Goal: Complete application form: Complete application form

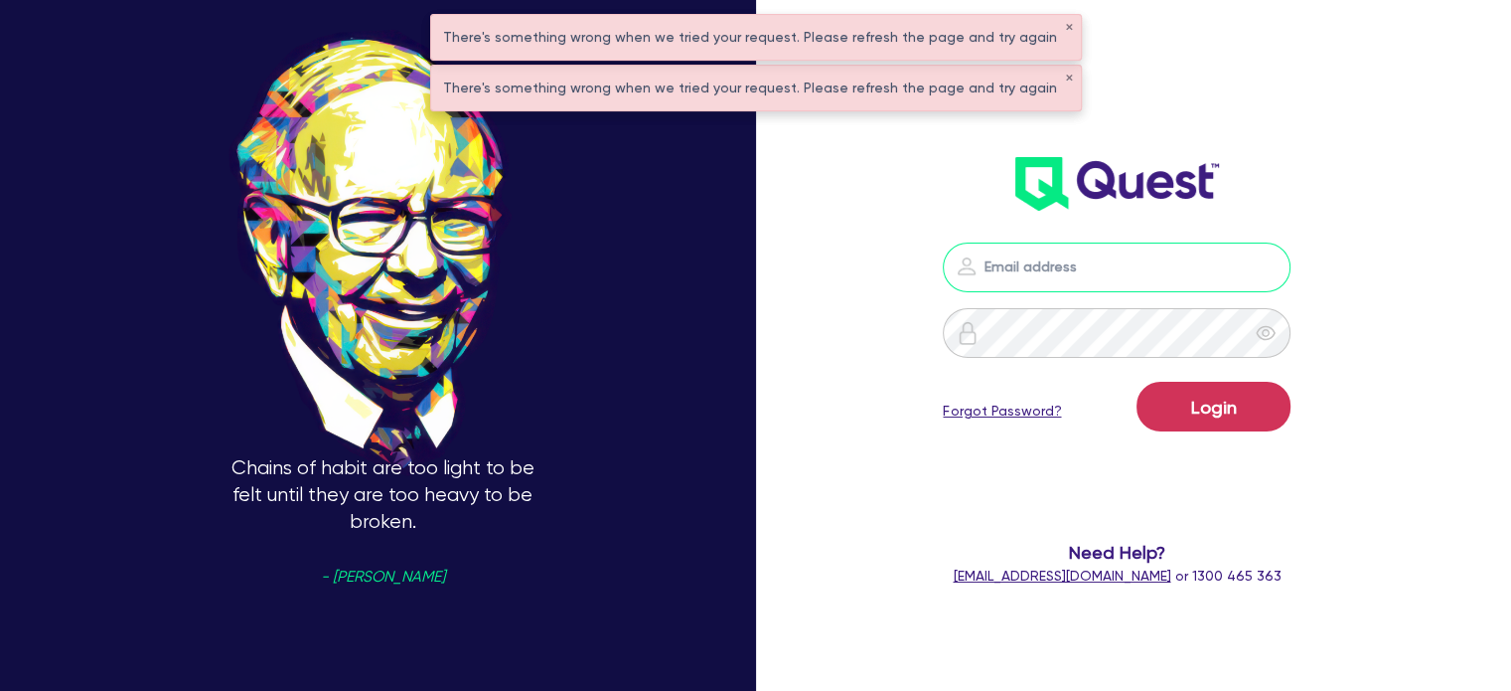
click at [1018, 269] on input "email" at bounding box center [1117, 267] width 348 height 50
type input "[EMAIL_ADDRESS][PERSON_NAME][DOMAIN_NAME]"
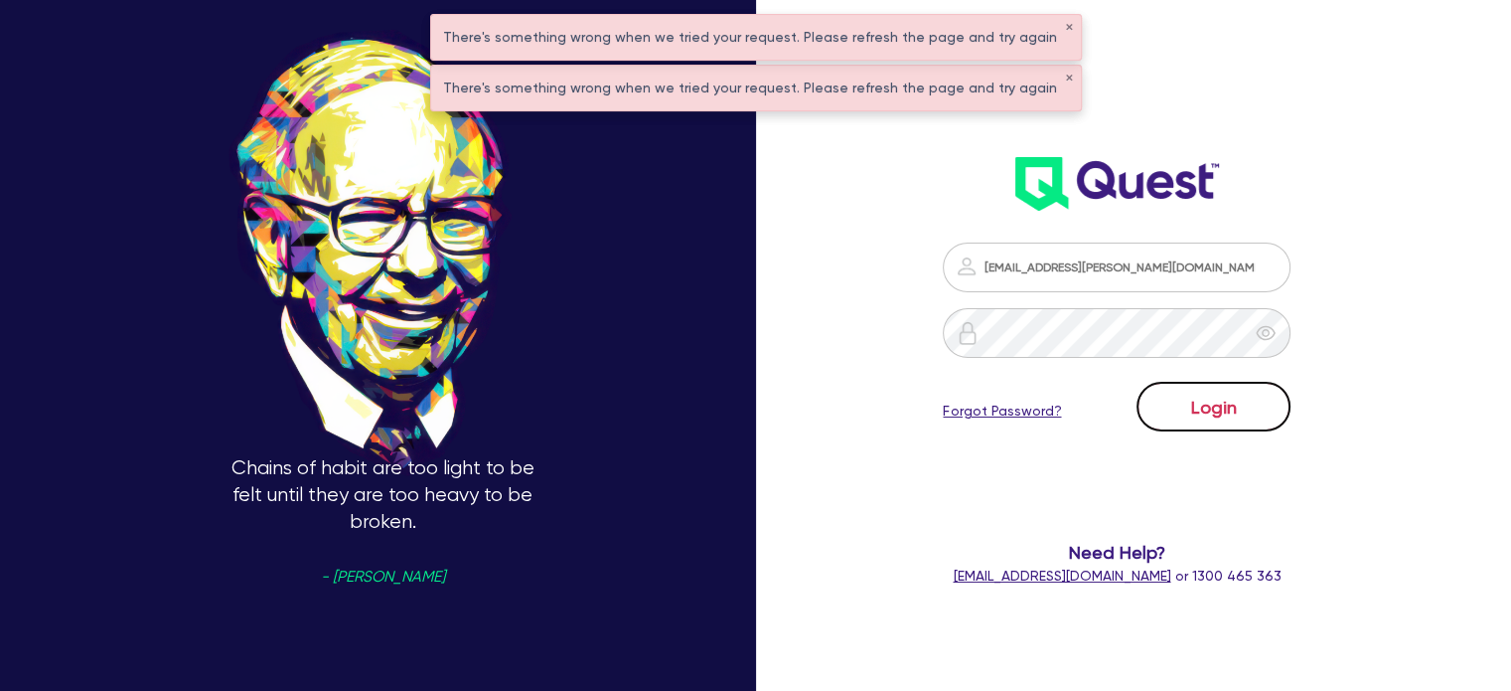
click at [1258, 413] on button "Login" at bounding box center [1214, 407] width 154 height 50
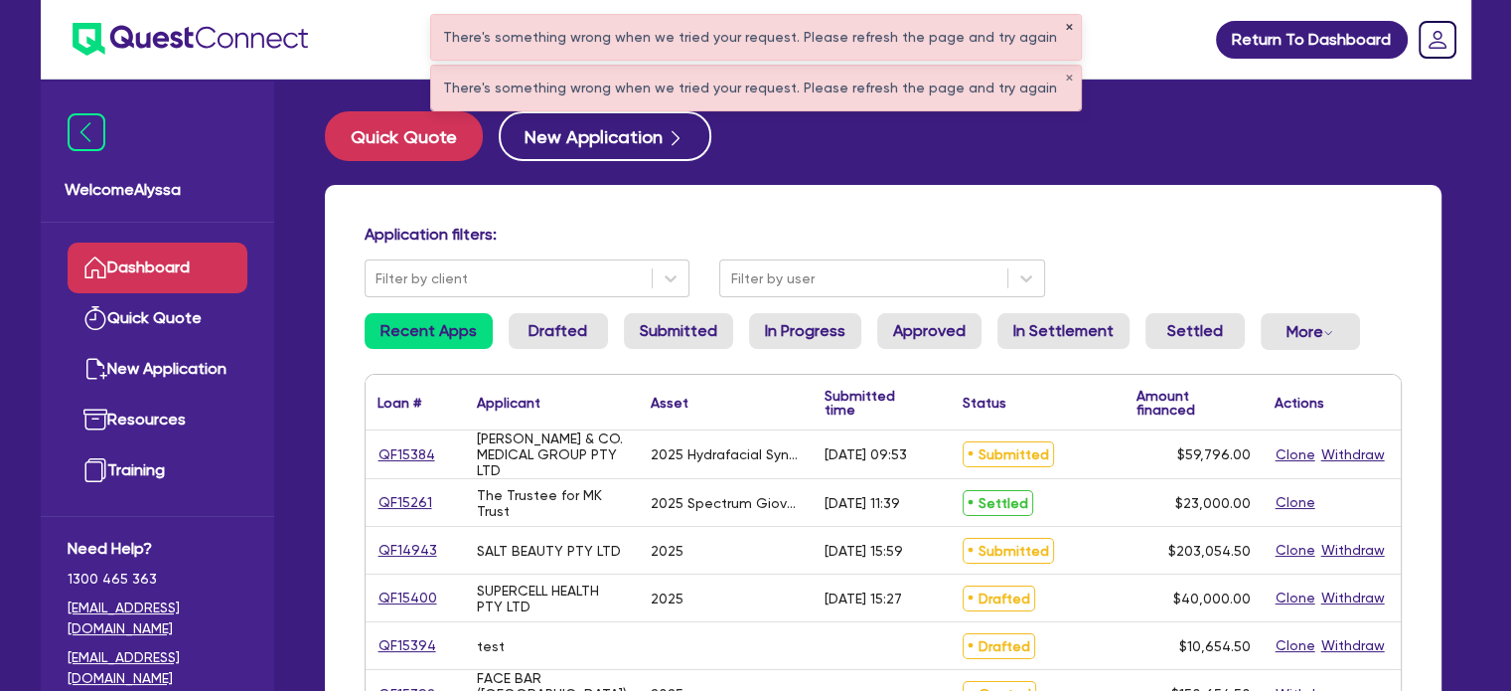
click at [1065, 23] on button "✕" at bounding box center [1069, 28] width 8 height 10
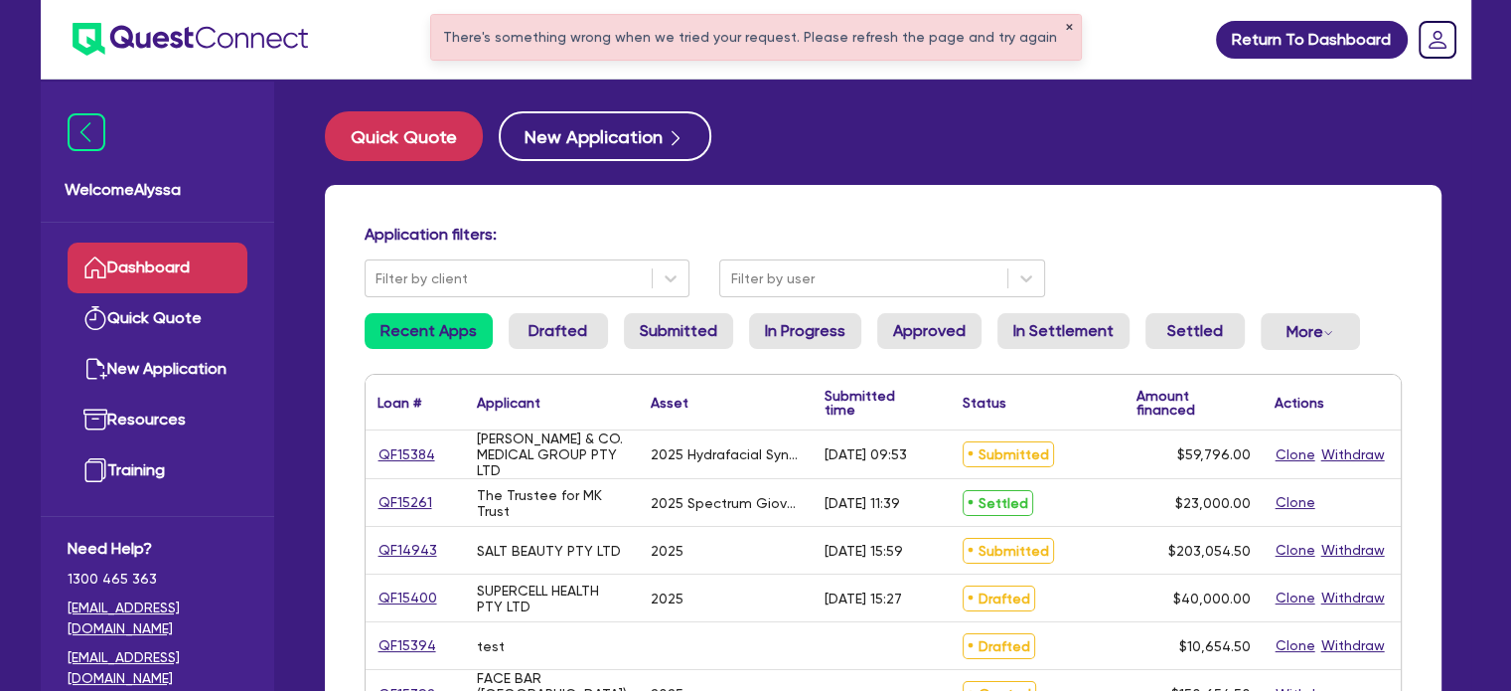
click at [1065, 23] on button "✕" at bounding box center [1069, 28] width 8 height 10
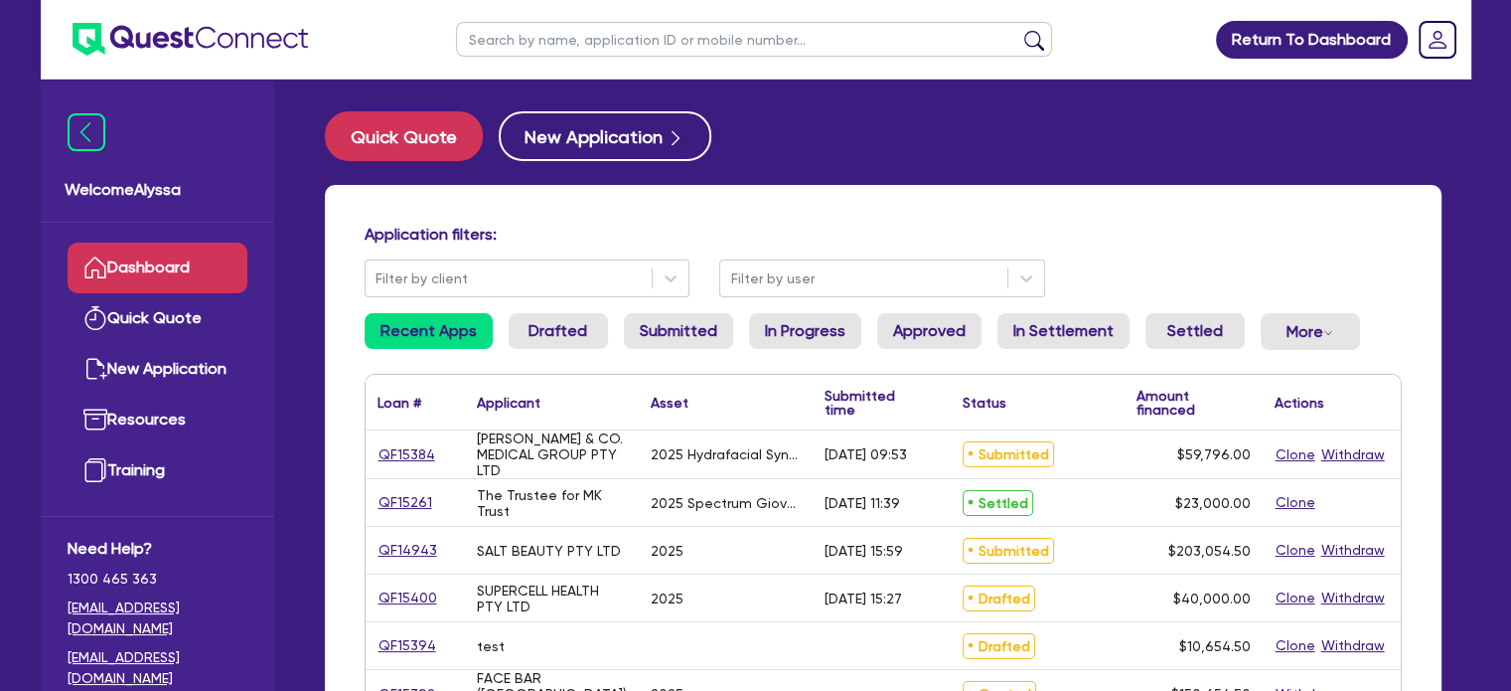
click at [940, 44] on input "text" at bounding box center [754, 39] width 596 height 35
type input "meagan"
click at [1018, 30] on button "submit" at bounding box center [1034, 44] width 32 height 28
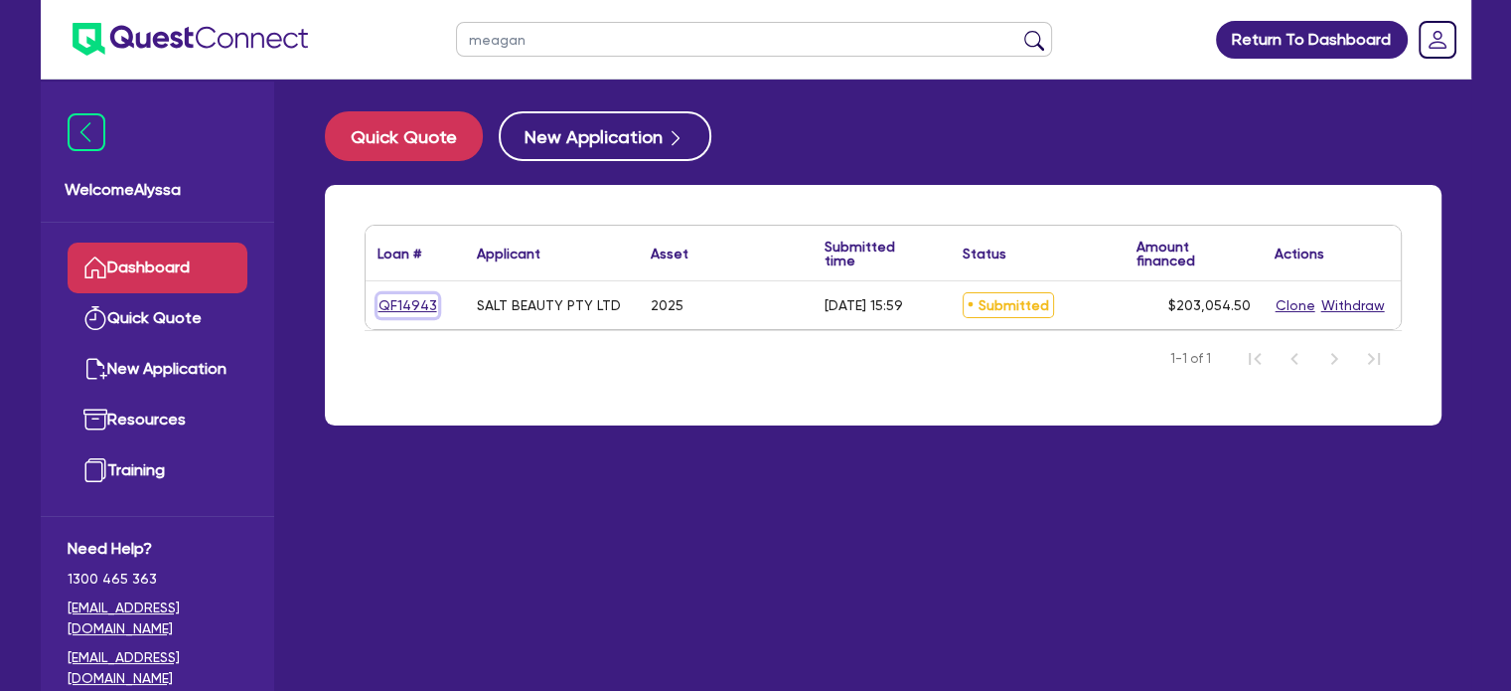
click at [403, 305] on link "QF14943" at bounding box center [408, 305] width 61 height 23
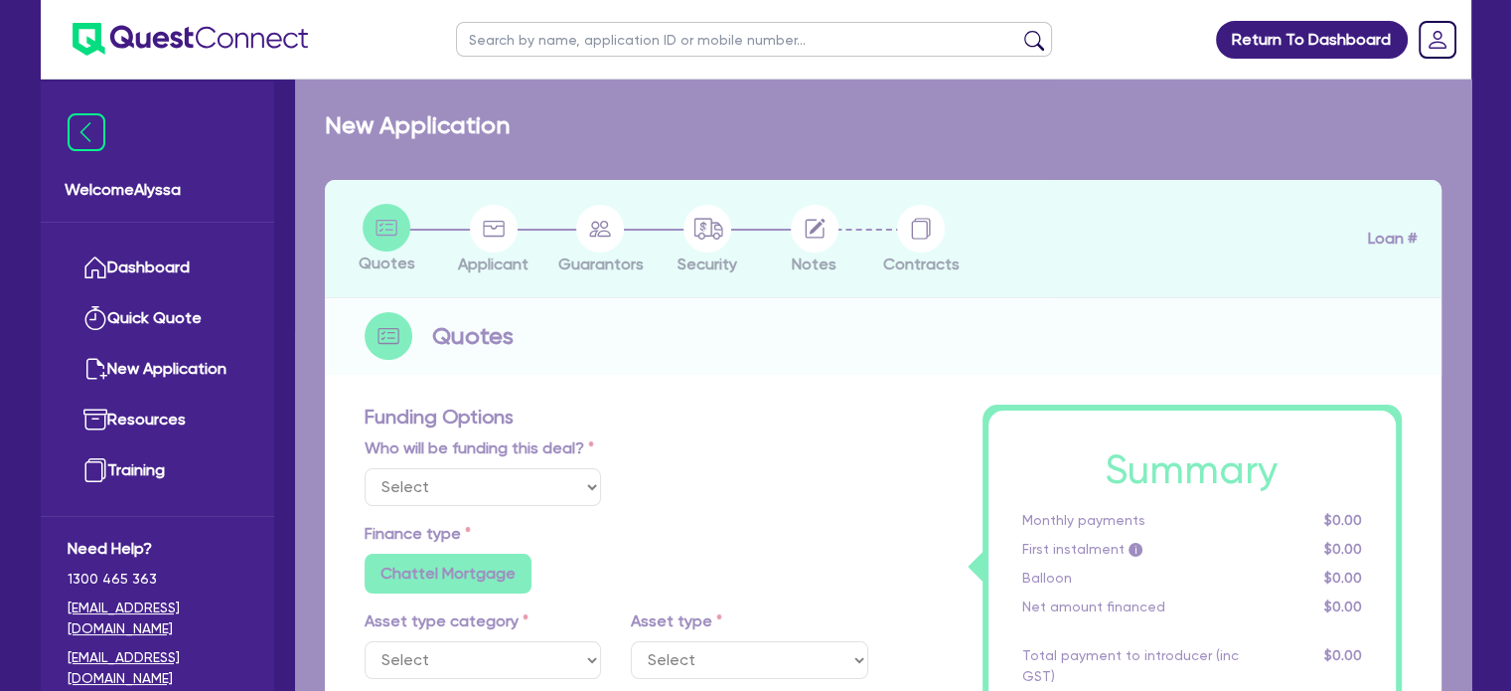
select select "Other"
select select "SECONDARY_ASSETS"
type input "2025"
type input "253,000"
type input "50,600"
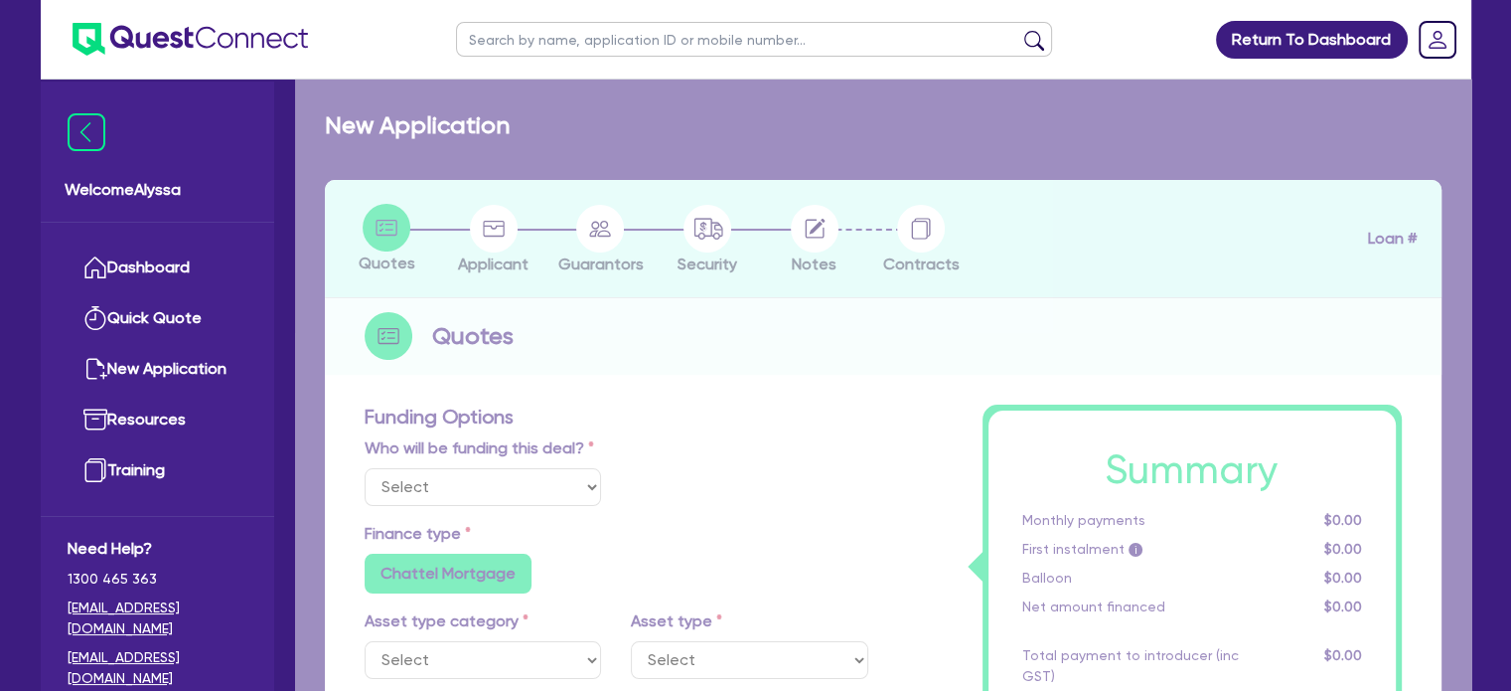
type input "4.5"
type input "9,137.45"
type input "9.15"
radio input "false"
radio input "true"
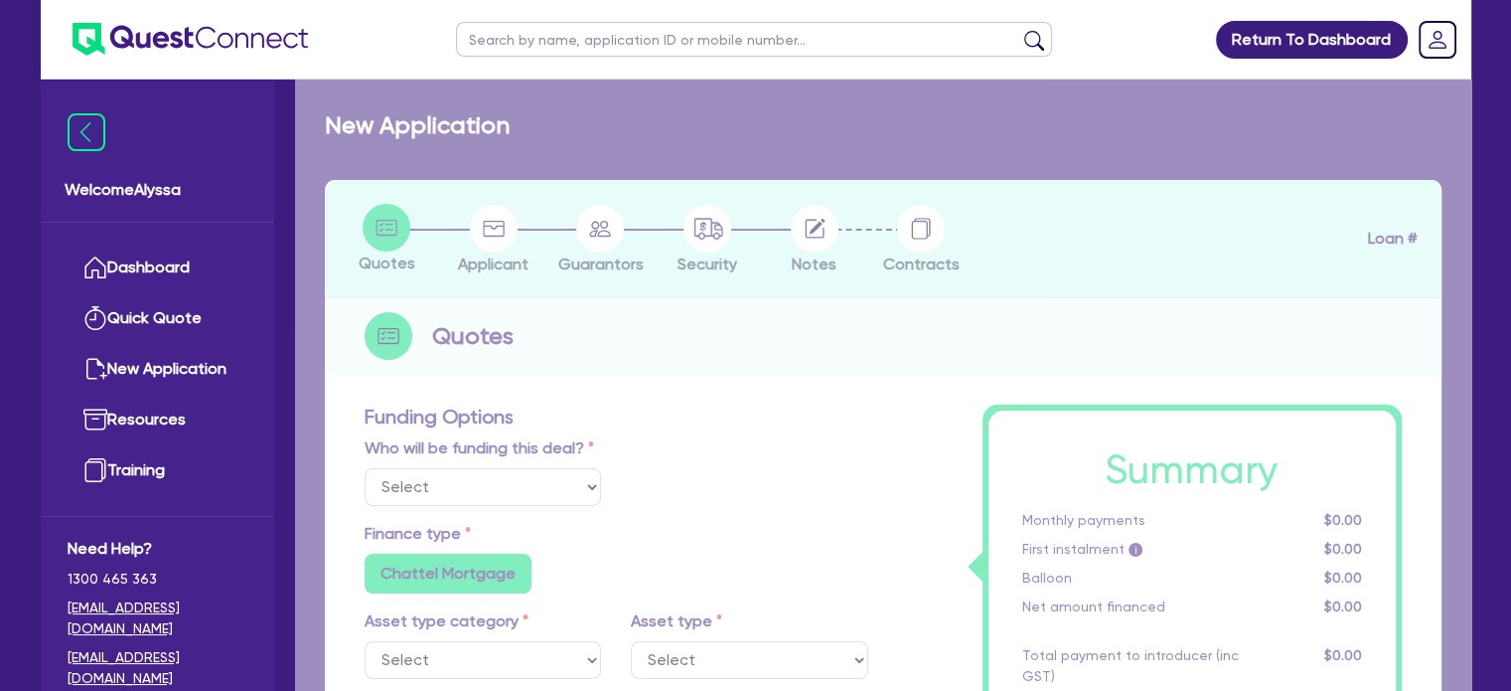
radio input "false"
select select "MEDICAL_DENTAL_LABORATORY_EQUIPMENT"
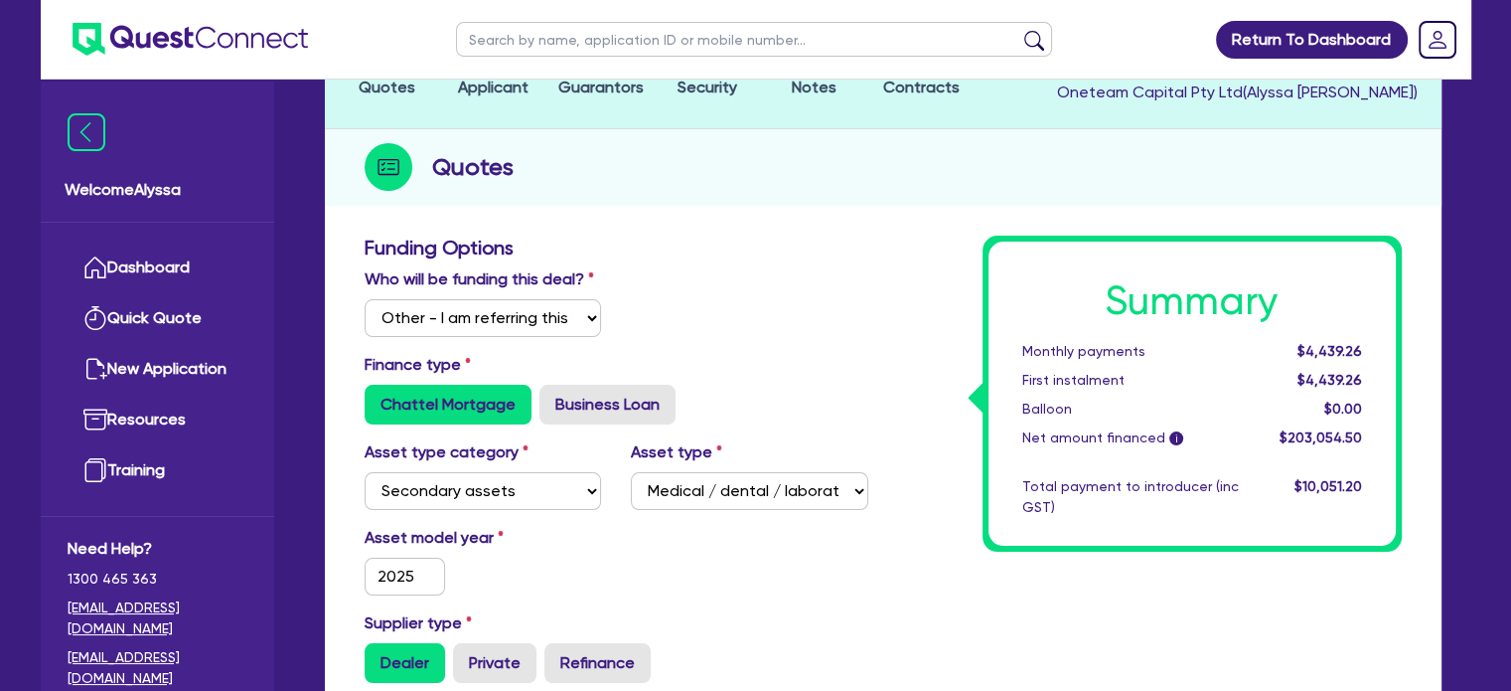
scroll to position [294, 0]
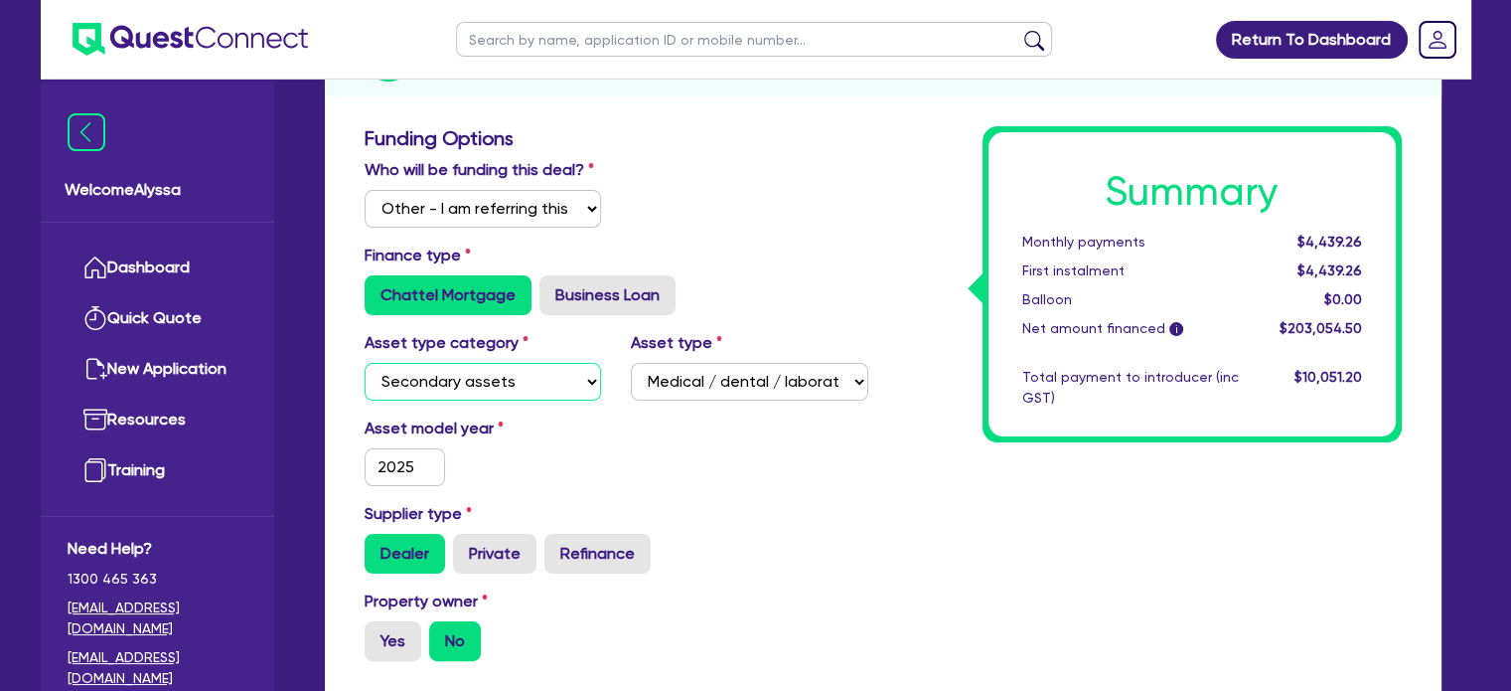
click at [419, 380] on select "Select Cars and light trucks Primary assets Secondary assets Tertiary assets" at bounding box center [483, 382] width 237 height 38
select select "TERTIARY_ASSETS"
click at [365, 363] on select "Select Cars and light trucks Primary assets Secondary assets Tertiary assets" at bounding box center [483, 382] width 237 height 38
select select
type input "253,000"
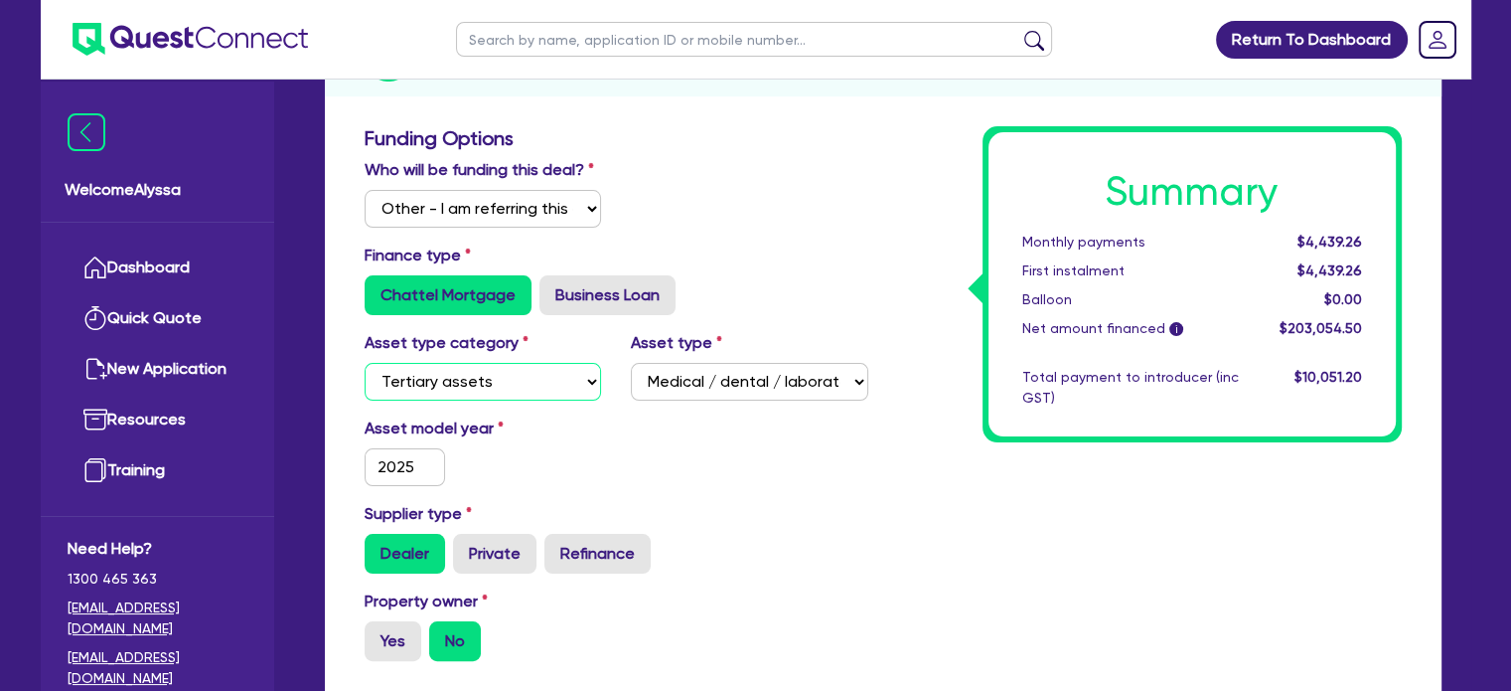
type input "50,600"
type input "9,137.45"
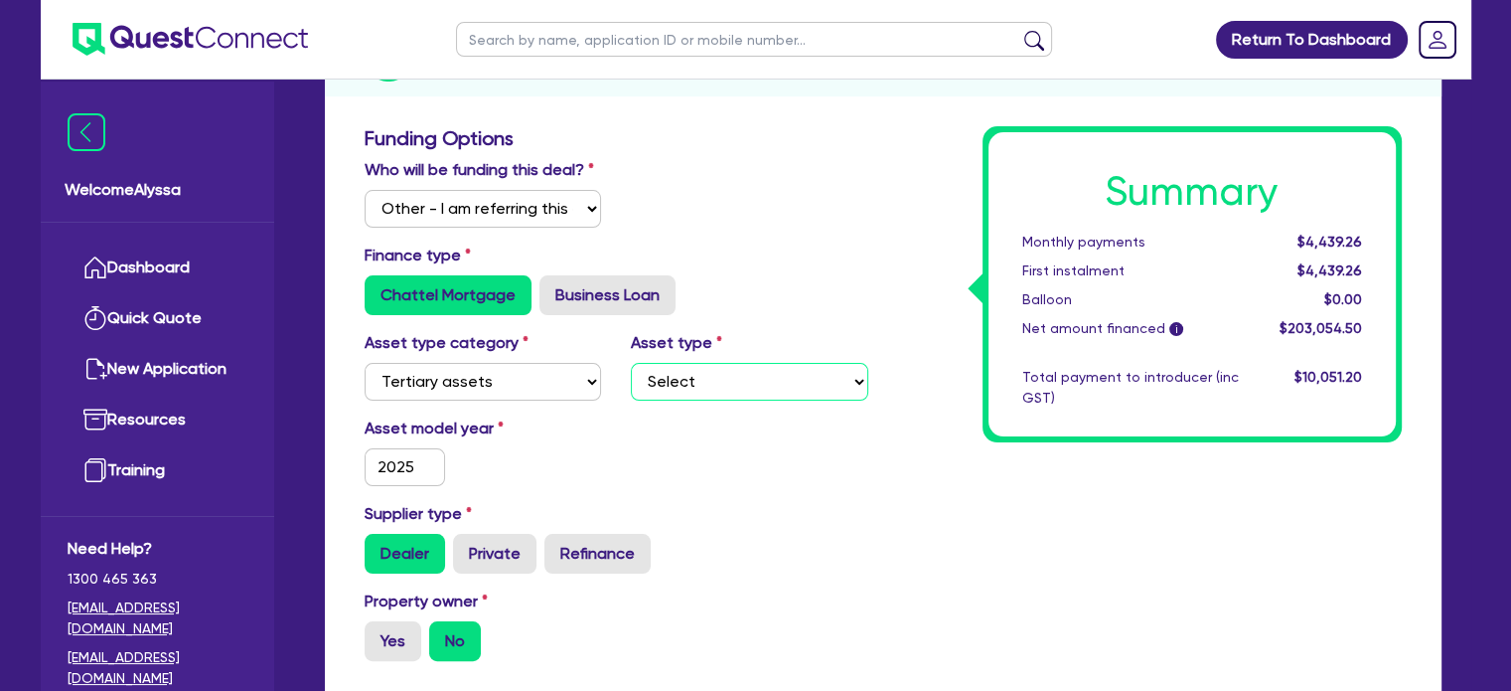
click at [665, 388] on select "Select Beauty equipment IT equipment IT software Watercraft Other" at bounding box center [749, 382] width 237 height 38
select select "BEAUTY_EQUIPMENT"
click at [631, 363] on select "Select Beauty equipment IT equipment IT software Watercraft Other" at bounding box center [749, 382] width 237 height 38
type input "253,000"
type input "50,600"
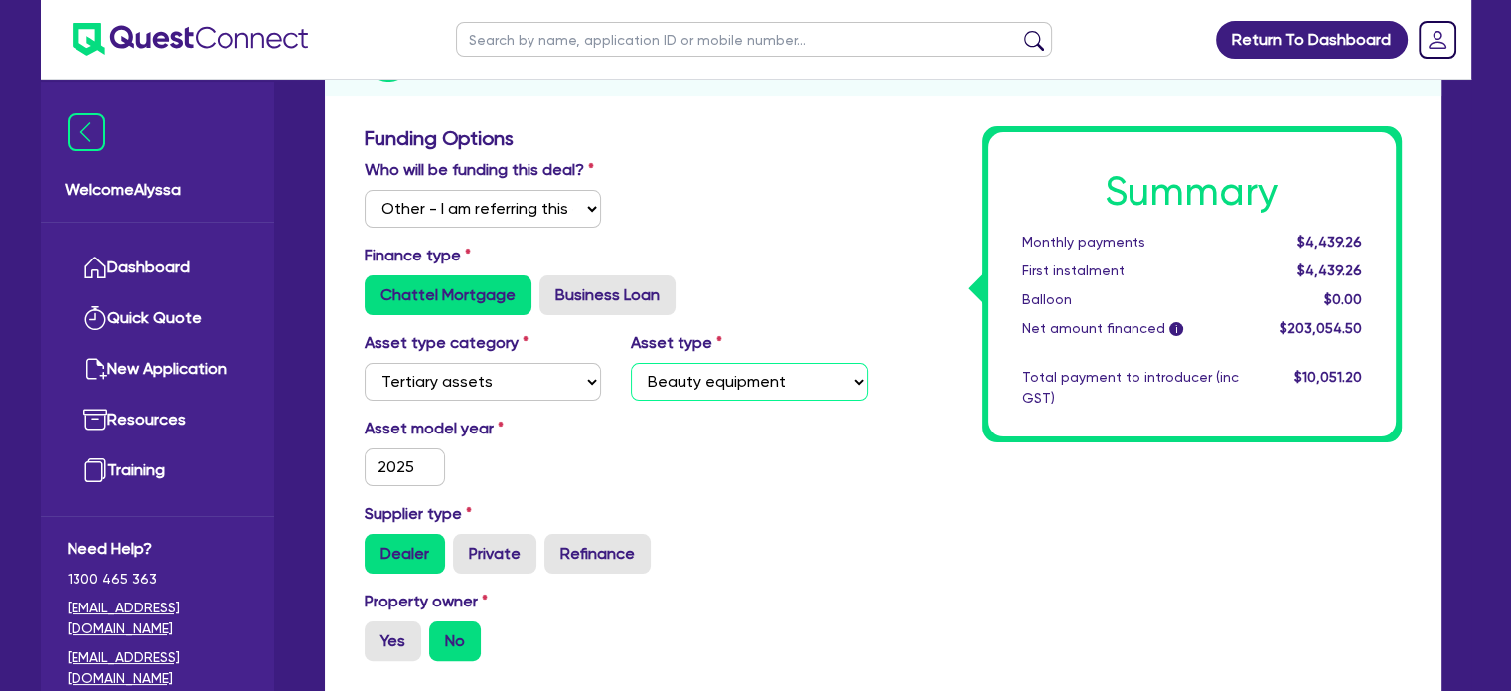
type input "9,137.45"
type input "253,000"
type input "50,600"
type input "9,137.45"
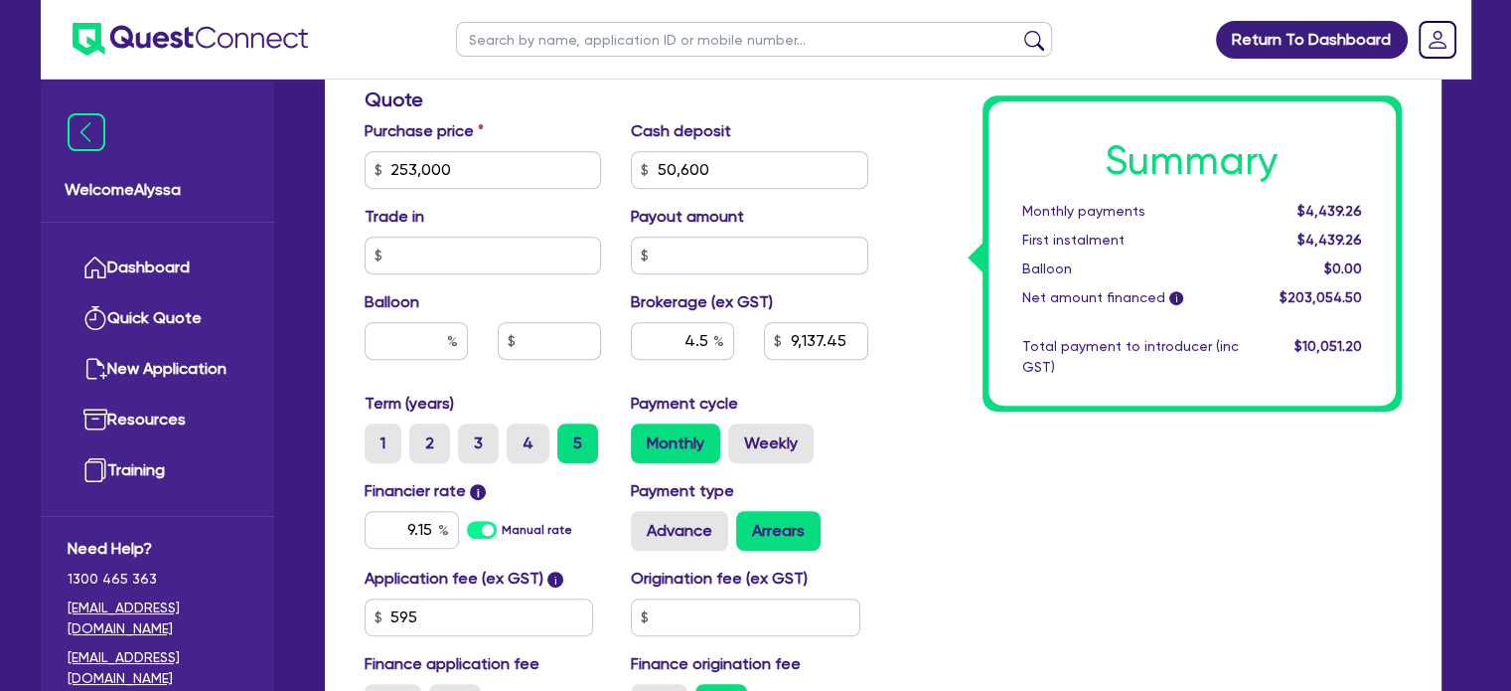
scroll to position [969, 0]
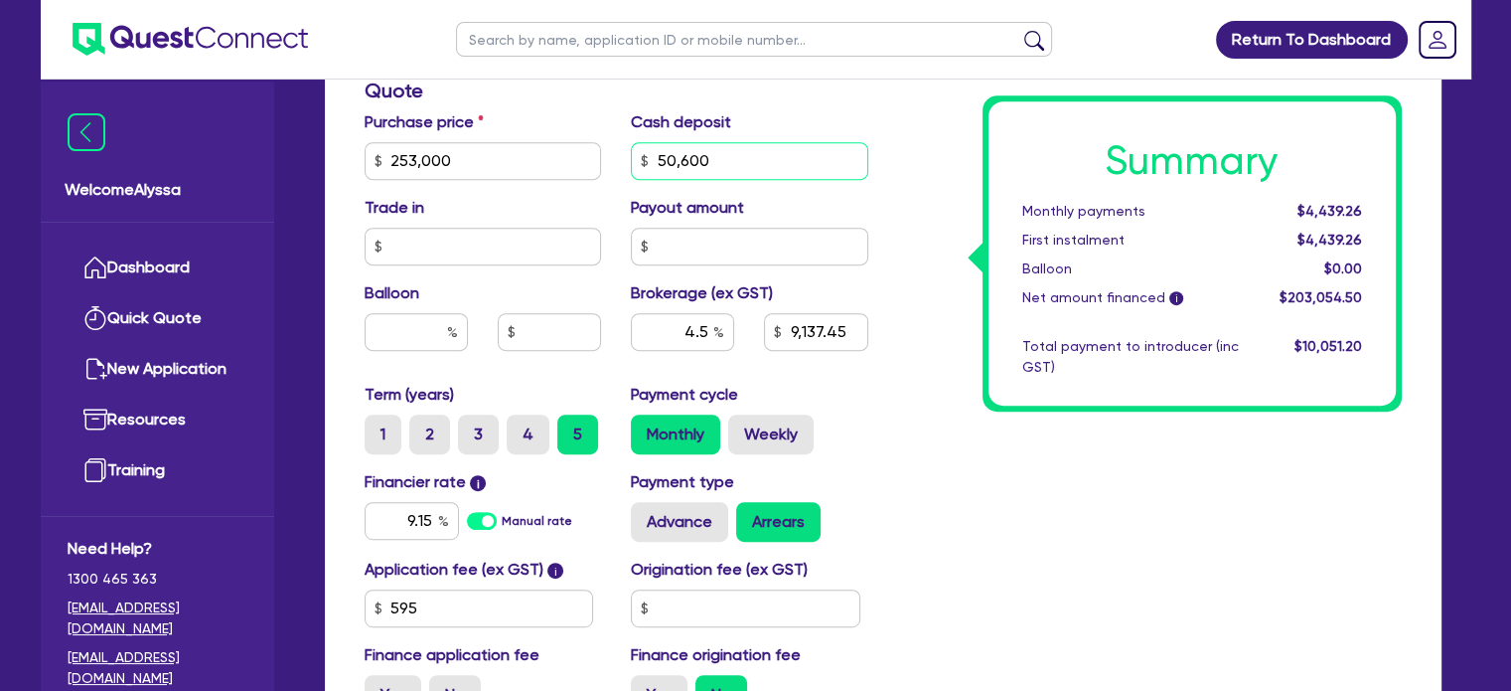
click at [750, 158] on input "50,600" at bounding box center [749, 161] width 237 height 38
type input "253,000"
type input "1"
type input "9,137.45"
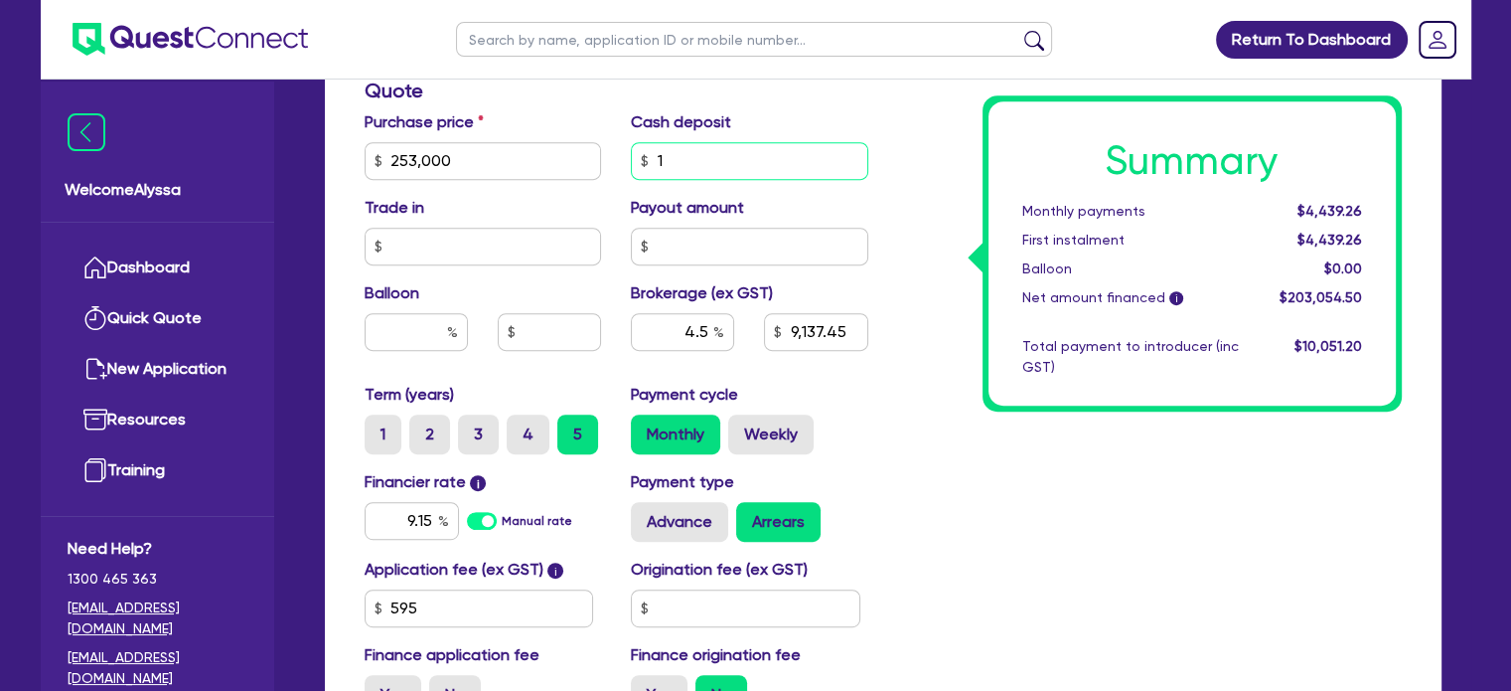
type input "253,000"
type input "10"
type input "9,137.45"
type input "253,000"
type input "103"
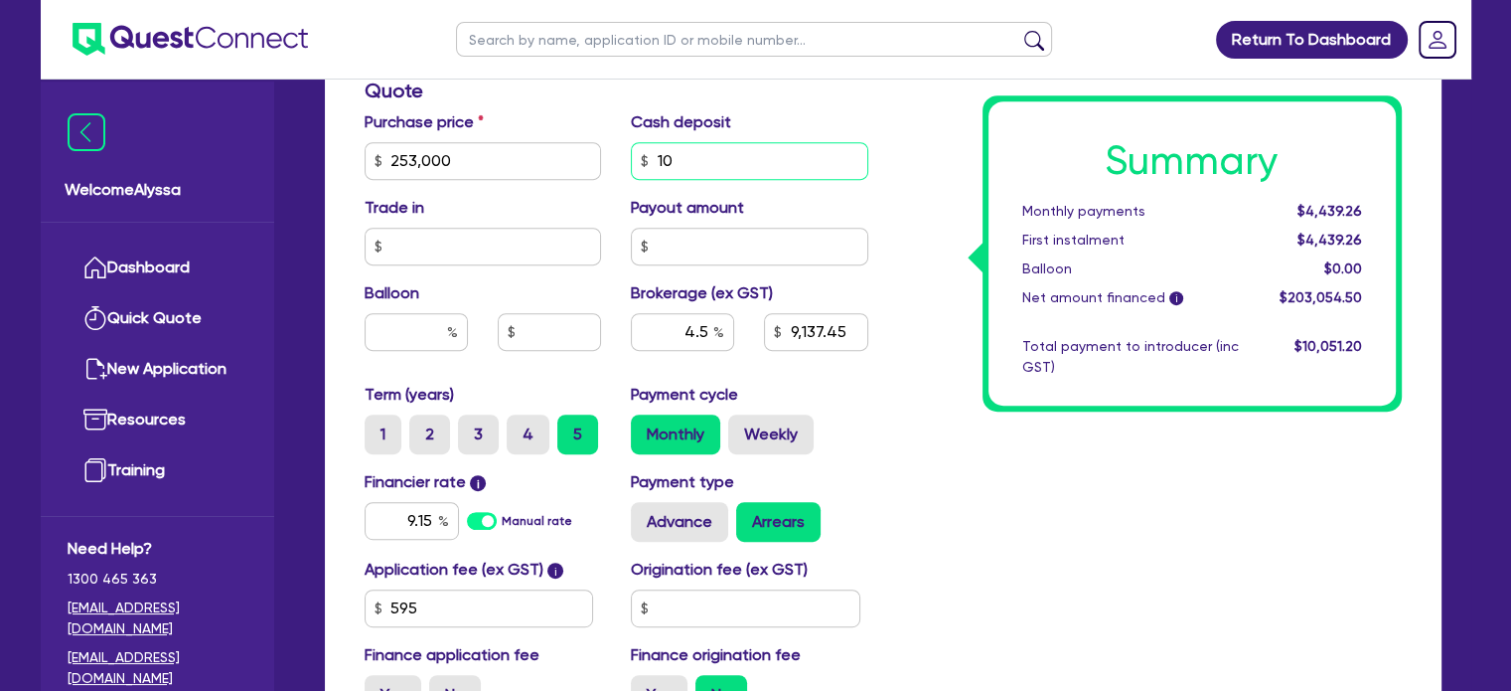
type input "9,137.45"
type input "253,000"
type input "1,030"
type input "9,137.45"
type input "253,000"
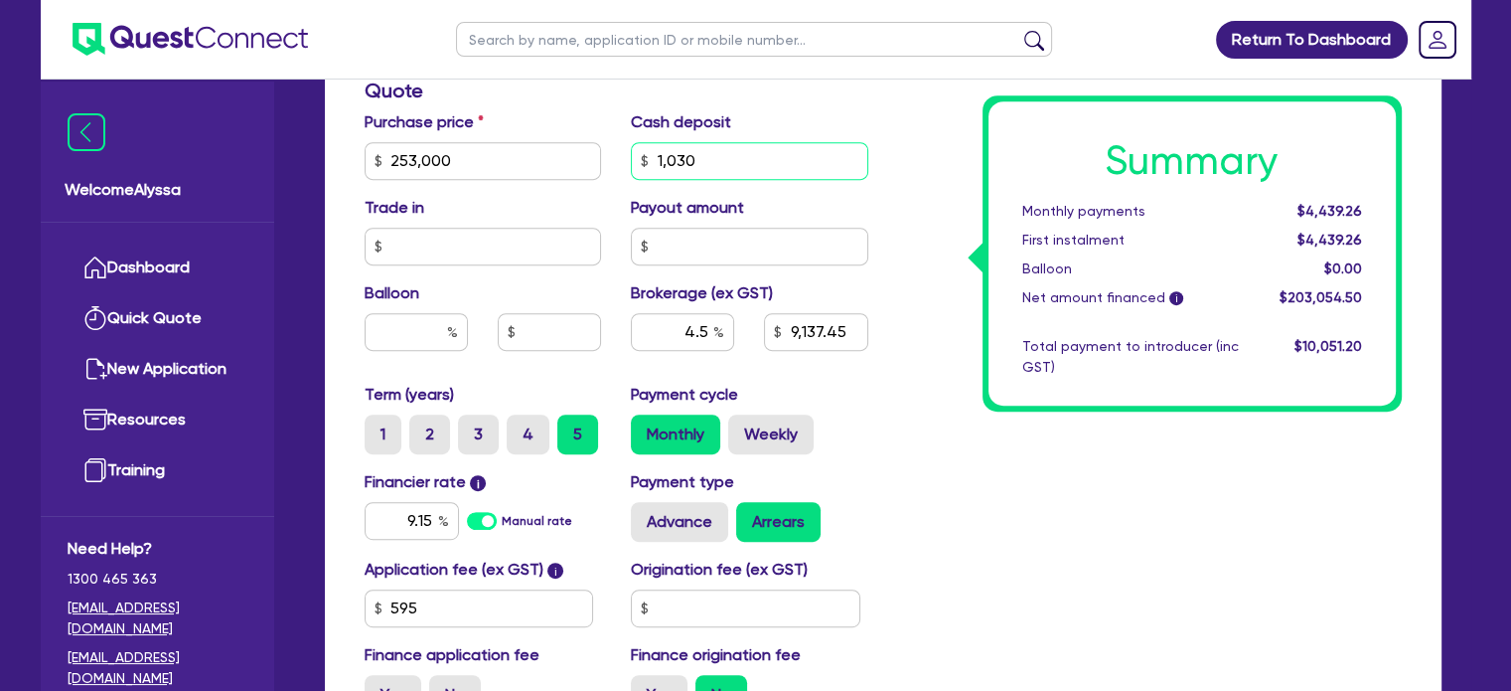
type input "10,300"
type input "9,137.45"
type input "253,000"
type input "103,000"
type input "9,137.45"
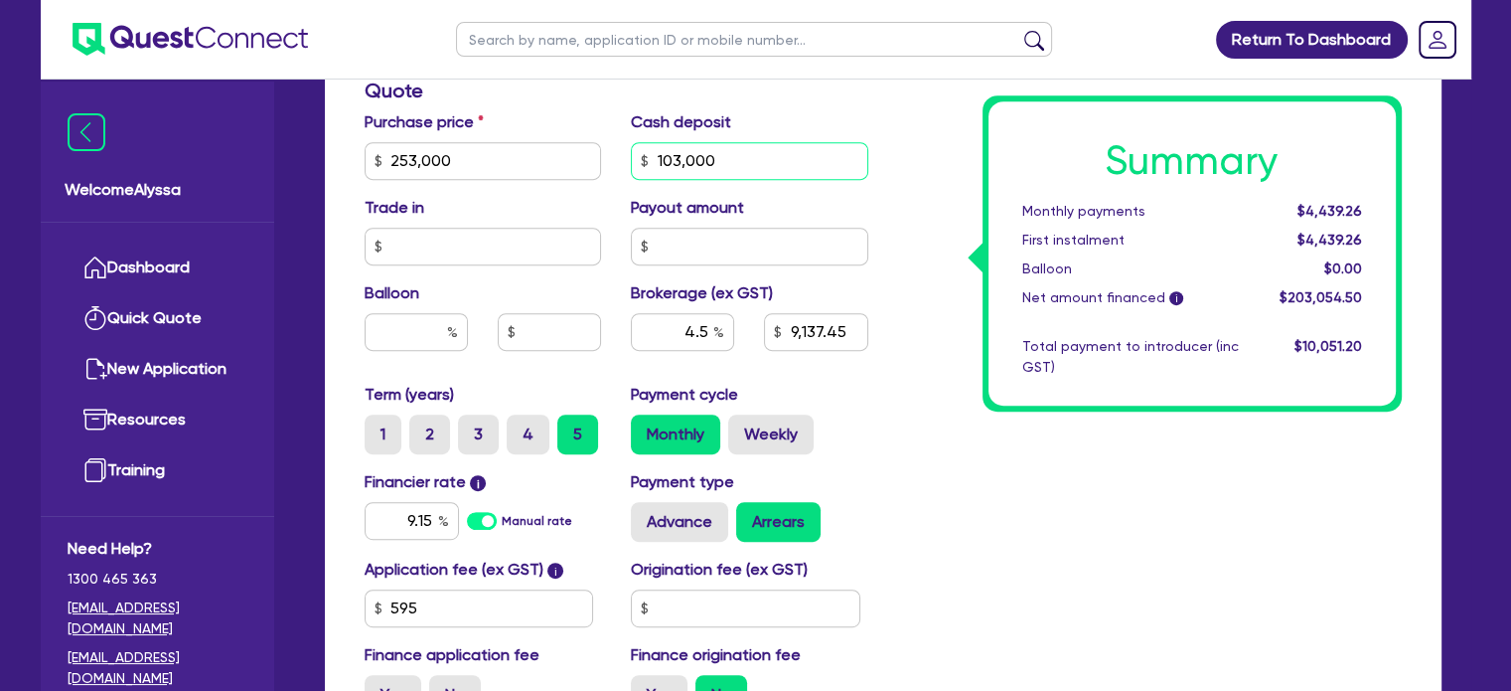
type input "103,000"
type input "253,000"
type input "9,137.45"
type input "253,000"
type input "6,779.45"
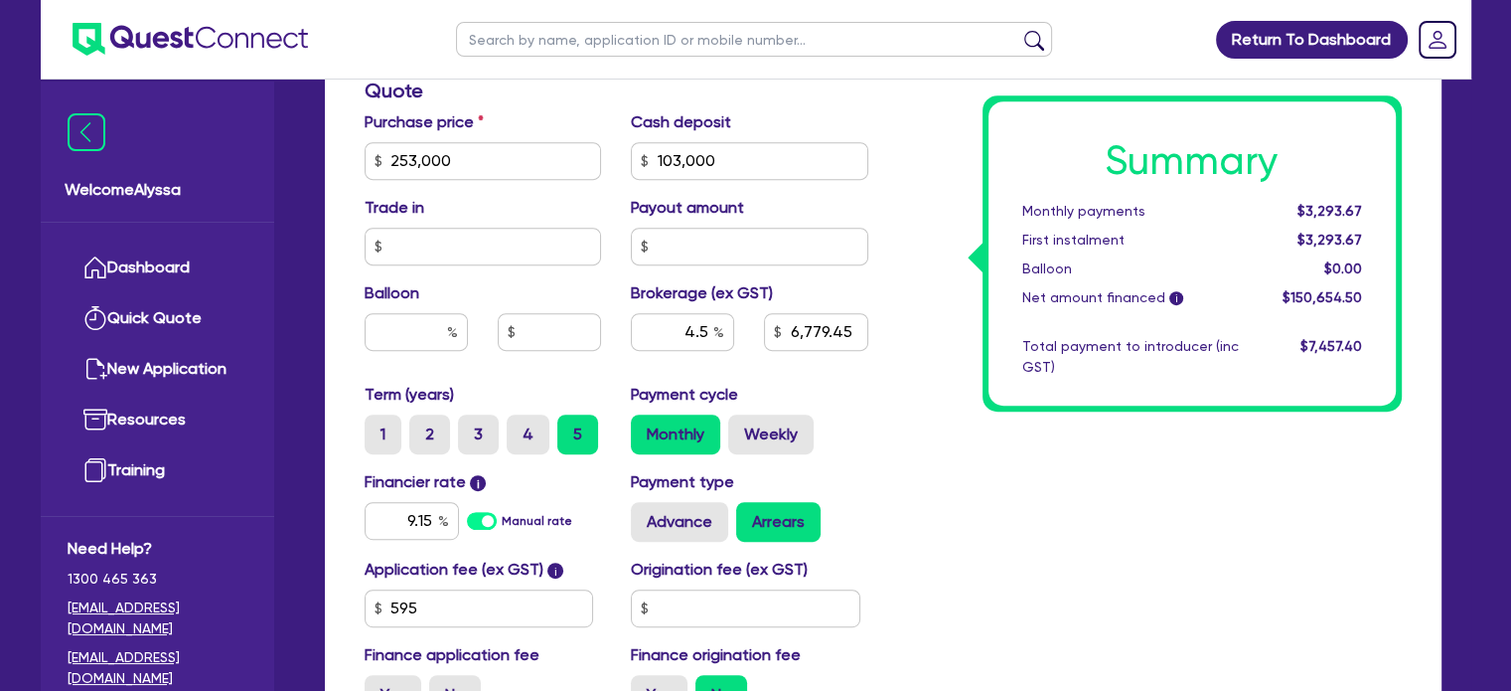
click at [925, 269] on div "Summary Monthly payments $3,293.67 First instalment $3,293.67 Balloon $0.00 Net…" at bounding box center [1150, 91] width 534 height 1279
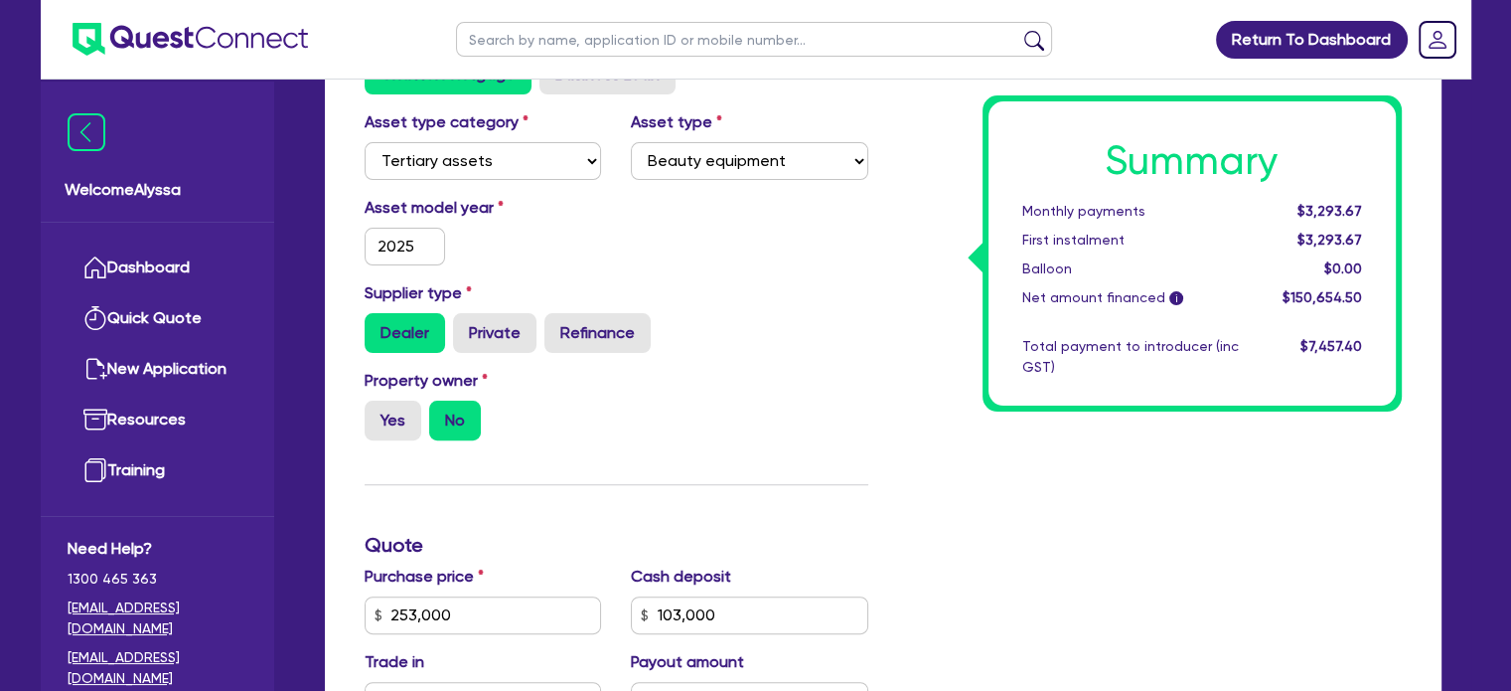
scroll to position [87, 0]
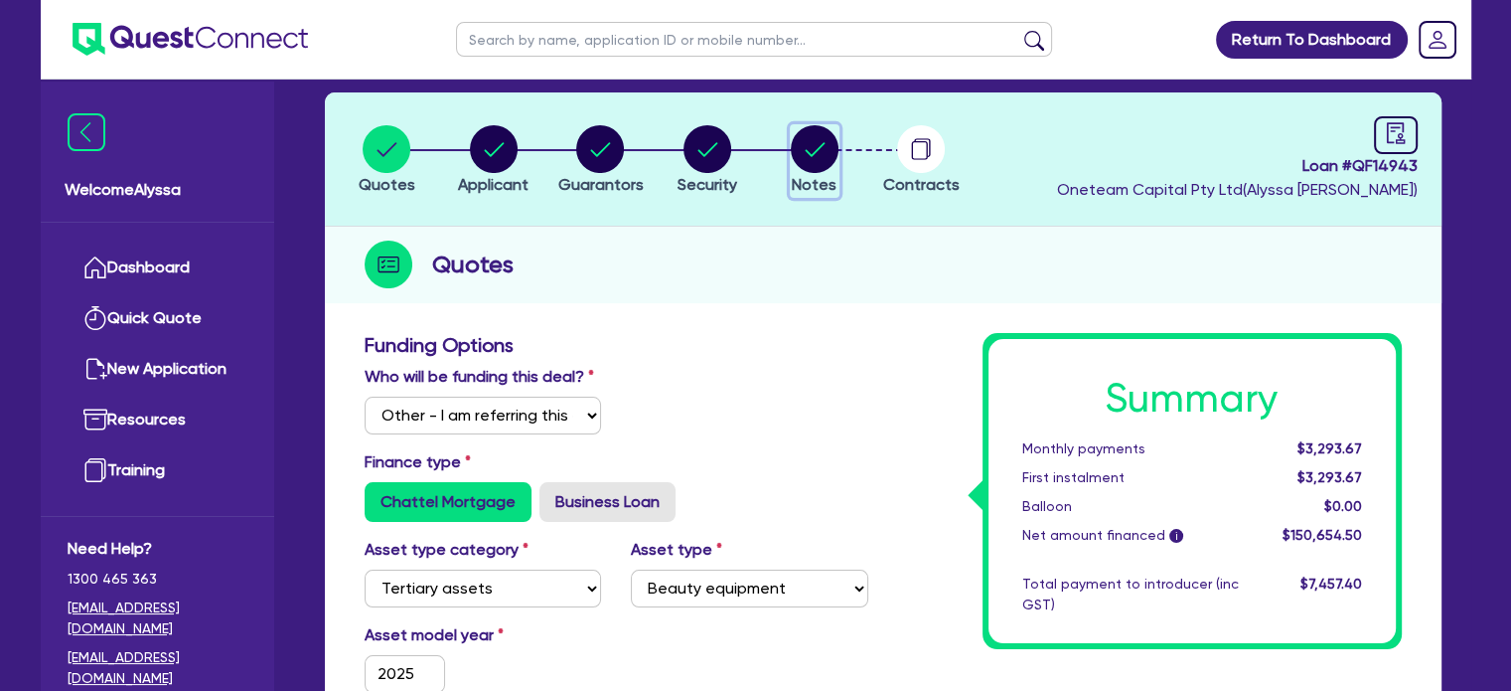
click at [825, 156] on circle "button" at bounding box center [815, 149] width 48 height 48
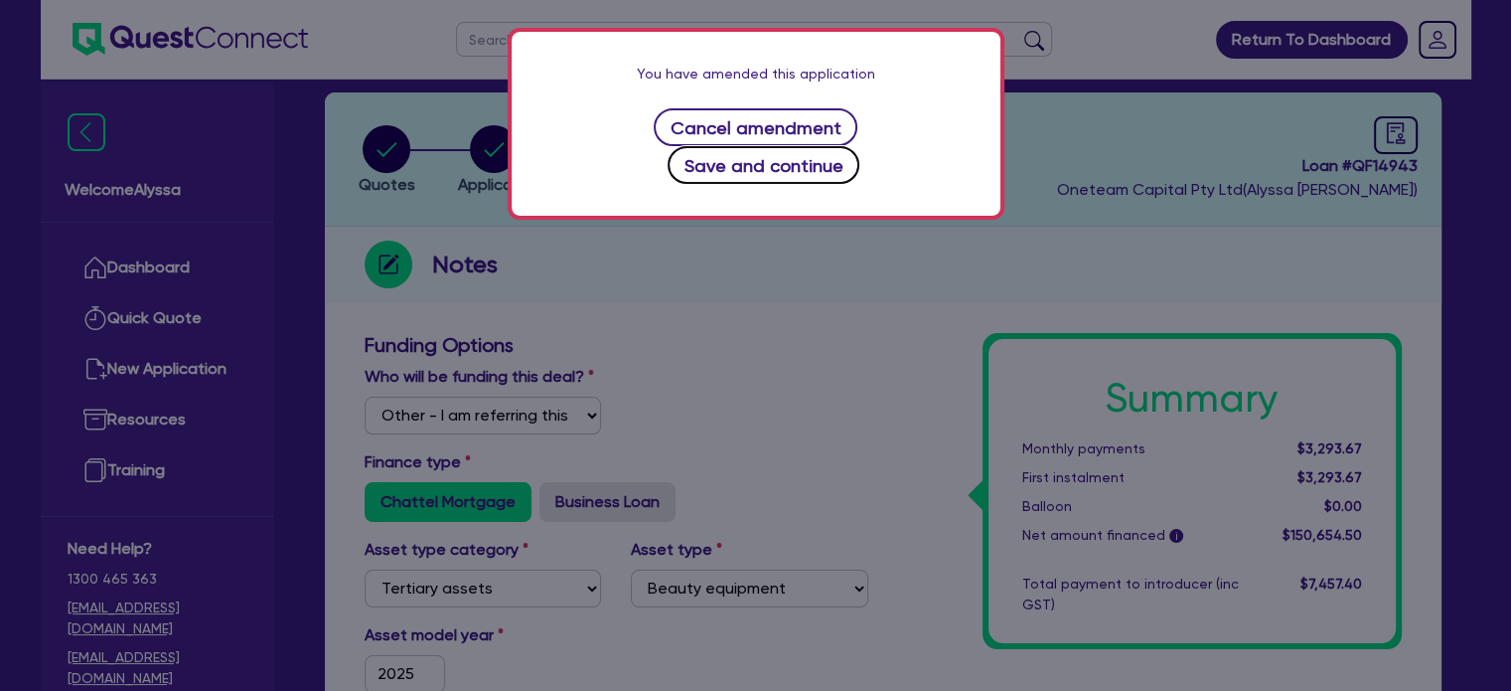
click at [819, 146] on button "Save and continue" at bounding box center [764, 165] width 192 height 38
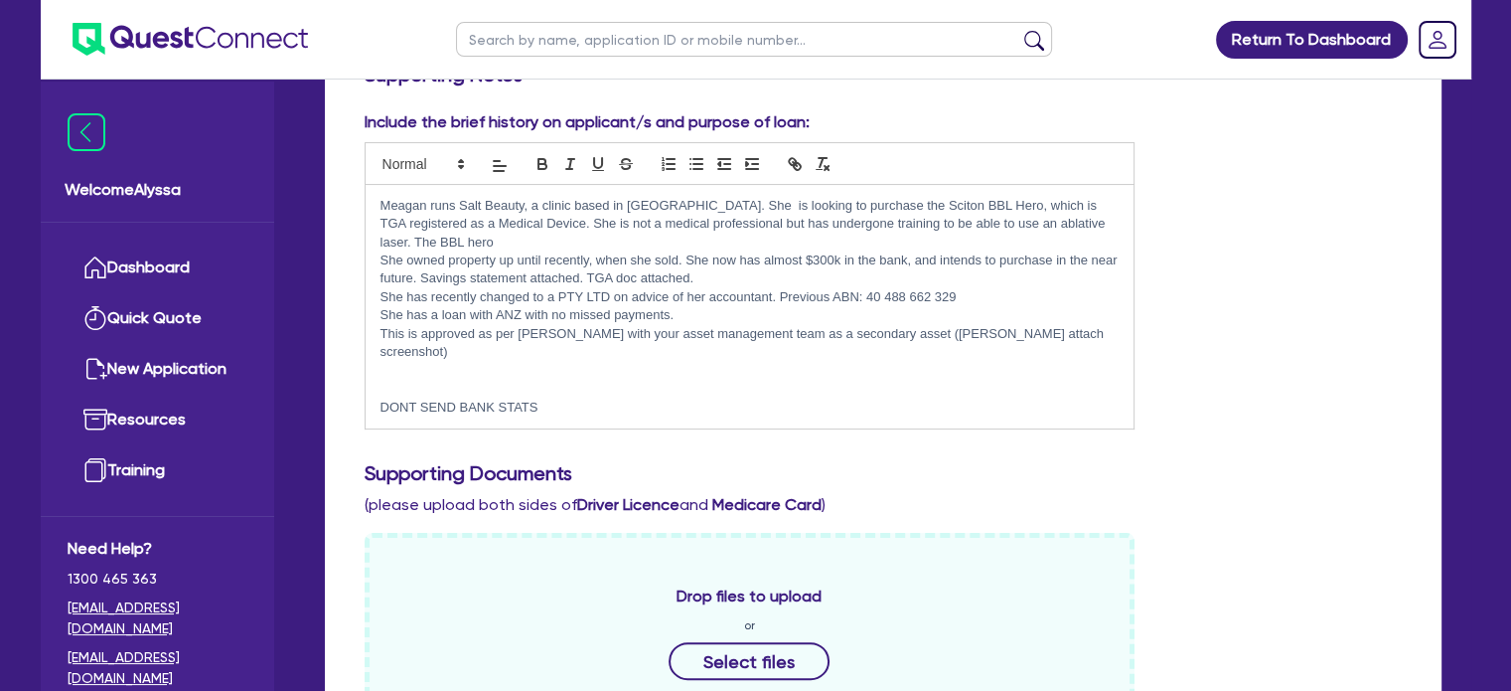
scroll to position [360, 0]
click at [496, 360] on p at bounding box center [750, 369] width 739 height 18
drag, startPoint x: 1068, startPoint y: 301, endPoint x: 516, endPoint y: 313, distance: 552.5
click at [516, 313] on div "Meagan runs Salt Beauty, a clinic based in Ballina. She is looking to purchase …" at bounding box center [750, 304] width 769 height 243
click at [1061, 323] on p "This is approved as per Adam with your asset management team as a secondary ass…" at bounding box center [750, 341] width 739 height 37
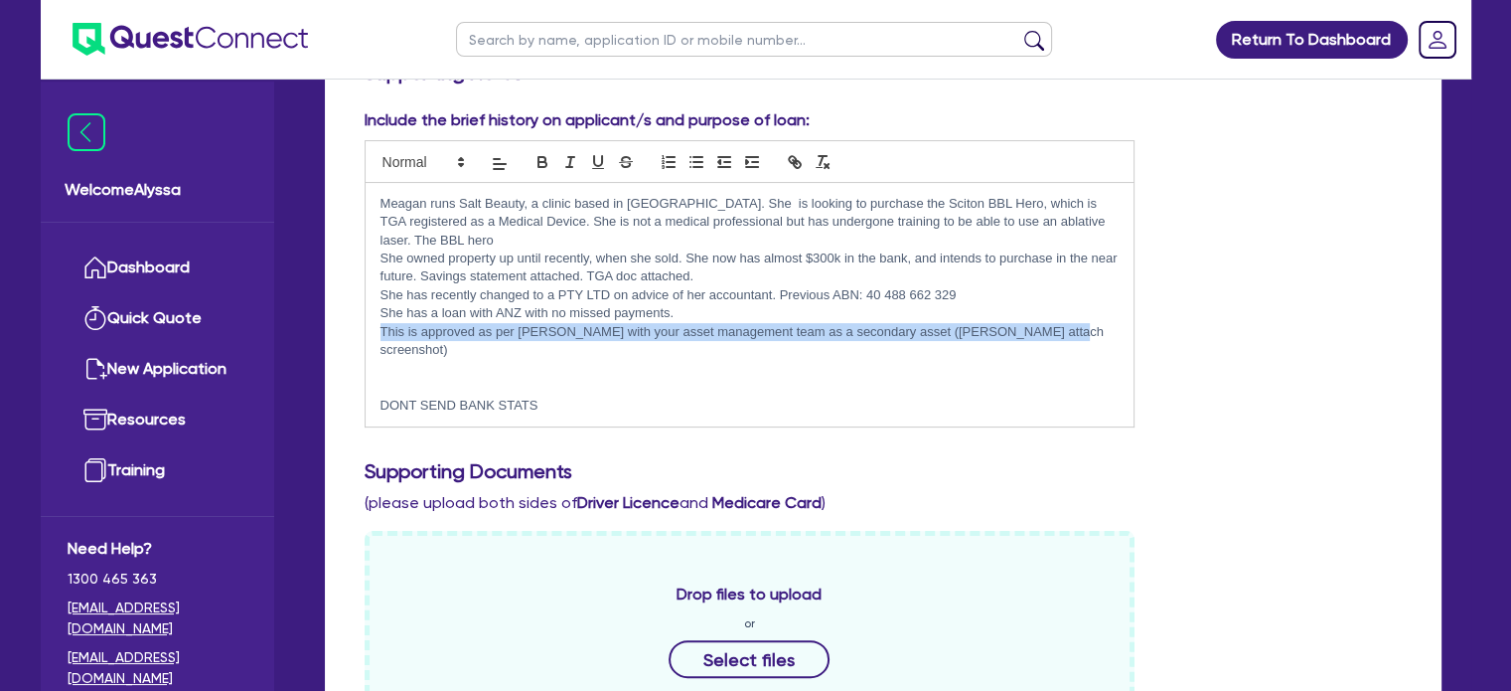
drag, startPoint x: 1059, startPoint y: 319, endPoint x: 377, endPoint y: 312, distance: 682.6
click at [377, 312] on div "Meagan runs Salt Beauty, a clinic based in Ballina. She is looking to purchase …" at bounding box center [750, 304] width 769 height 243
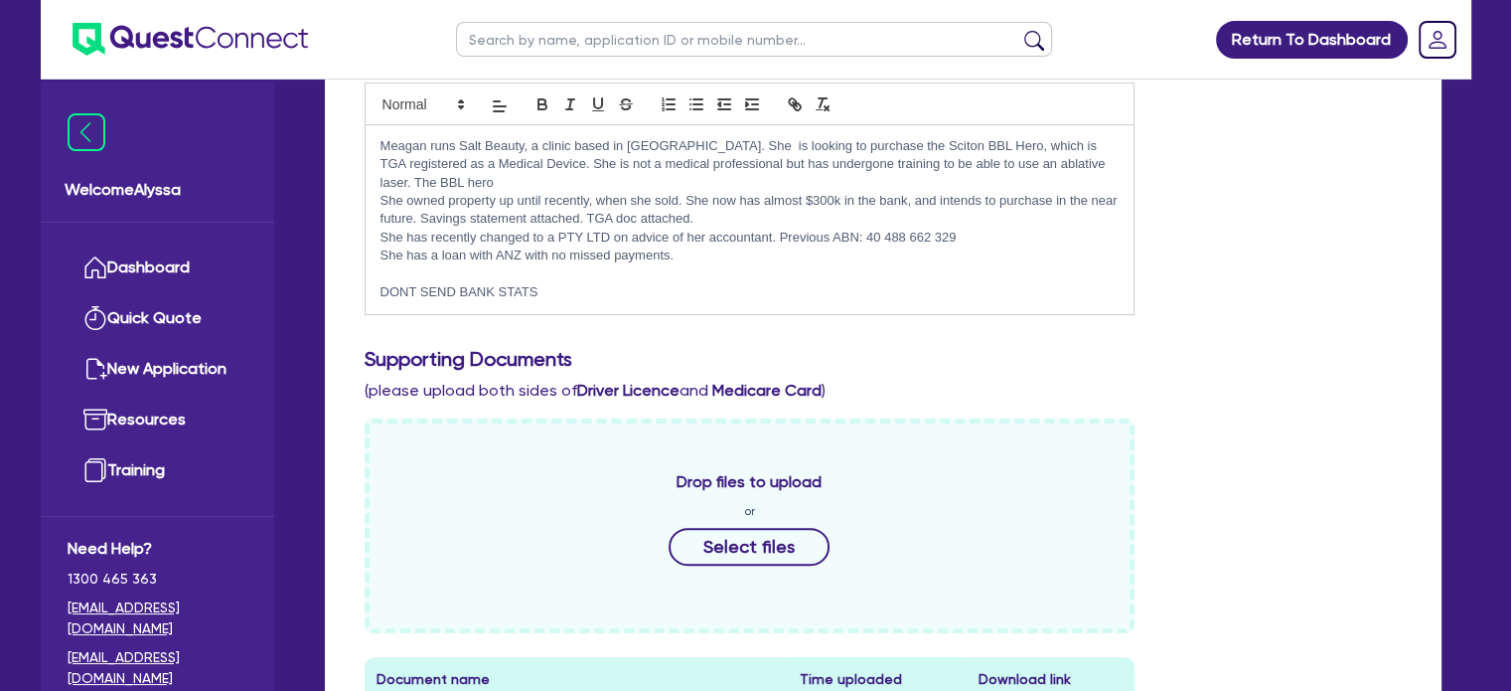
scroll to position [417, 0]
click at [686, 246] on p "She has a loan with ANZ with no missed payments." at bounding box center [750, 255] width 739 height 18
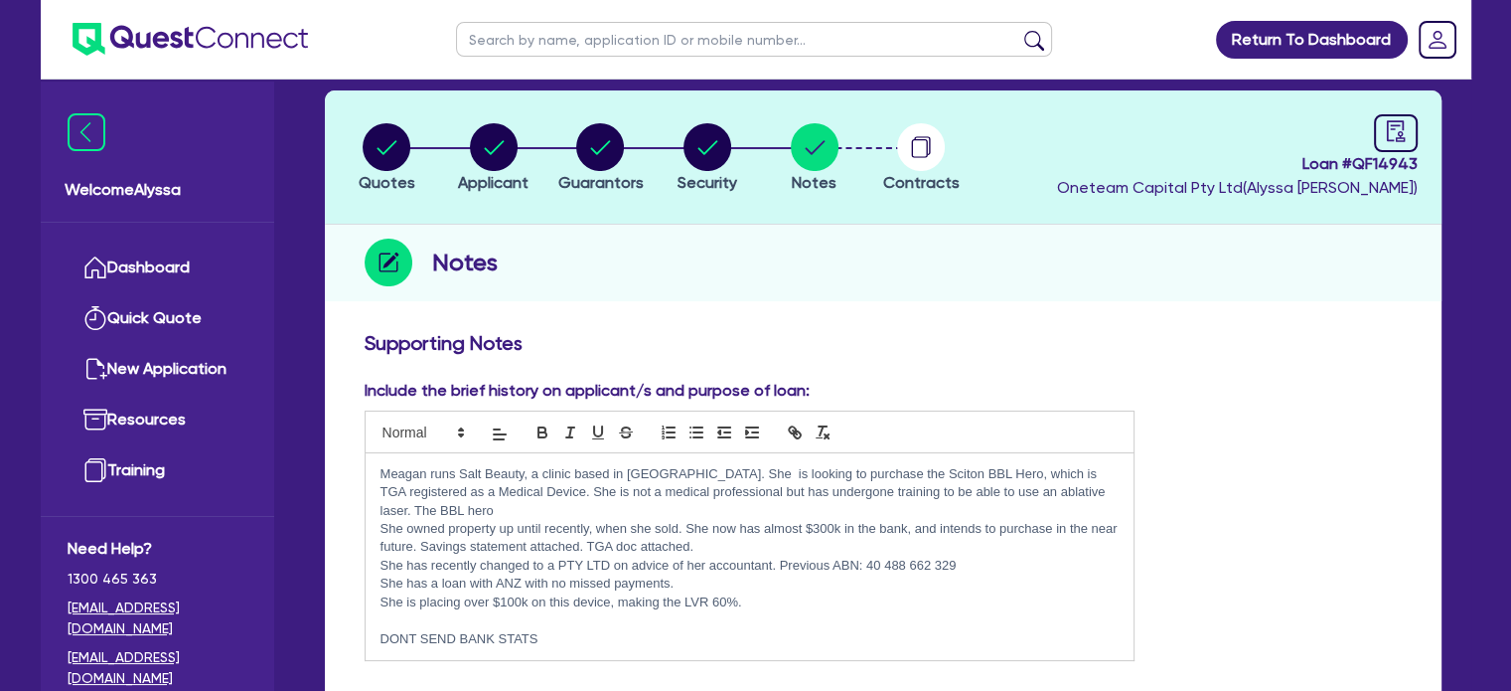
scroll to position [0, 0]
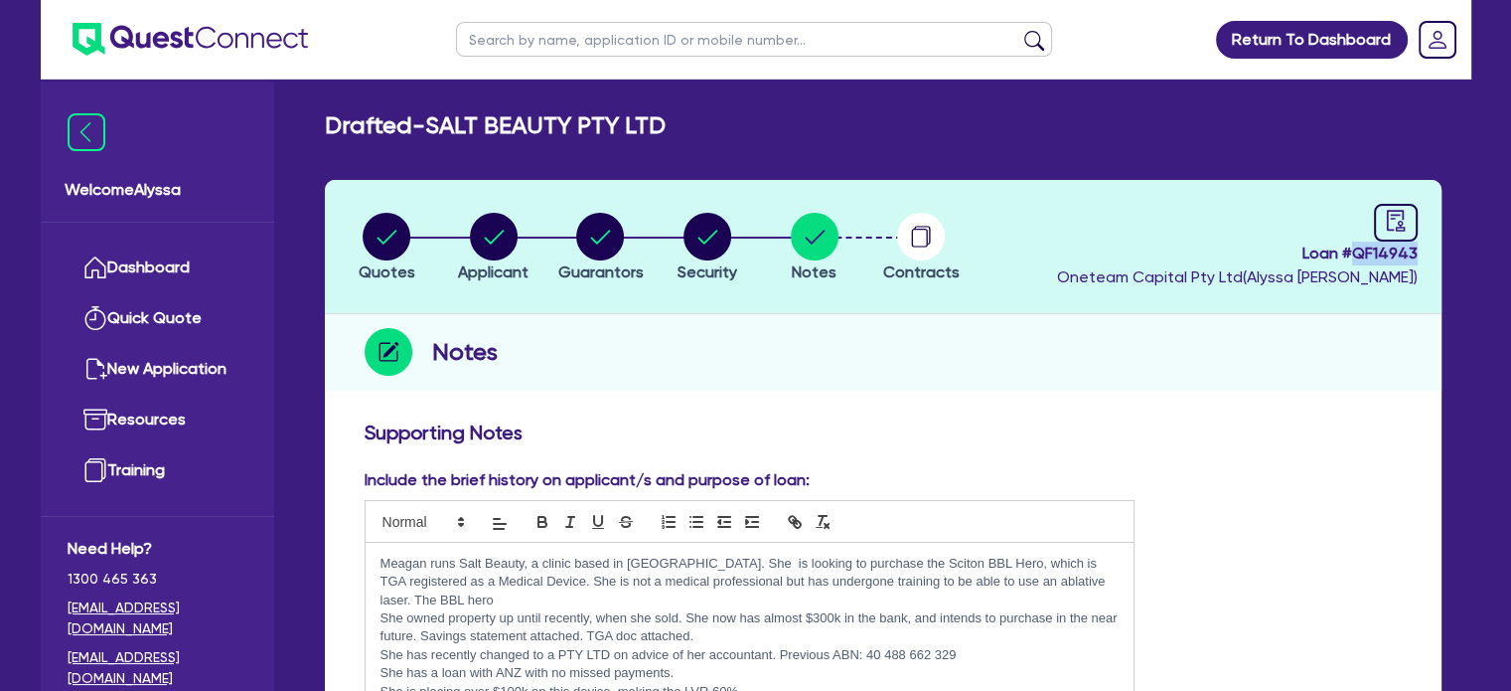
drag, startPoint x: 1419, startPoint y: 246, endPoint x: 1357, endPoint y: 255, distance: 62.2
click at [1357, 255] on header "Quotes Applicant Guarantors Security Notes Contracts Loan # QF14943 Oneteam Cap…" at bounding box center [883, 247] width 1117 height 134
copy span "QF14943"
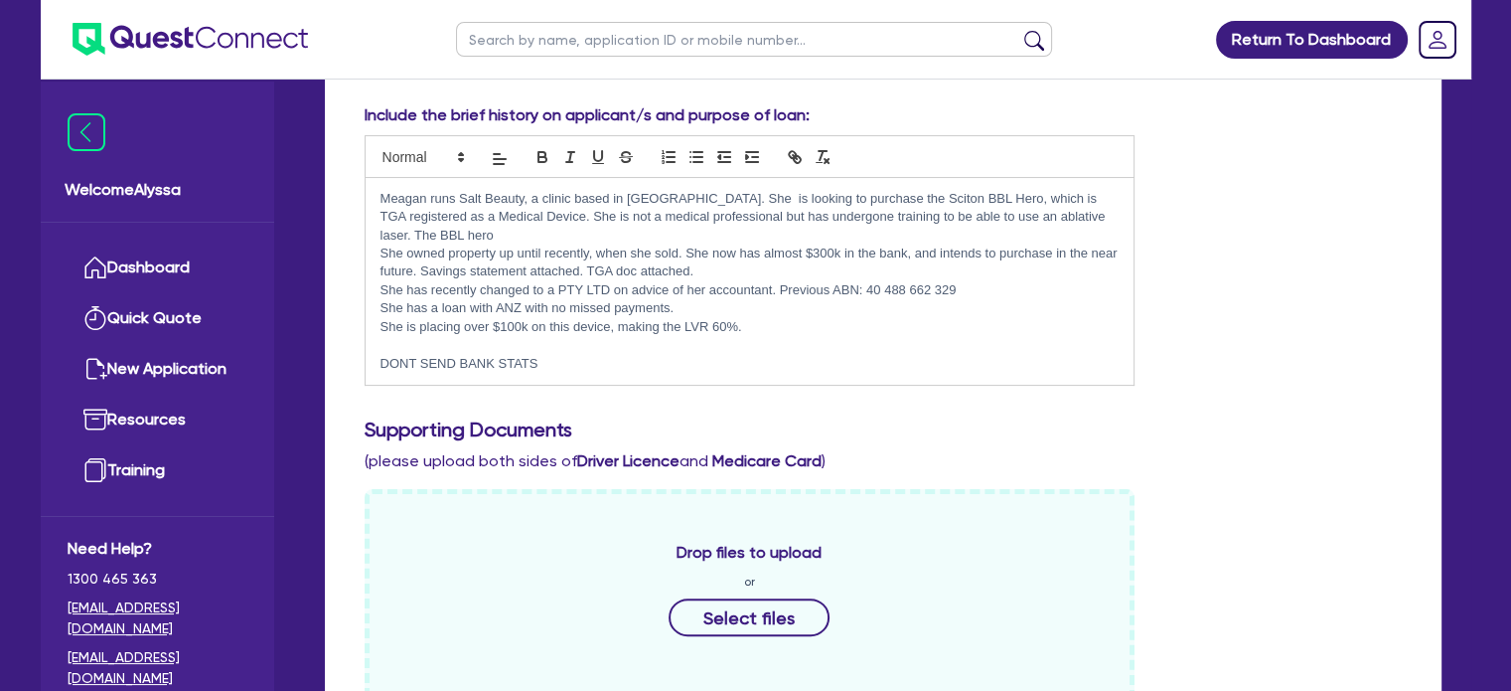
scroll to position [366, 0]
click at [567, 354] on p "DONT SEND BANK STATS" at bounding box center [750, 363] width 739 height 18
click at [1121, 368] on div "Include the brief history on applicant/s and purpose of loan: Meagan runs Salt …" at bounding box center [883, 251] width 1067 height 298
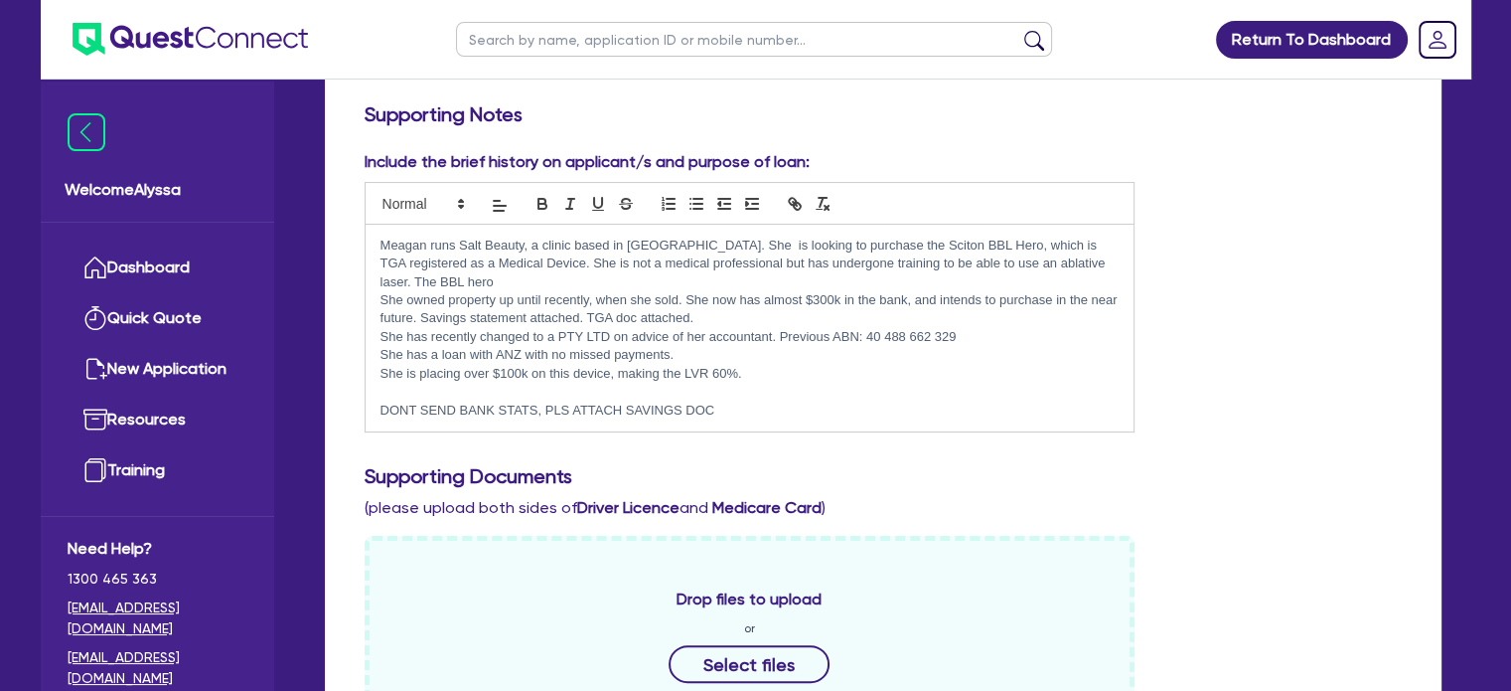
scroll to position [272, 0]
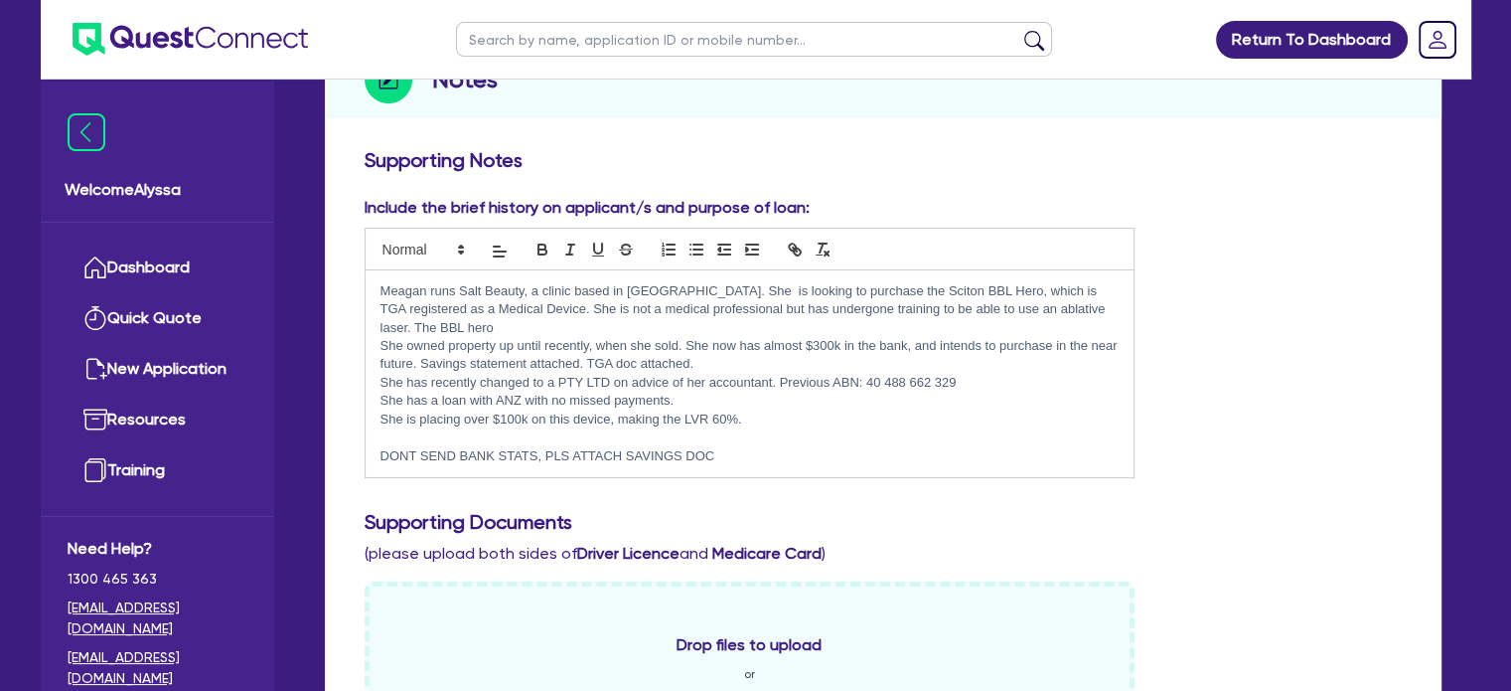
click at [749, 410] on p "She is placing over $100k on this device, making the LVR 60%." at bounding box center [750, 419] width 739 height 18
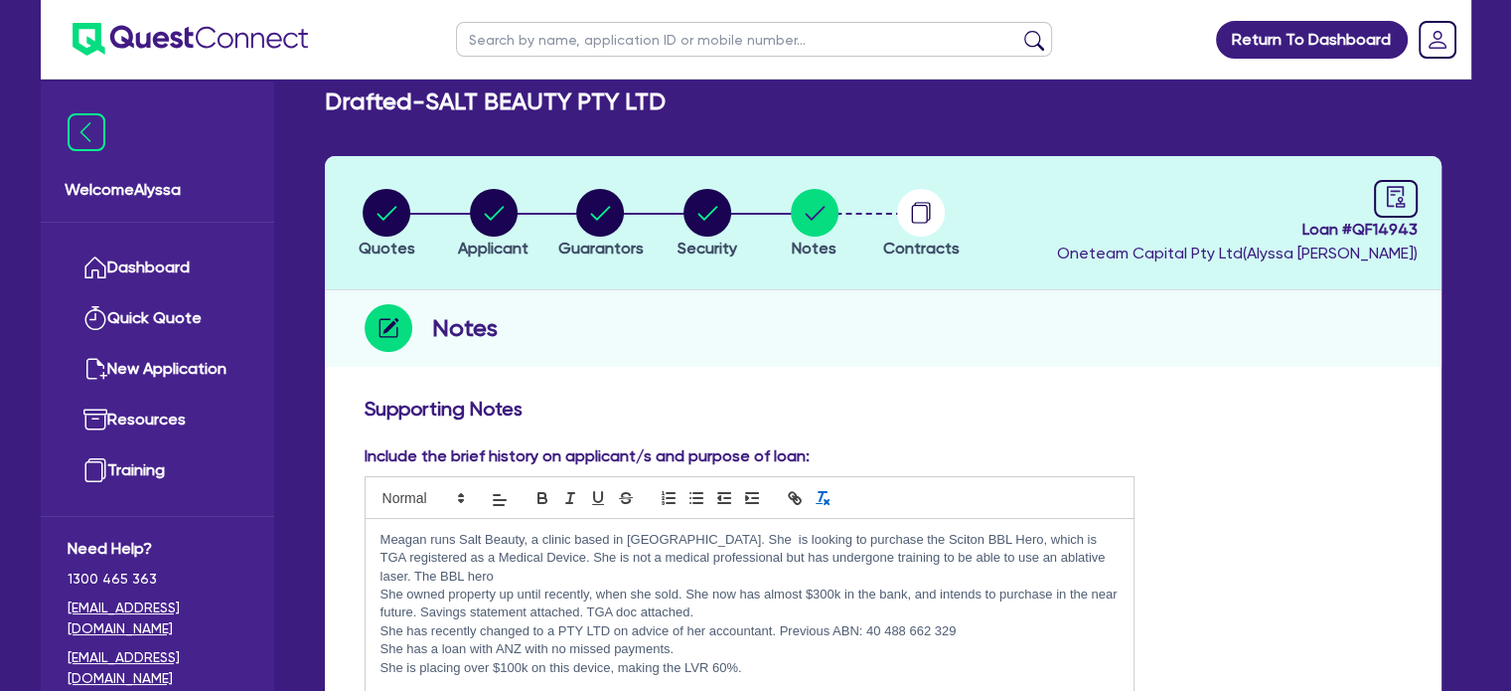
scroll to position [0, 0]
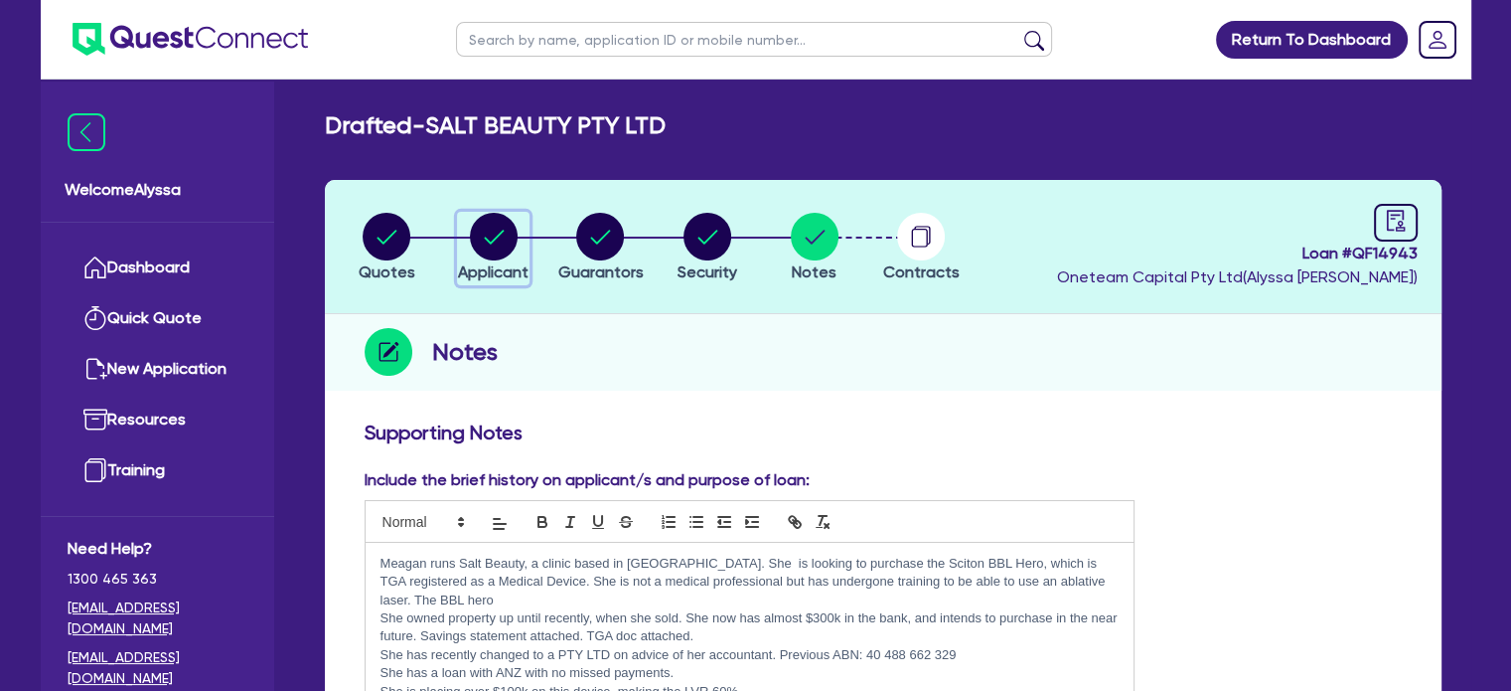
click at [504, 236] on circle "button" at bounding box center [494, 237] width 48 height 48
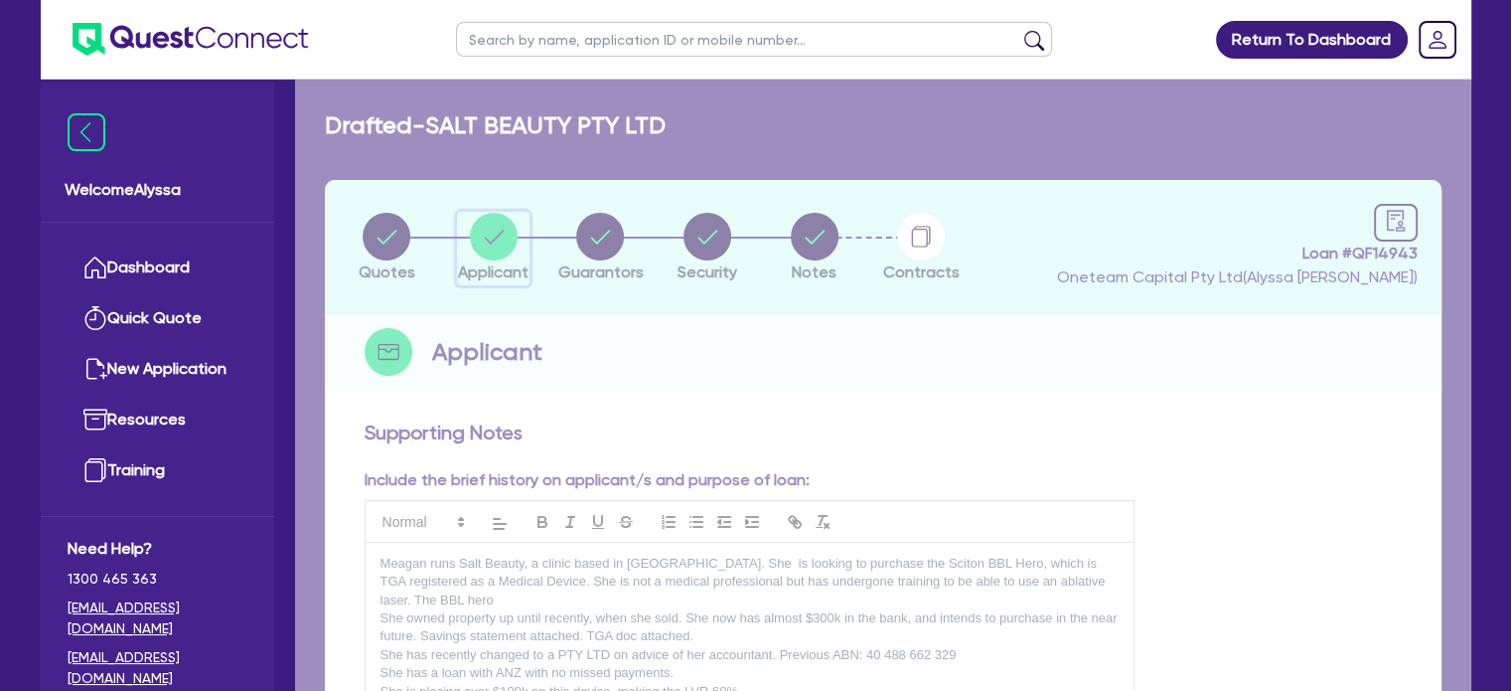
select select "COMPANY"
select select "HEALTH_BEAUTY"
select select "HAIR_BEAUTY_SALONS"
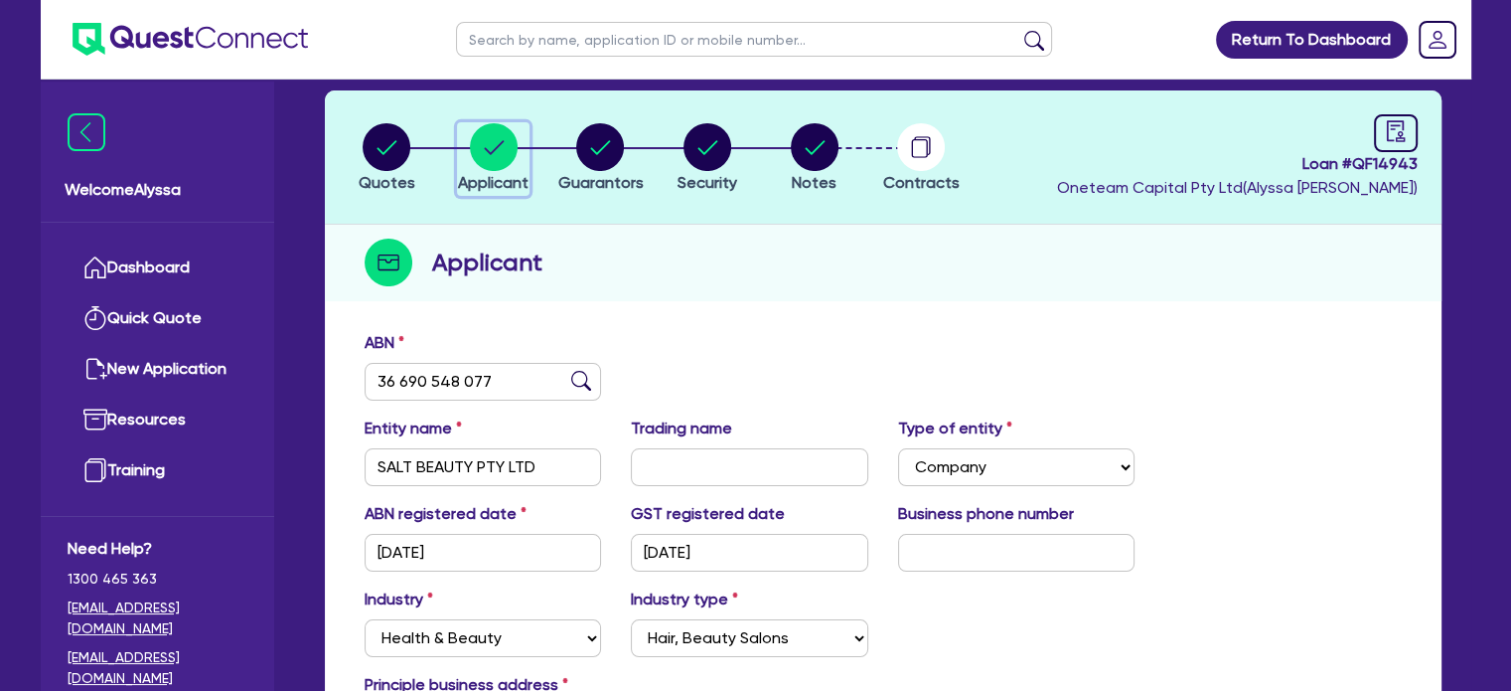
scroll to position [95, 0]
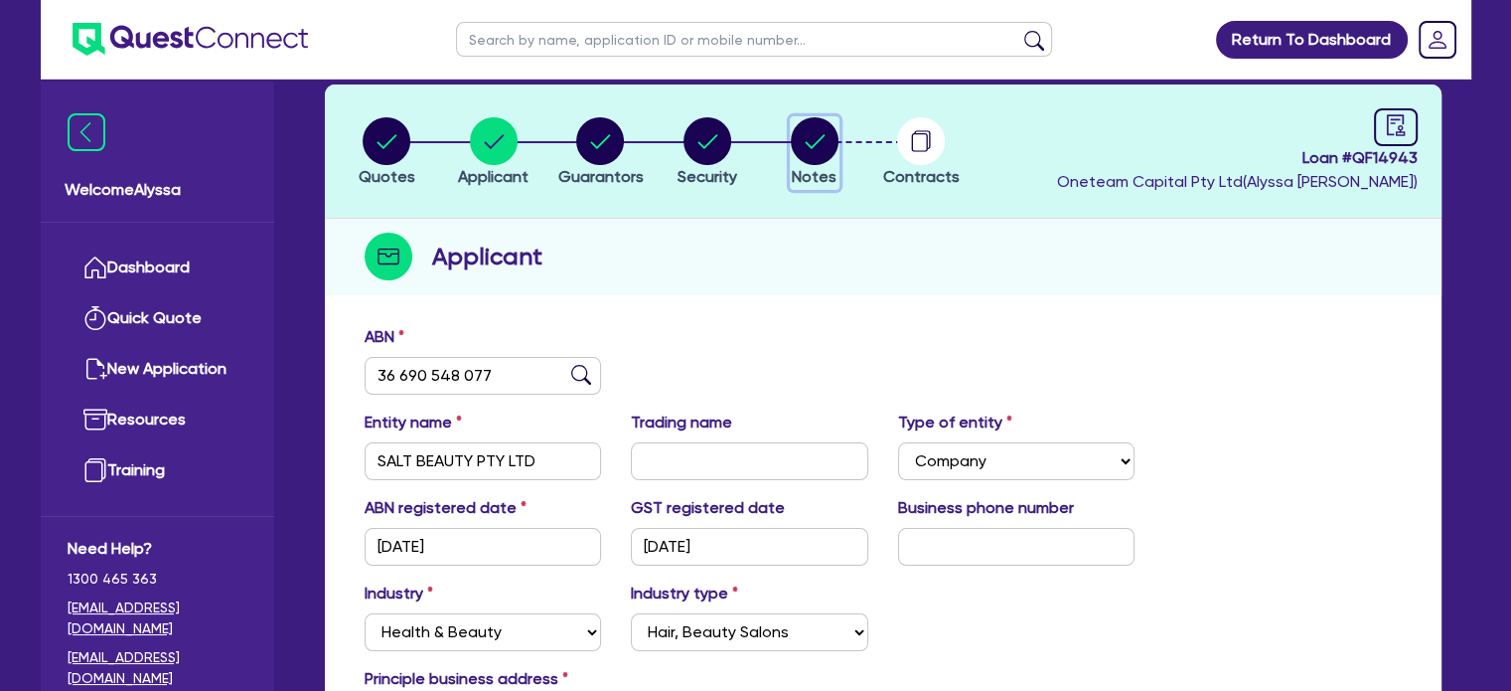
click at [820, 137] on icon "button" at bounding box center [815, 141] width 20 height 14
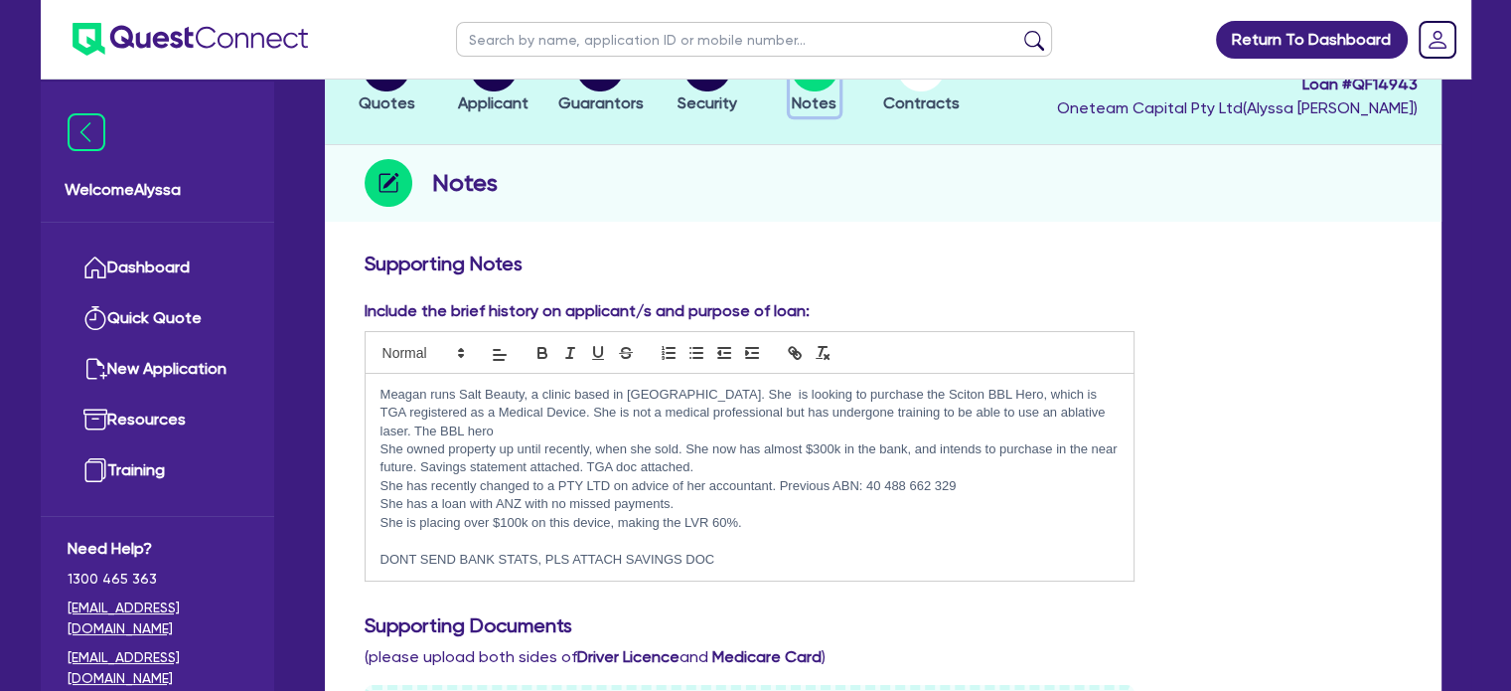
scroll to position [193, 0]
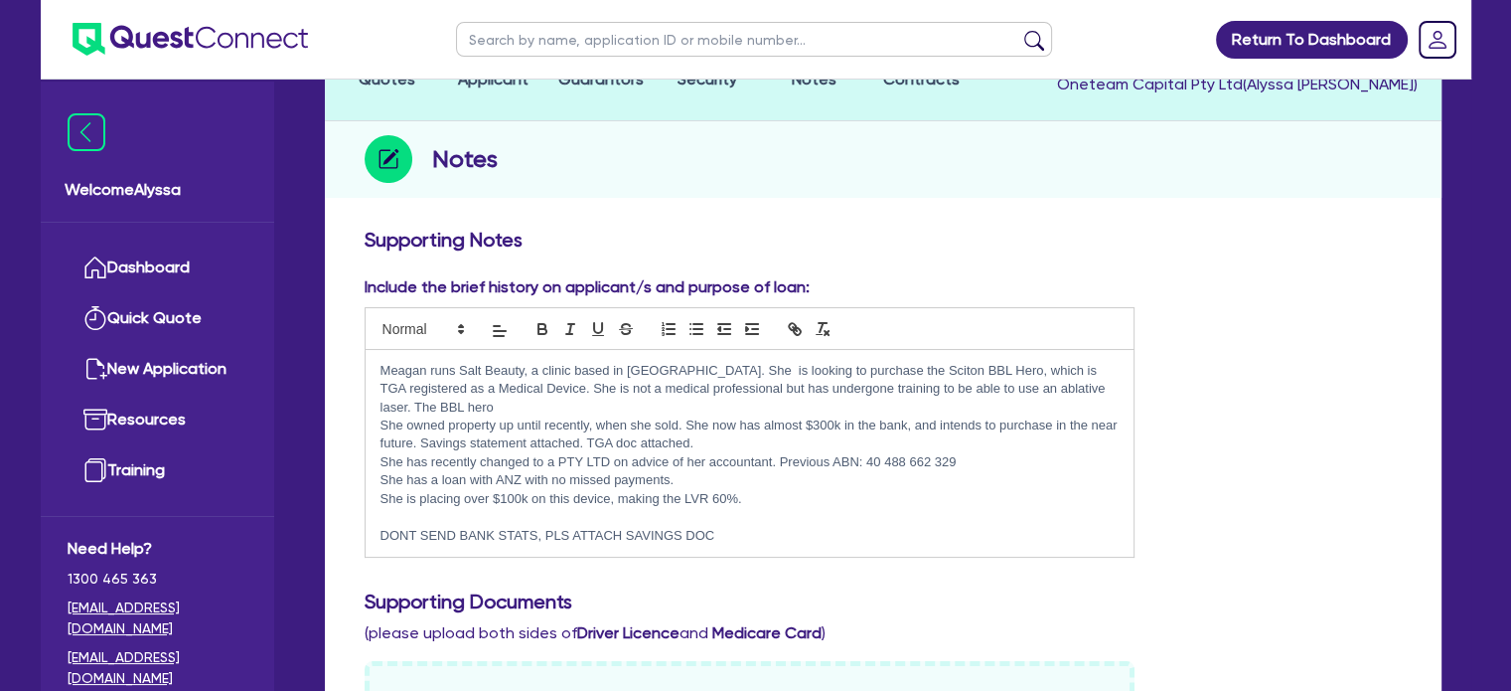
click at [780, 471] on p "She has a loan with ANZ with no missed payments." at bounding box center [750, 480] width 739 height 18
click at [755, 490] on p "She is placing over $100k on this device, making the LVR 60%." at bounding box center [750, 499] width 739 height 18
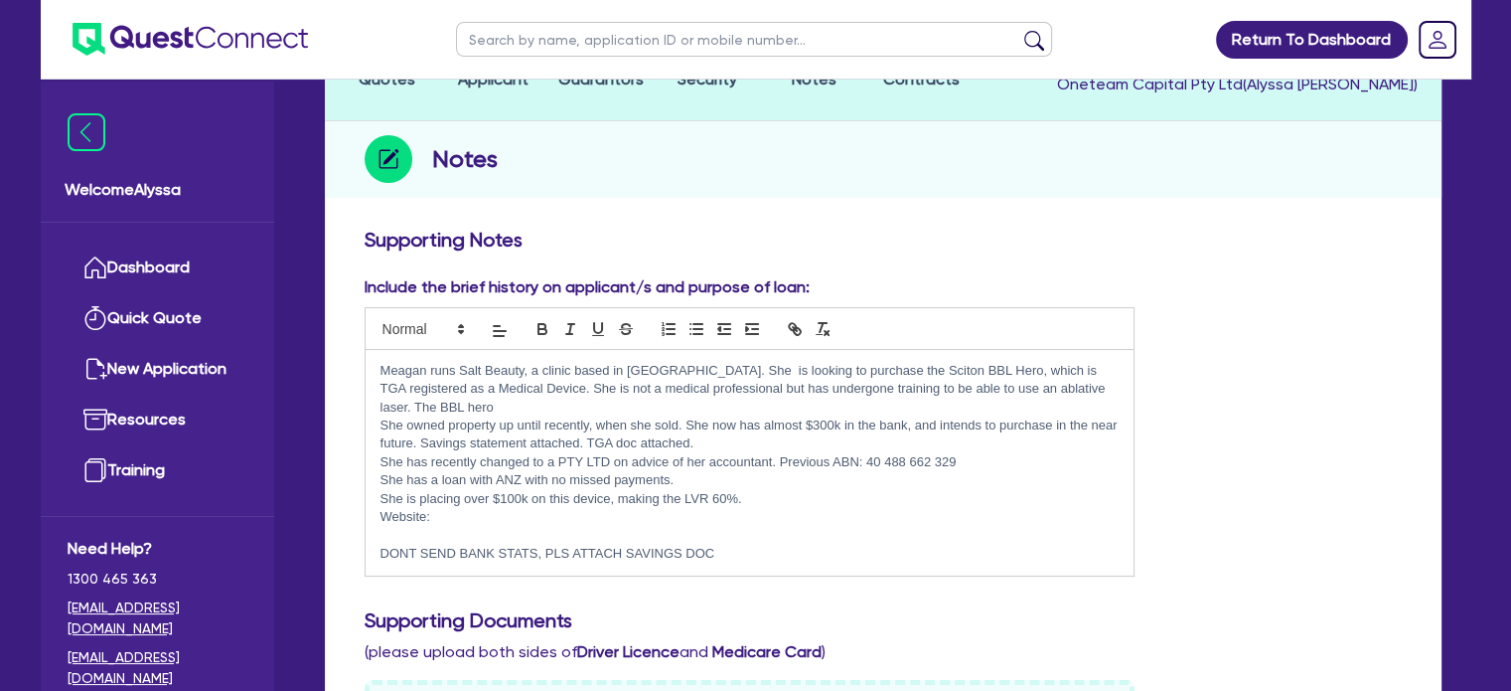
paste div
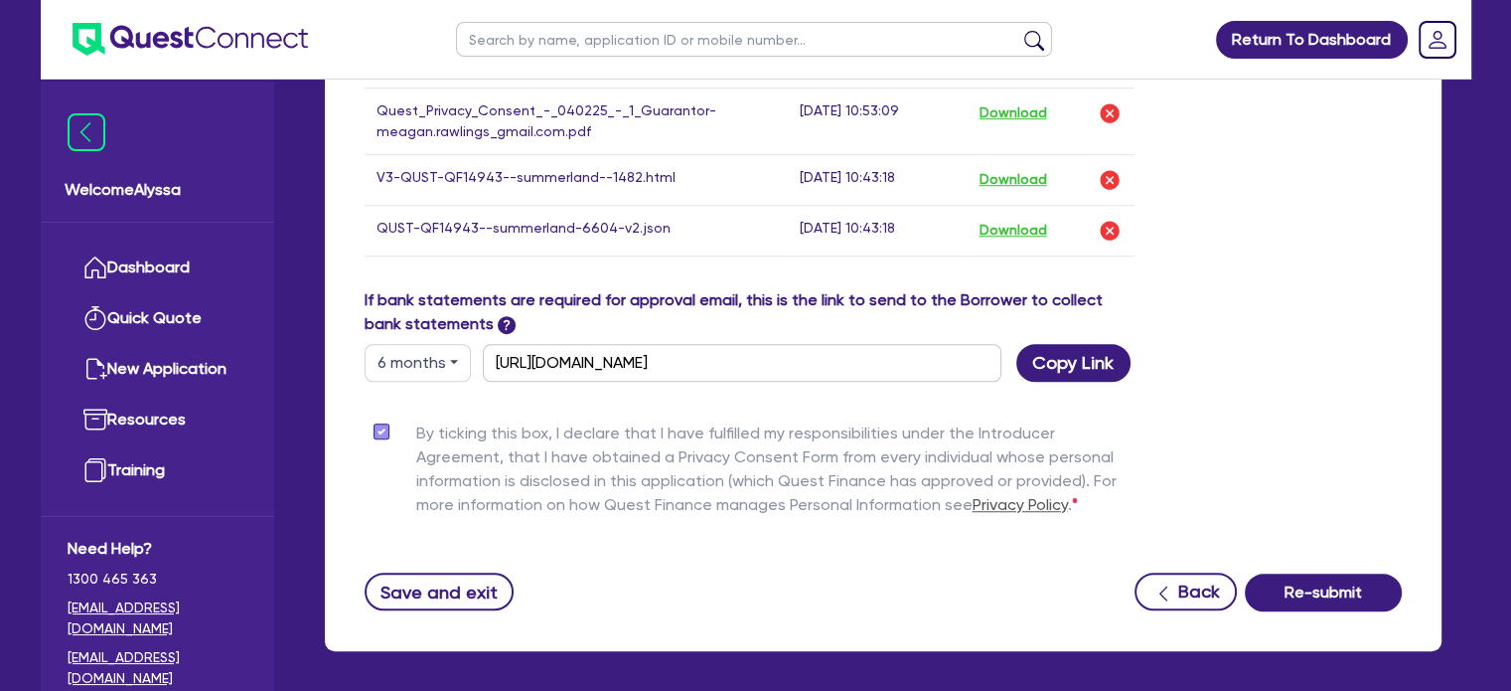
scroll to position [1427, 0]
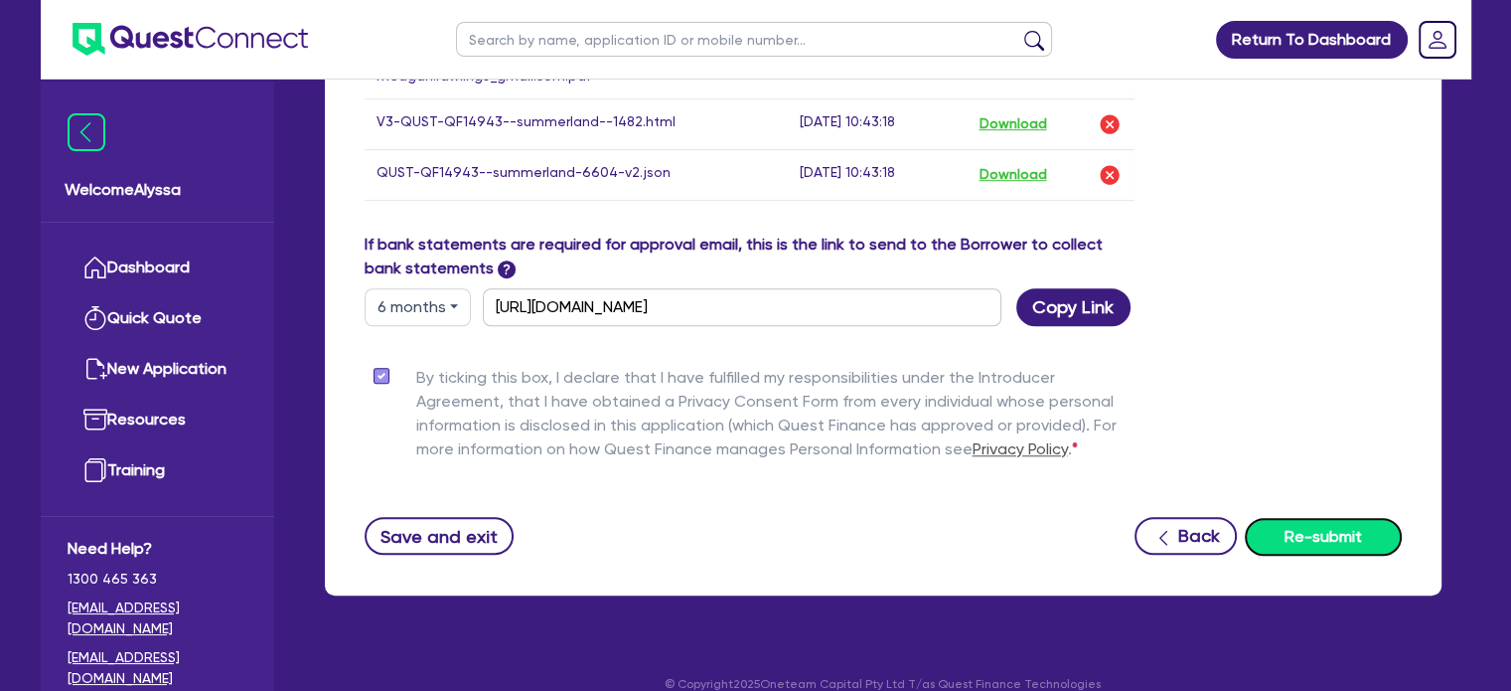
click at [1339, 518] on button "Re-submit" at bounding box center [1323, 537] width 157 height 38
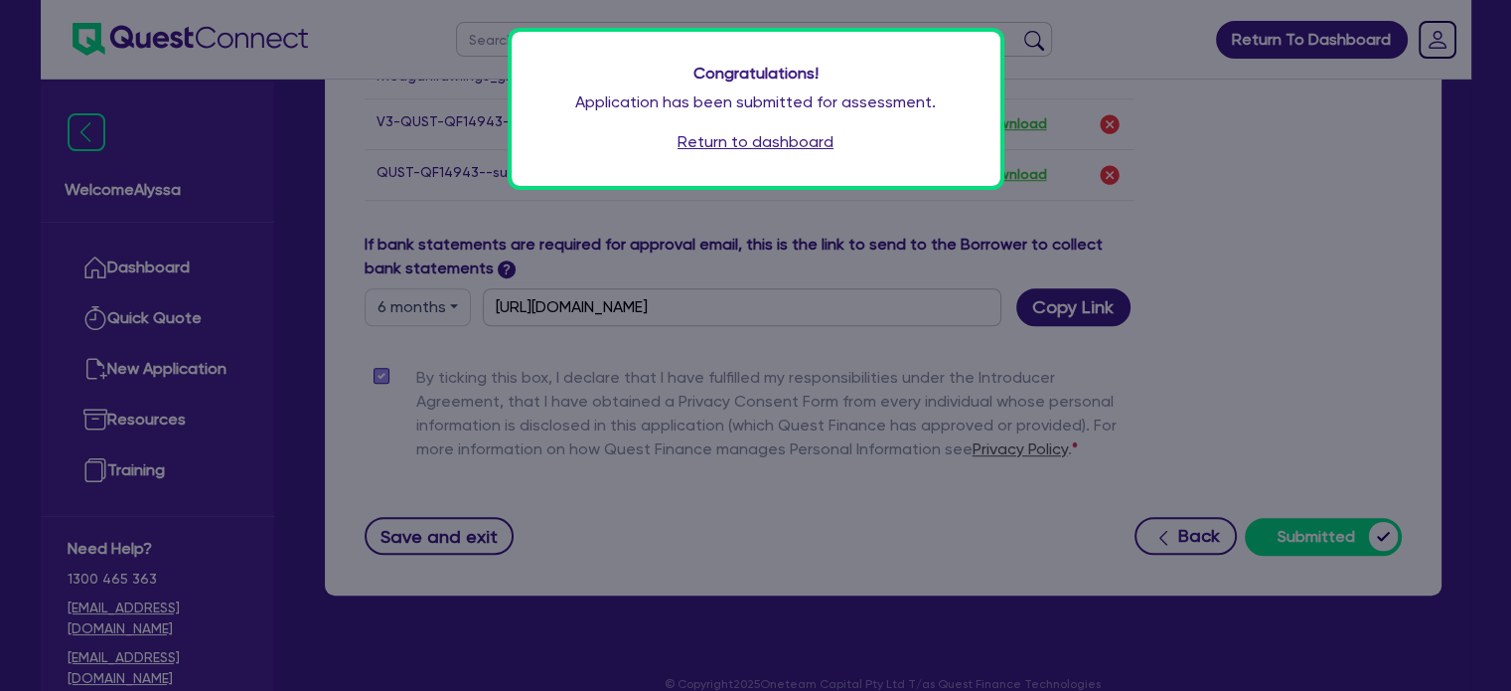
click at [718, 146] on link "Return to dashboard" at bounding box center [756, 142] width 156 height 24
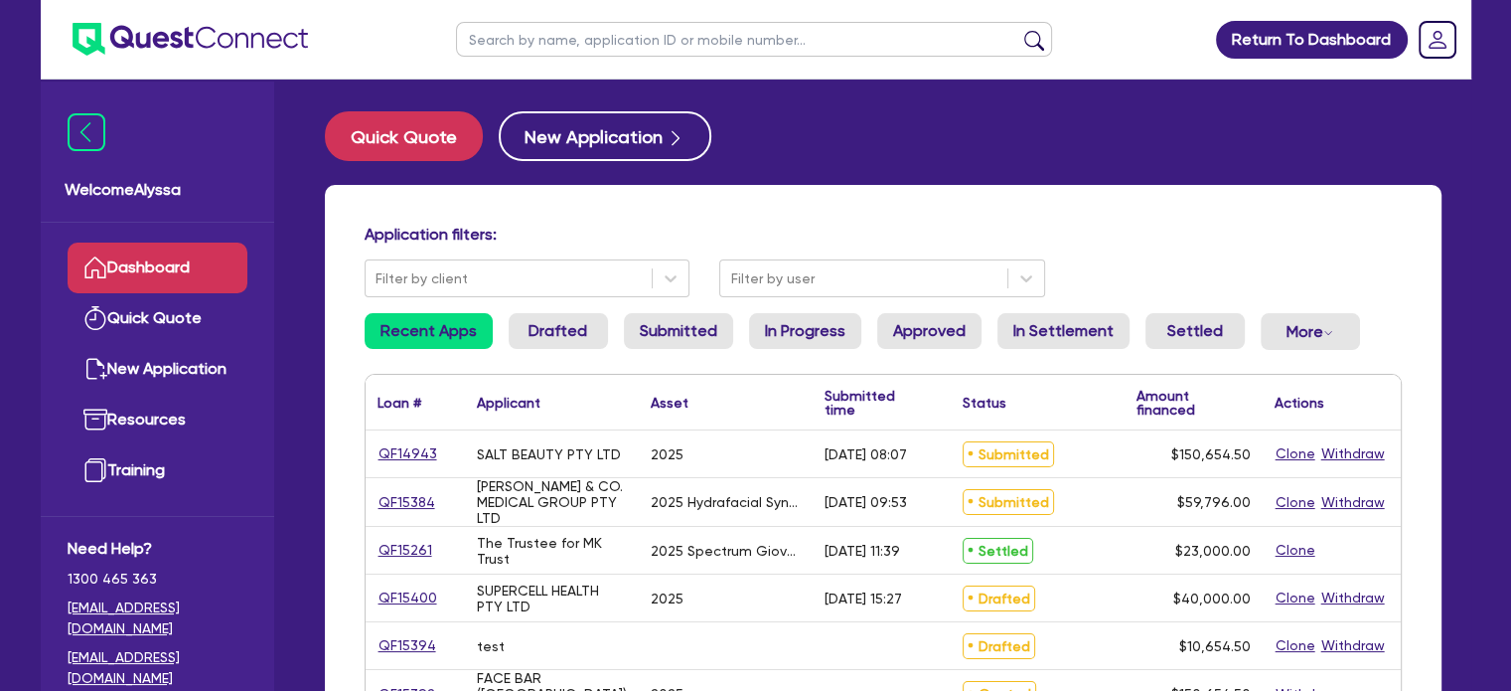
click at [540, 45] on input "text" at bounding box center [754, 39] width 596 height 35
type input "[PERSON_NAME]"
click at [1018, 30] on button "submit" at bounding box center [1034, 44] width 32 height 28
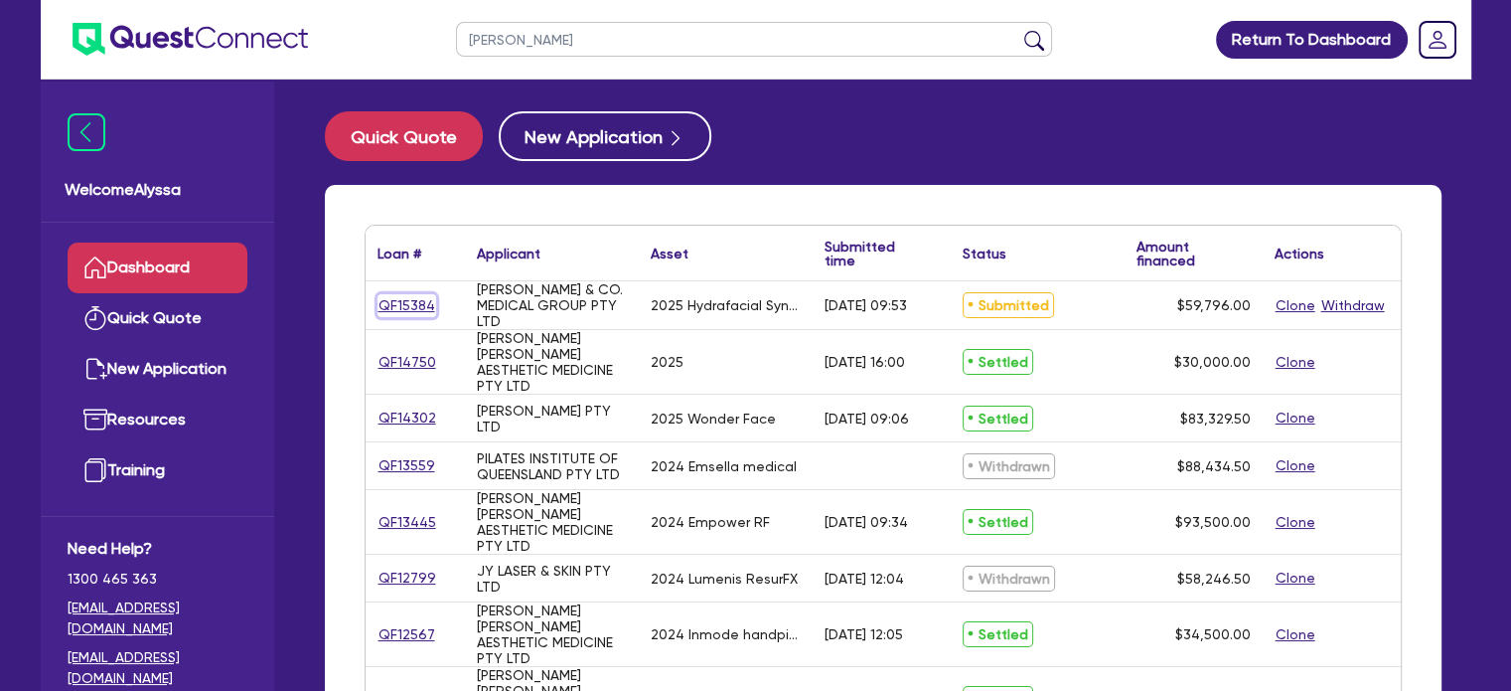
click at [400, 301] on link "QF15384" at bounding box center [407, 305] width 59 height 23
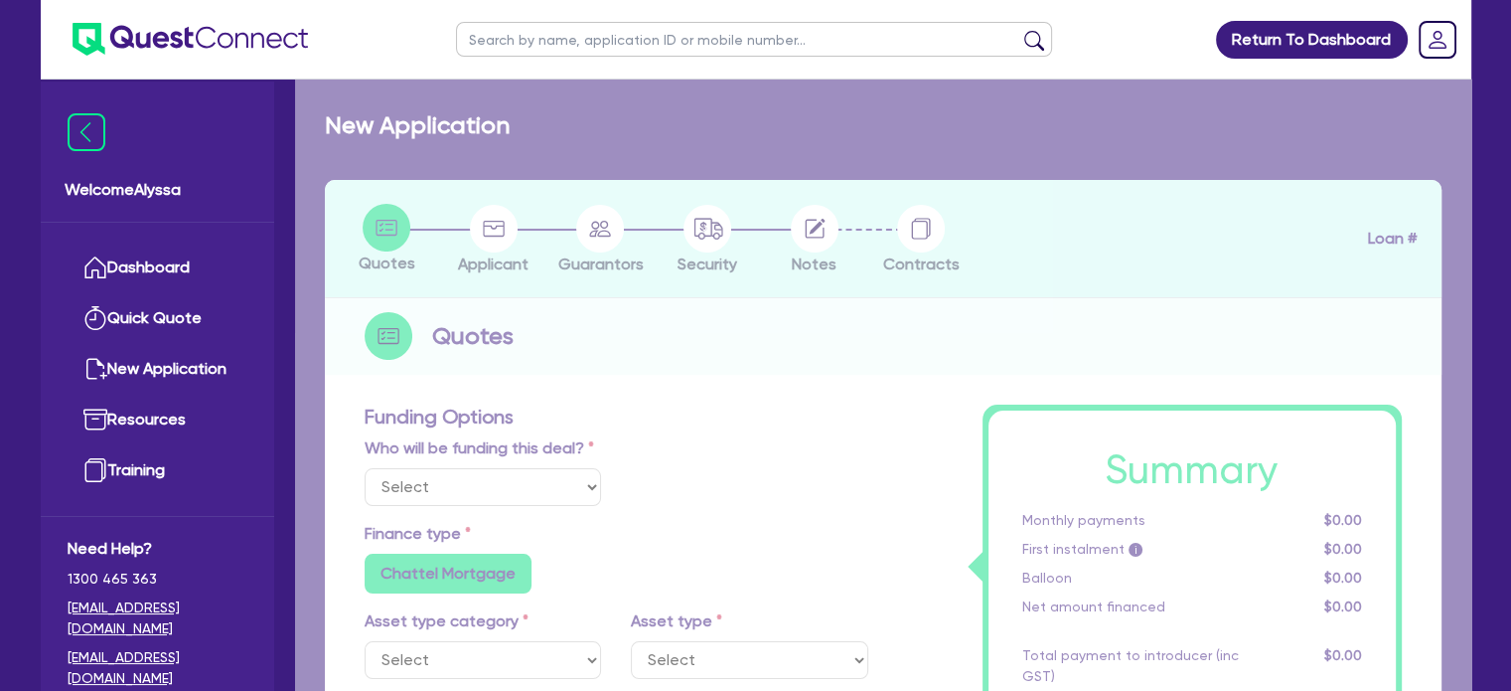
select select "TERTIARY_ASSETS"
type input "2025"
type input "59,796"
type input "4"
type input "2,391.84"
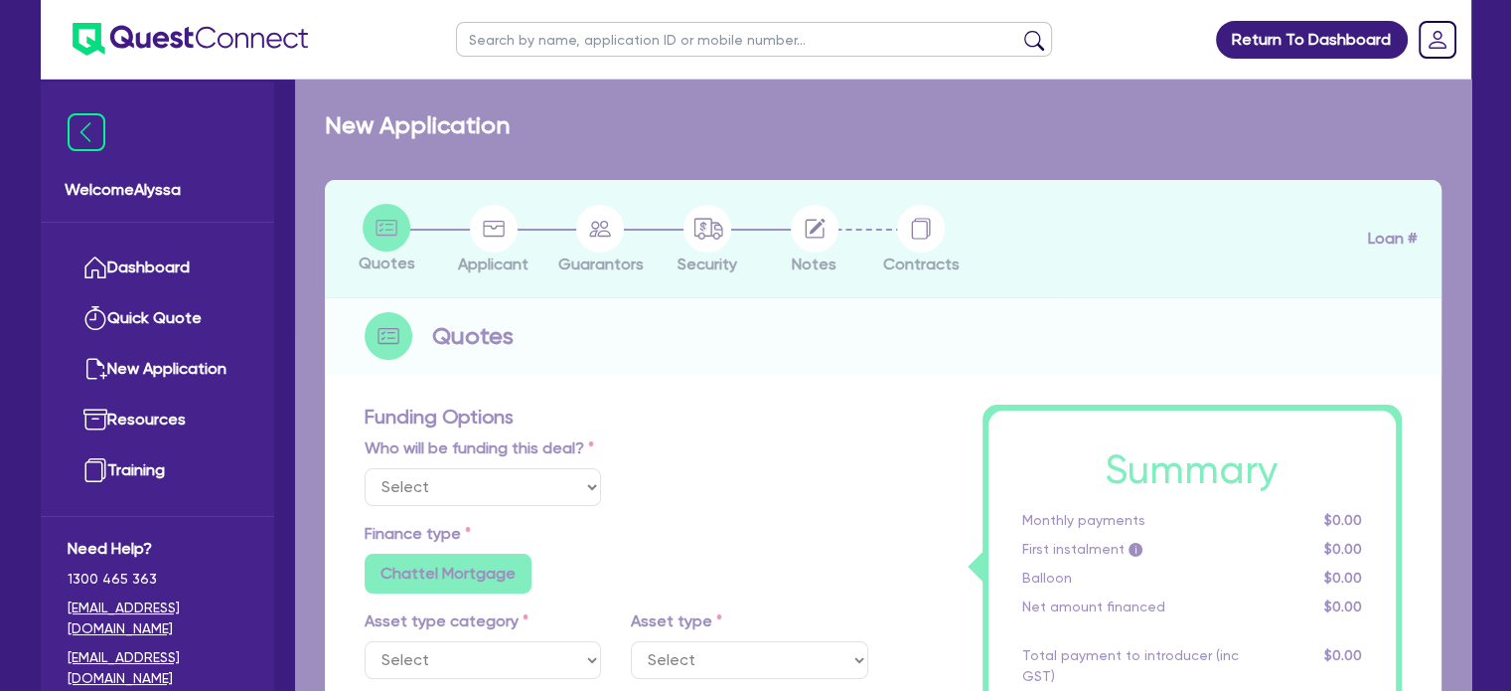
type input "10.5"
radio input "false"
select select "BEAUTY_EQUIPMENT"
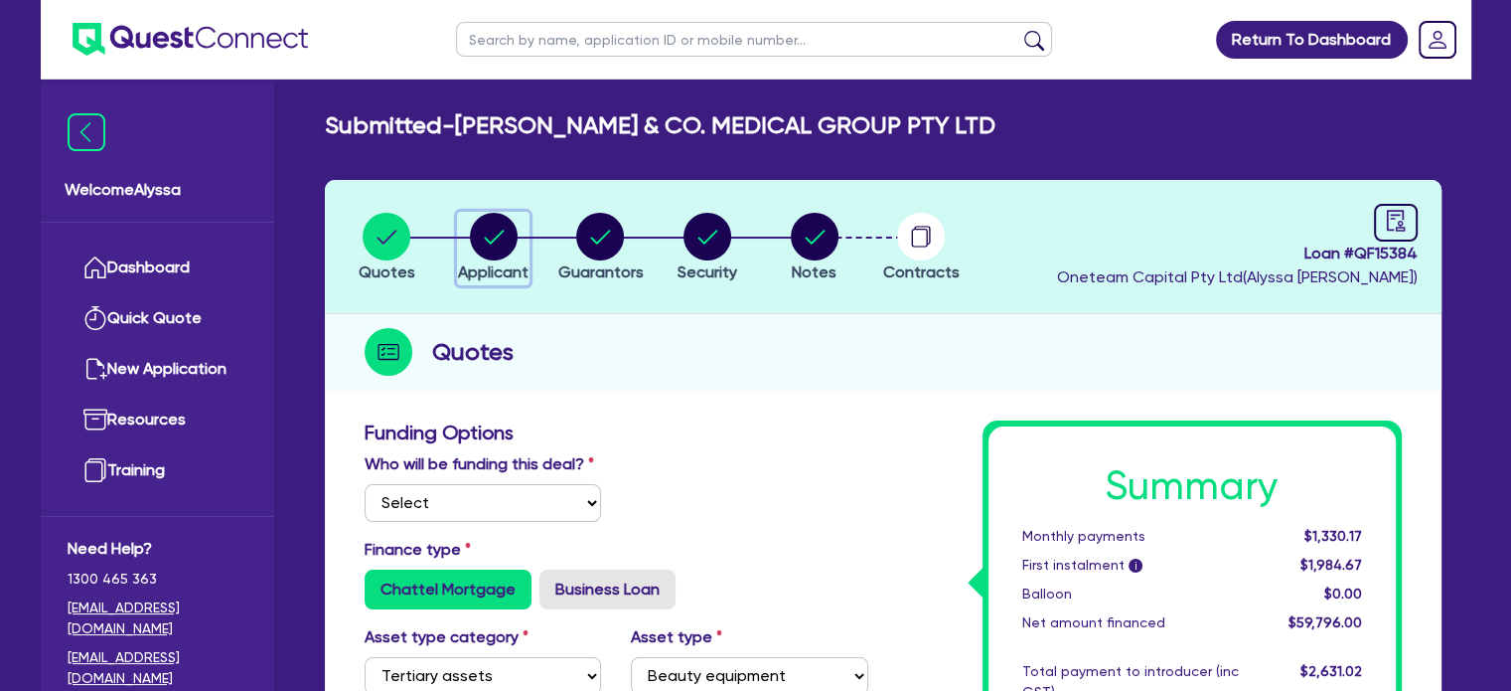
click at [477, 232] on circle "button" at bounding box center [494, 237] width 48 height 48
select select "COMPANY"
select select "HEALTH_BEAUTY"
select select "HAIR_BEAUTY_SALONS"
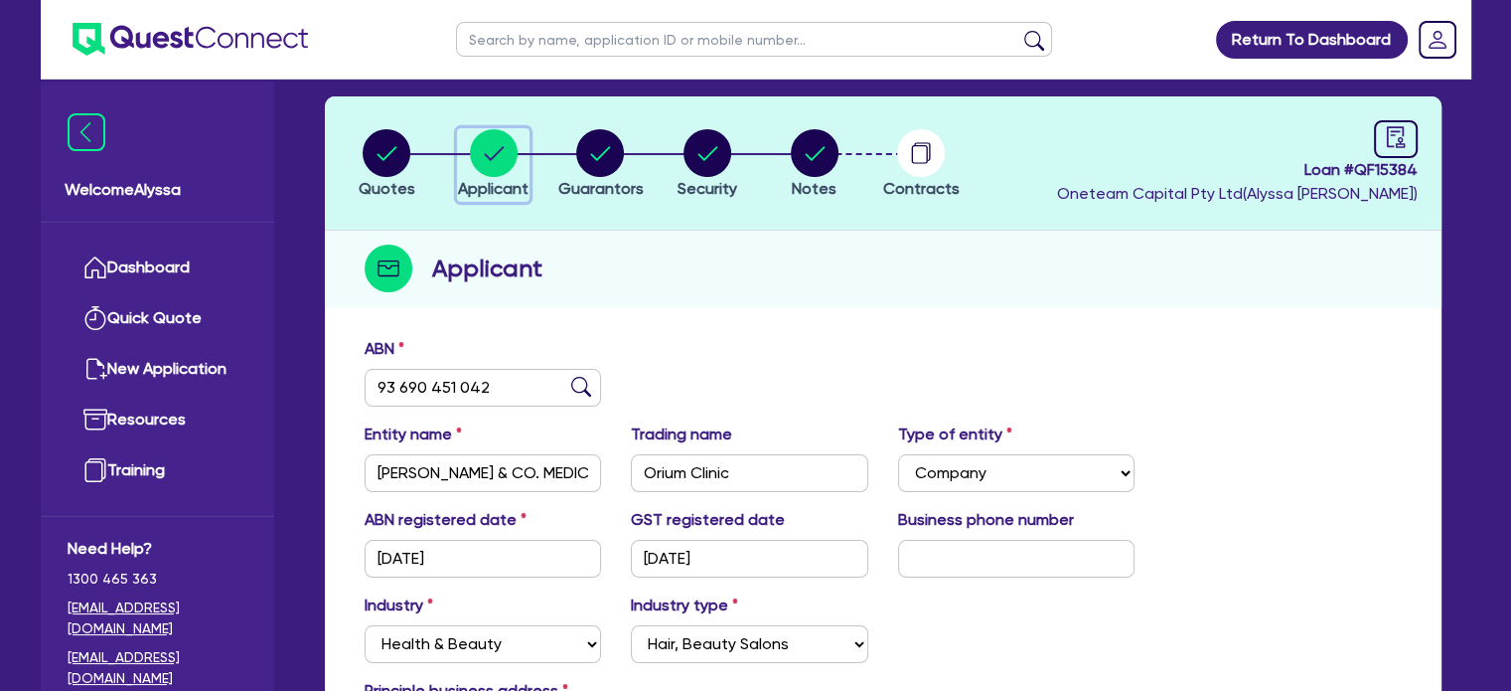
scroll to position [47, 0]
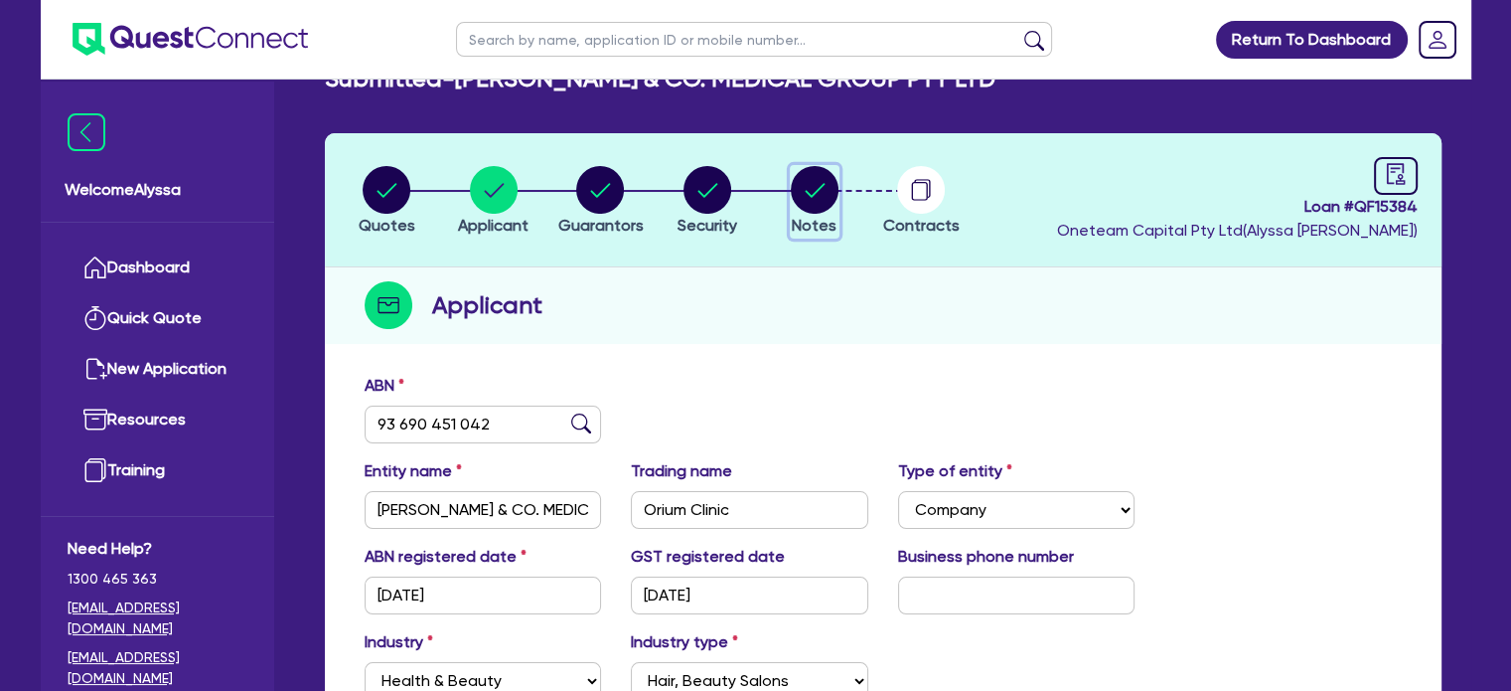
click at [818, 195] on circle "button" at bounding box center [815, 190] width 48 height 48
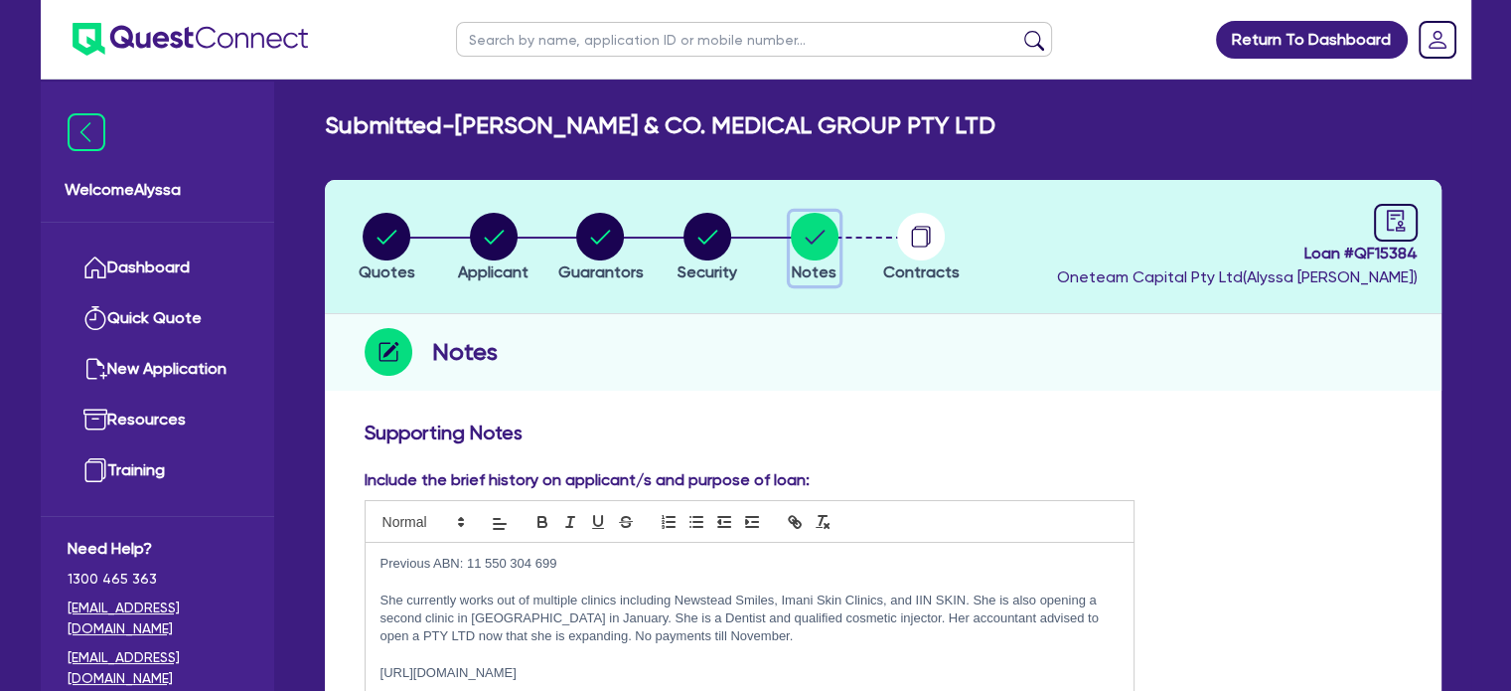
scroll to position [8, 0]
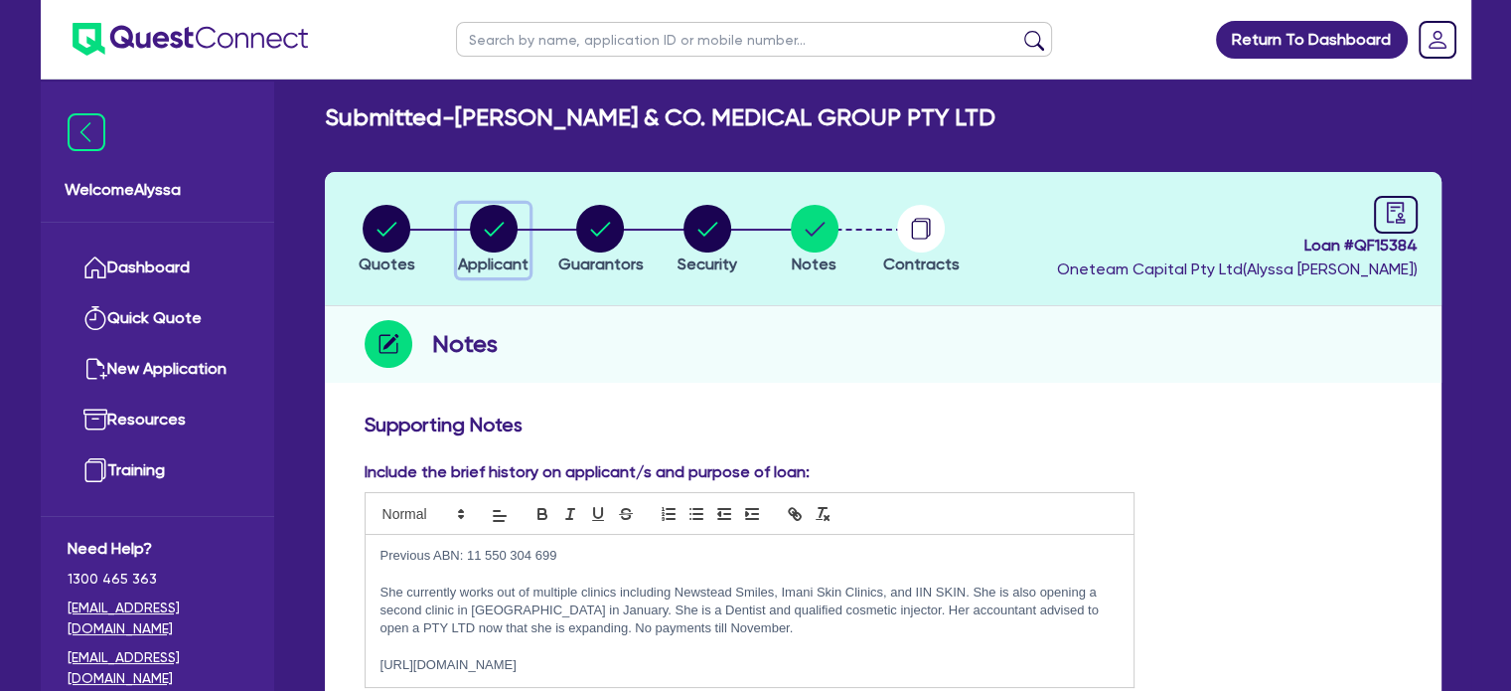
click at [503, 241] on circle "button" at bounding box center [494, 229] width 48 height 48
select select "COMPANY"
select select "HEALTH_BEAUTY"
select select "HAIR_BEAUTY_SALONS"
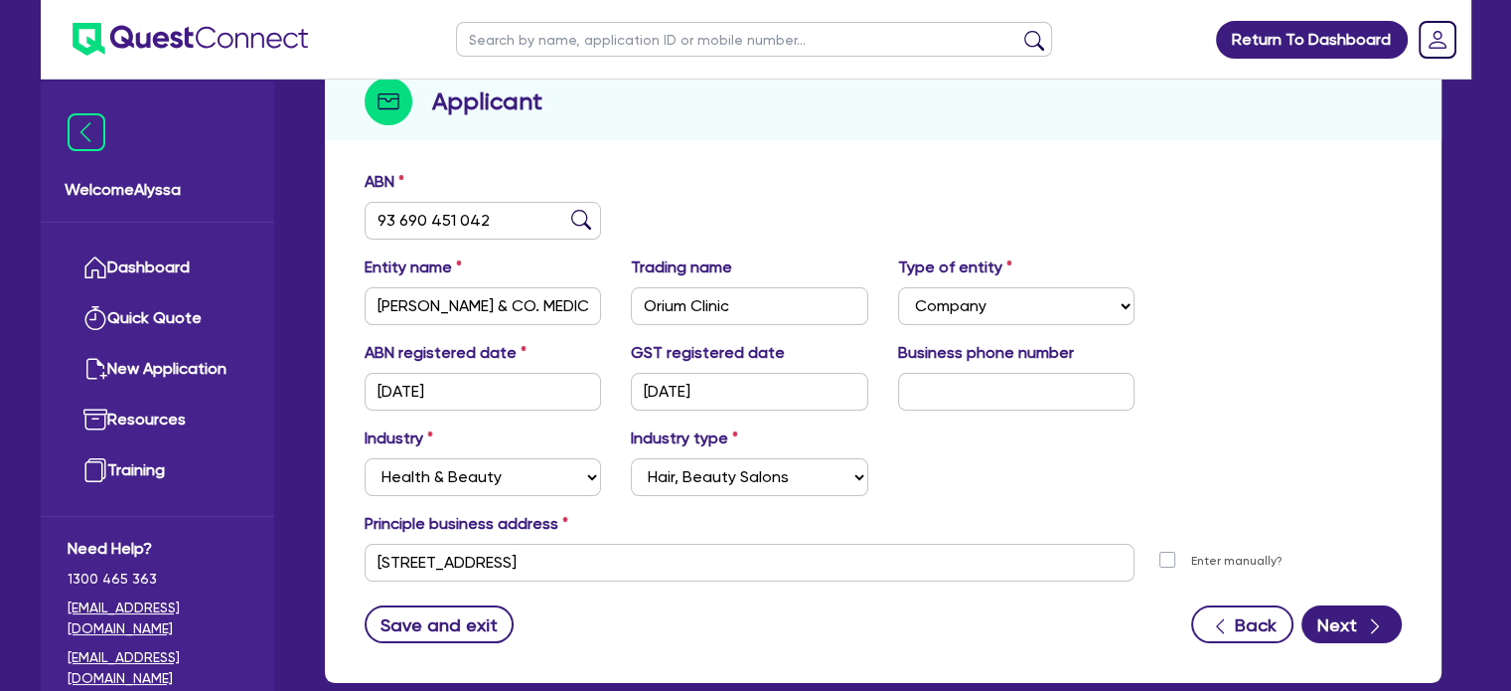
scroll to position [253, 0]
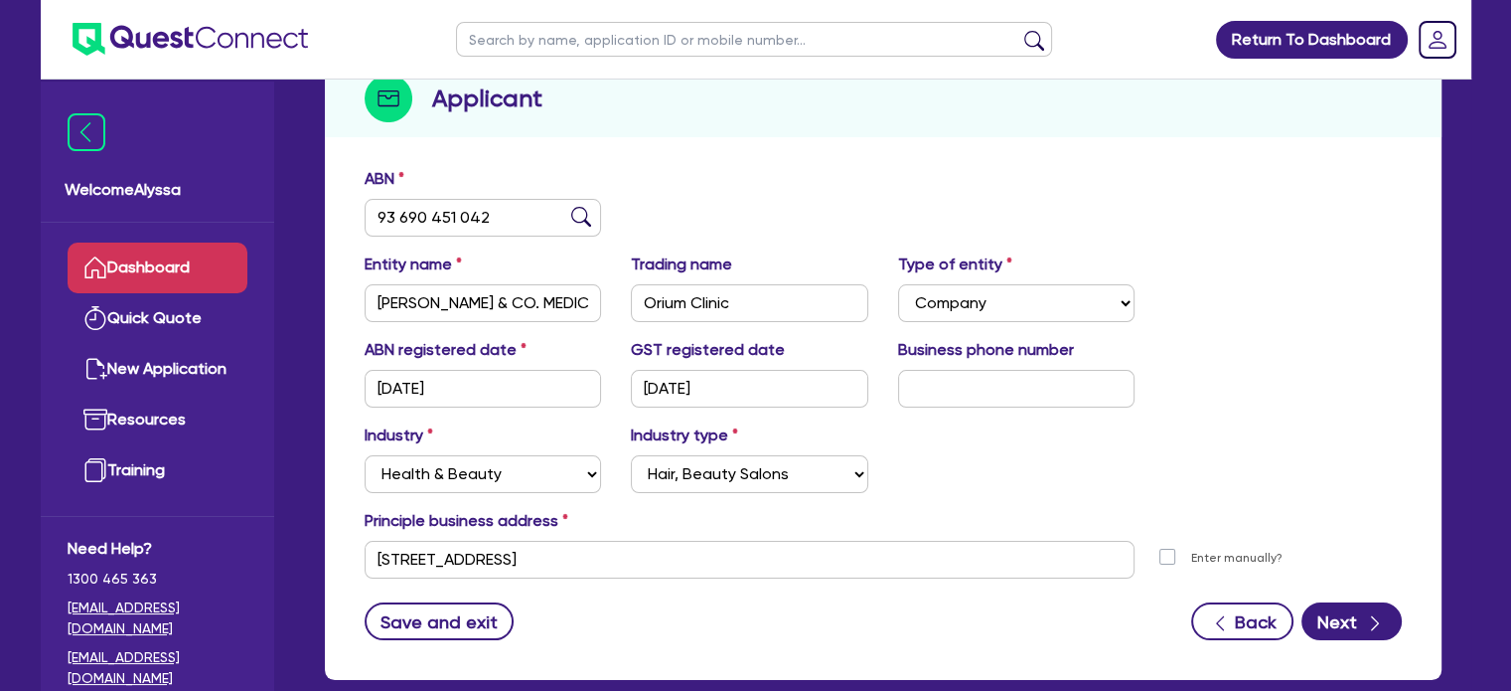
click at [99, 262] on icon at bounding box center [95, 267] width 24 height 24
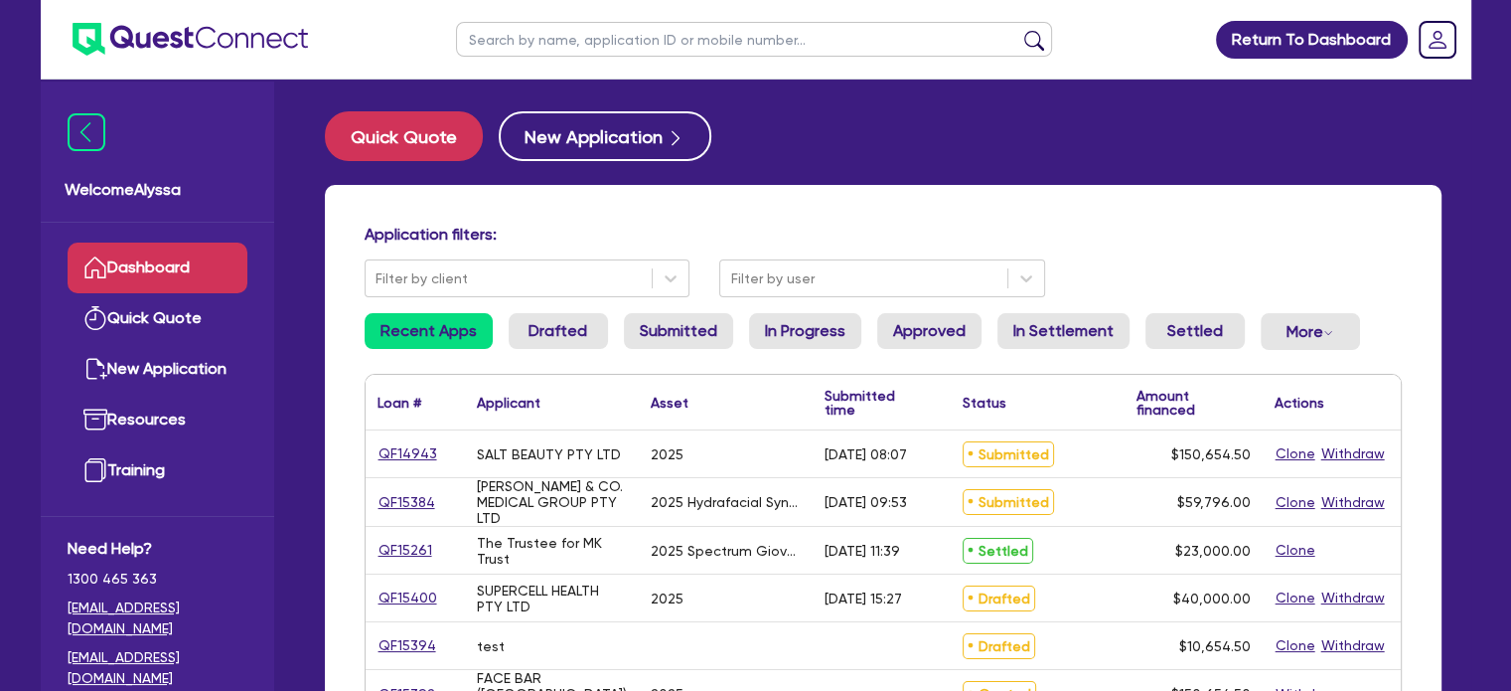
click at [561, 39] on input "text" at bounding box center [754, 39] width 596 height 35
type input "[PERSON_NAME]"
click at [1018, 30] on button "submit" at bounding box center [1034, 44] width 32 height 28
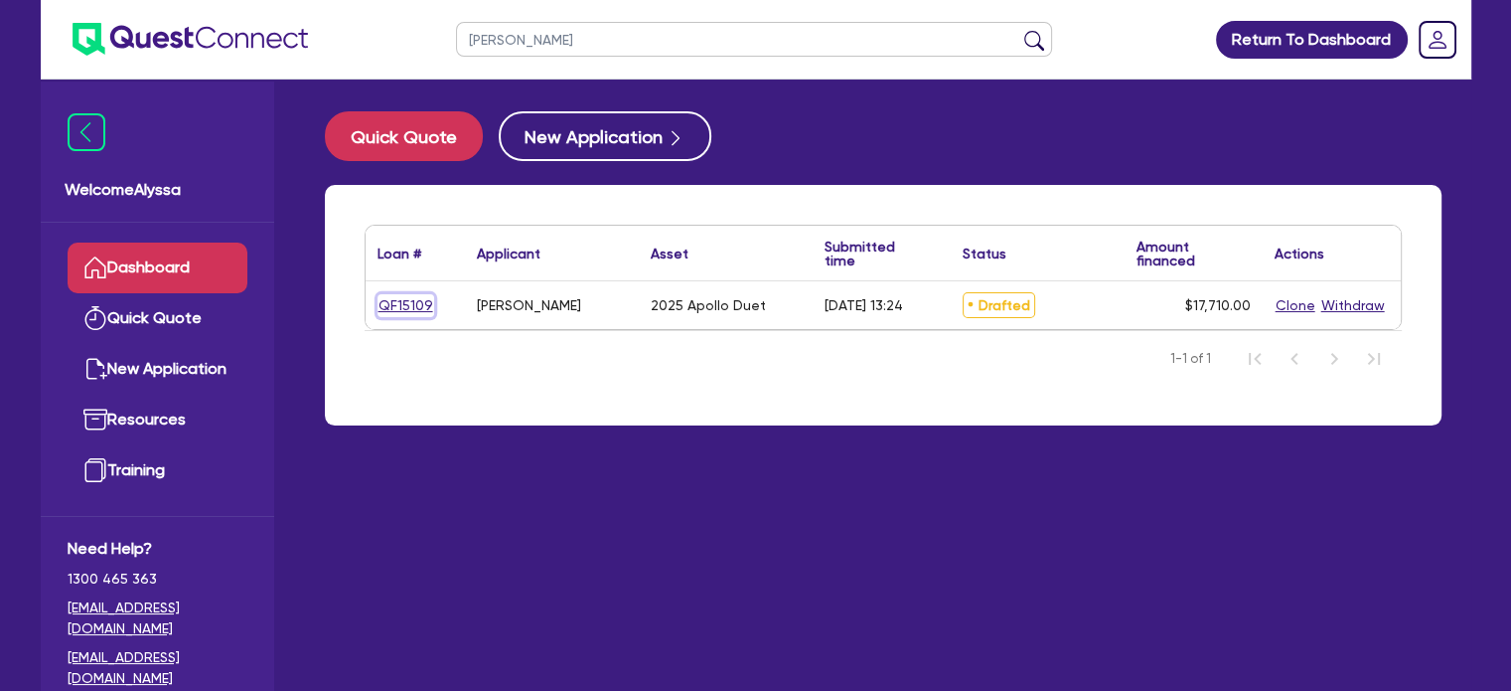
click at [415, 313] on link "QF15109" at bounding box center [406, 305] width 57 height 23
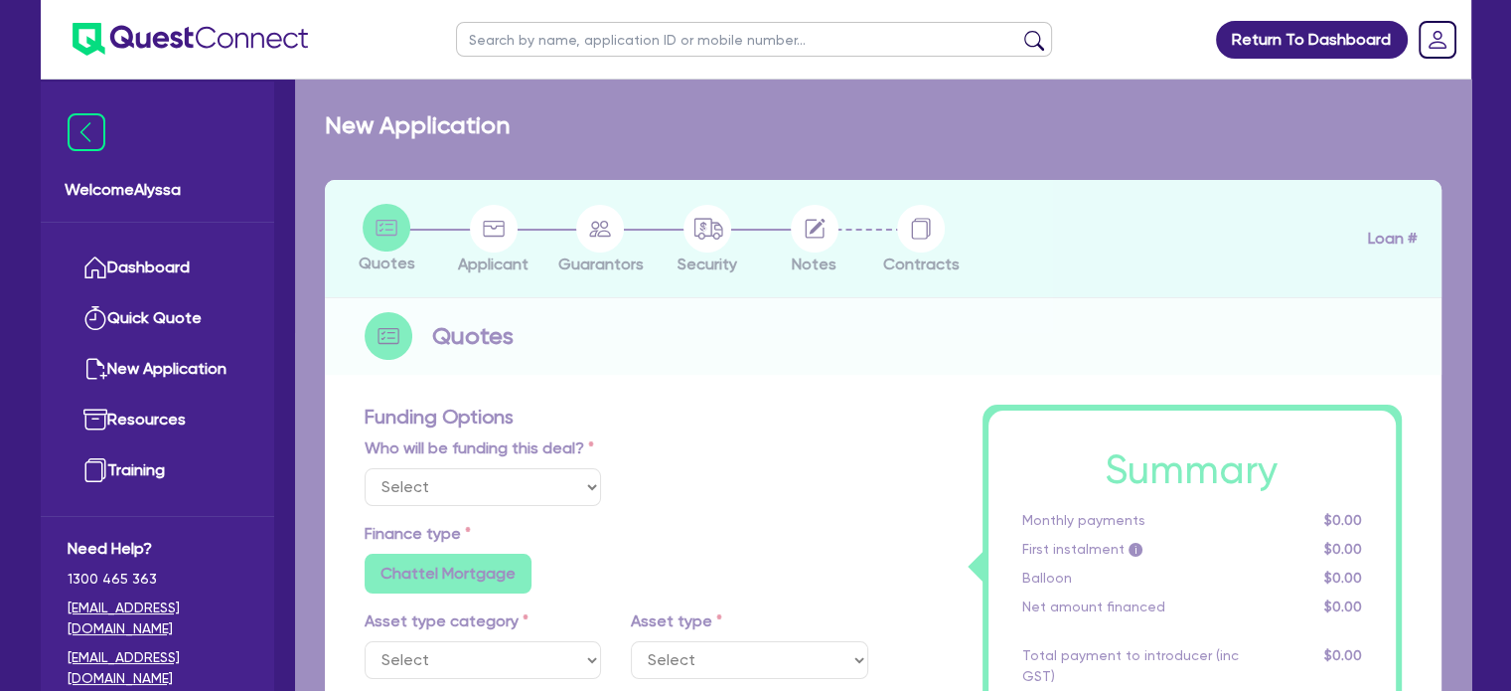
select select "Other"
select select "TERTIARY_ASSETS"
type input "2025"
radio input "true"
type input "17,710"
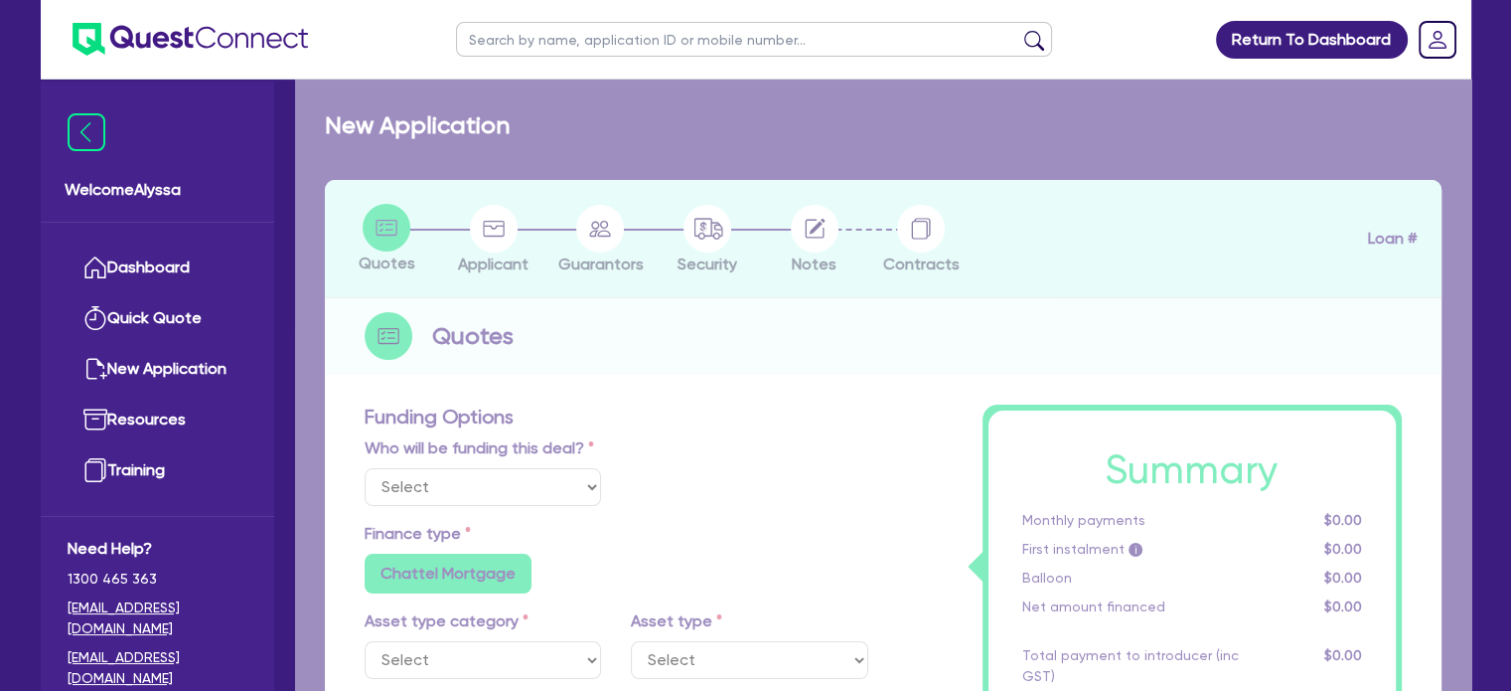
type input "5.08"
type input "900"
radio input "false"
type input "11"
type input "350"
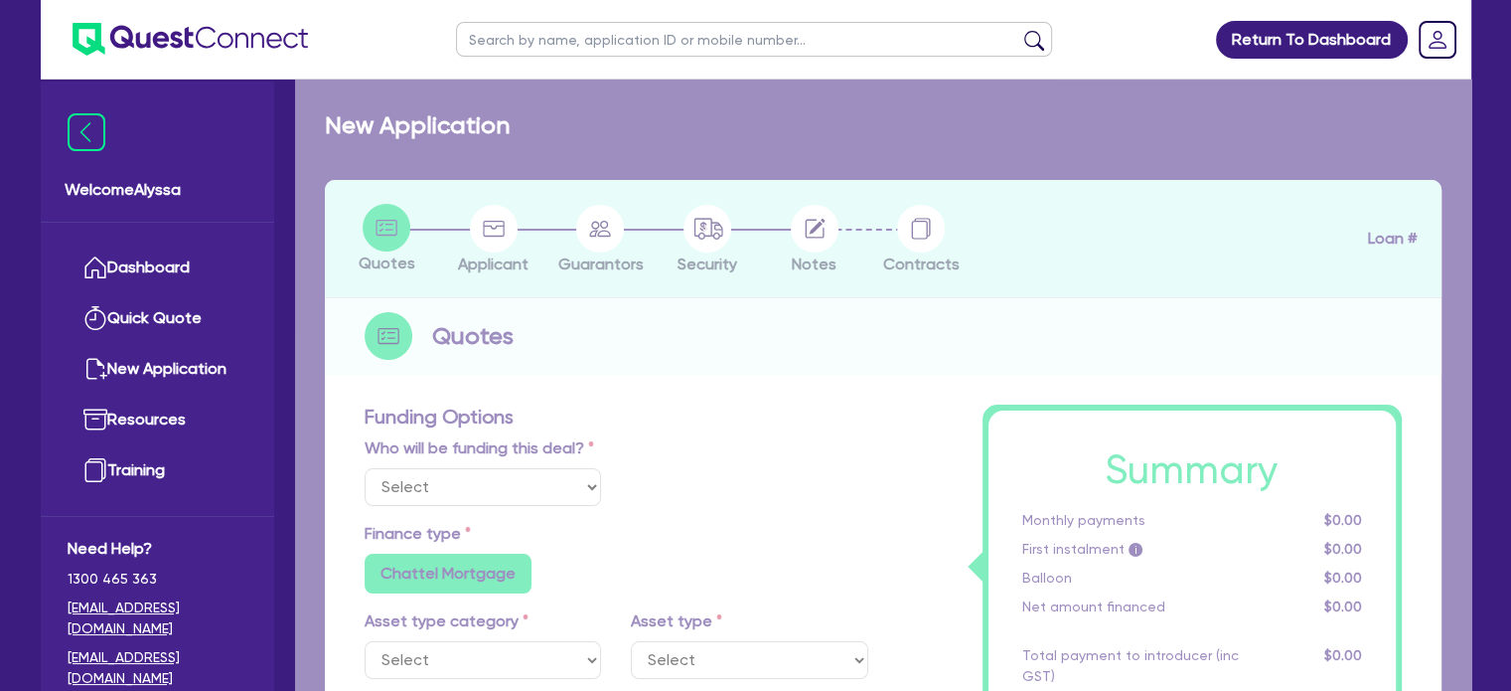
radio input "false"
select select "BEAUTY_EQUIPMENT"
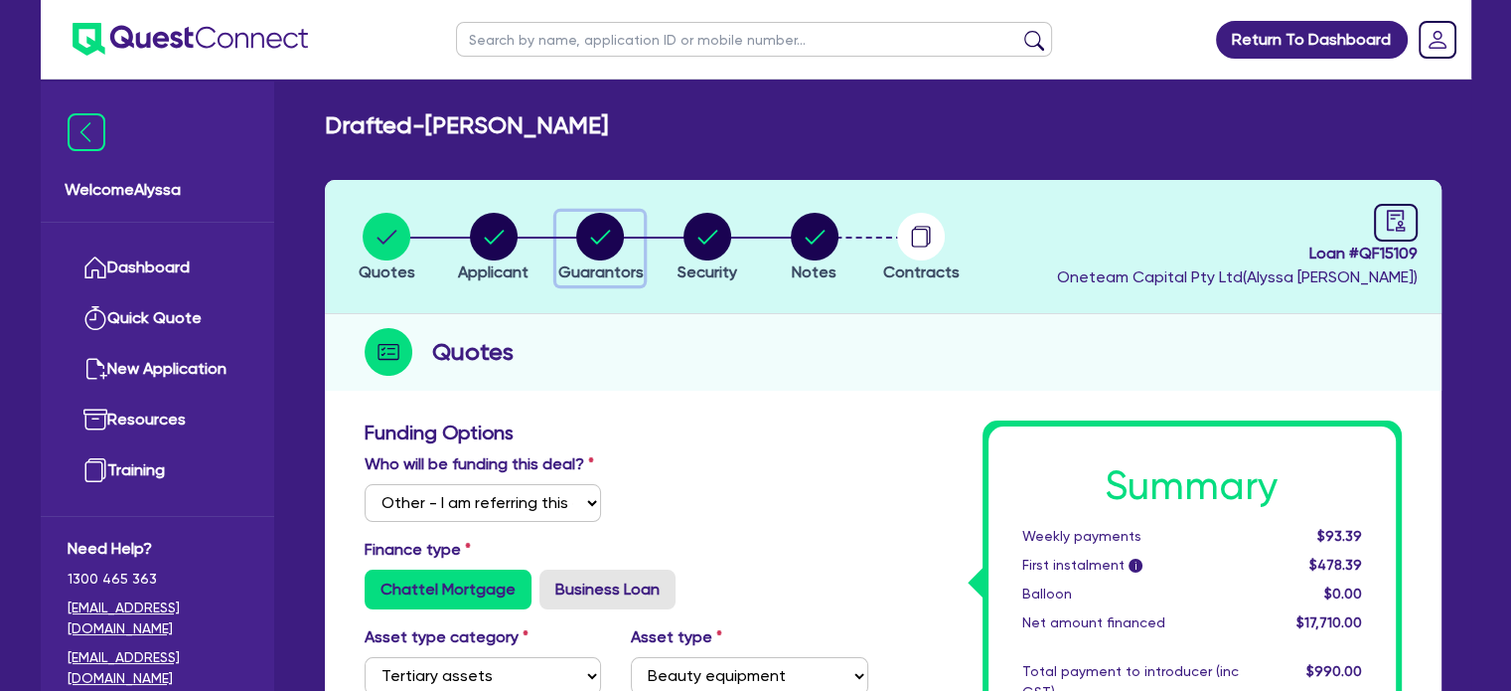
click at [595, 233] on circle "button" at bounding box center [600, 237] width 48 height 48
select select "MRS"
select select "QLD"
select select "MARRIED"
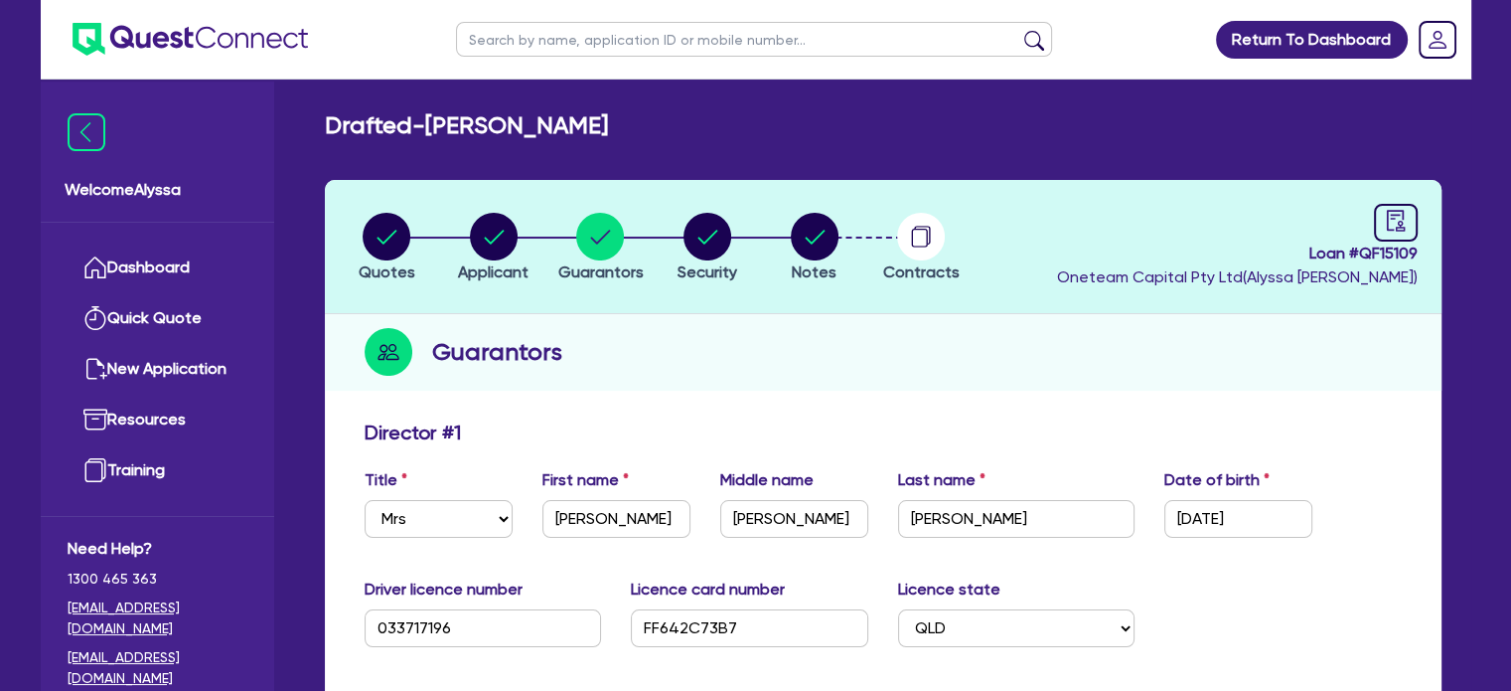
click at [567, 20] on ul at bounding box center [754, 39] width 636 height 78
click at [567, 26] on input "text" at bounding box center [754, 39] width 596 height 35
type input "[PERSON_NAME]"
click button "submit" at bounding box center [1034, 44] width 32 height 28
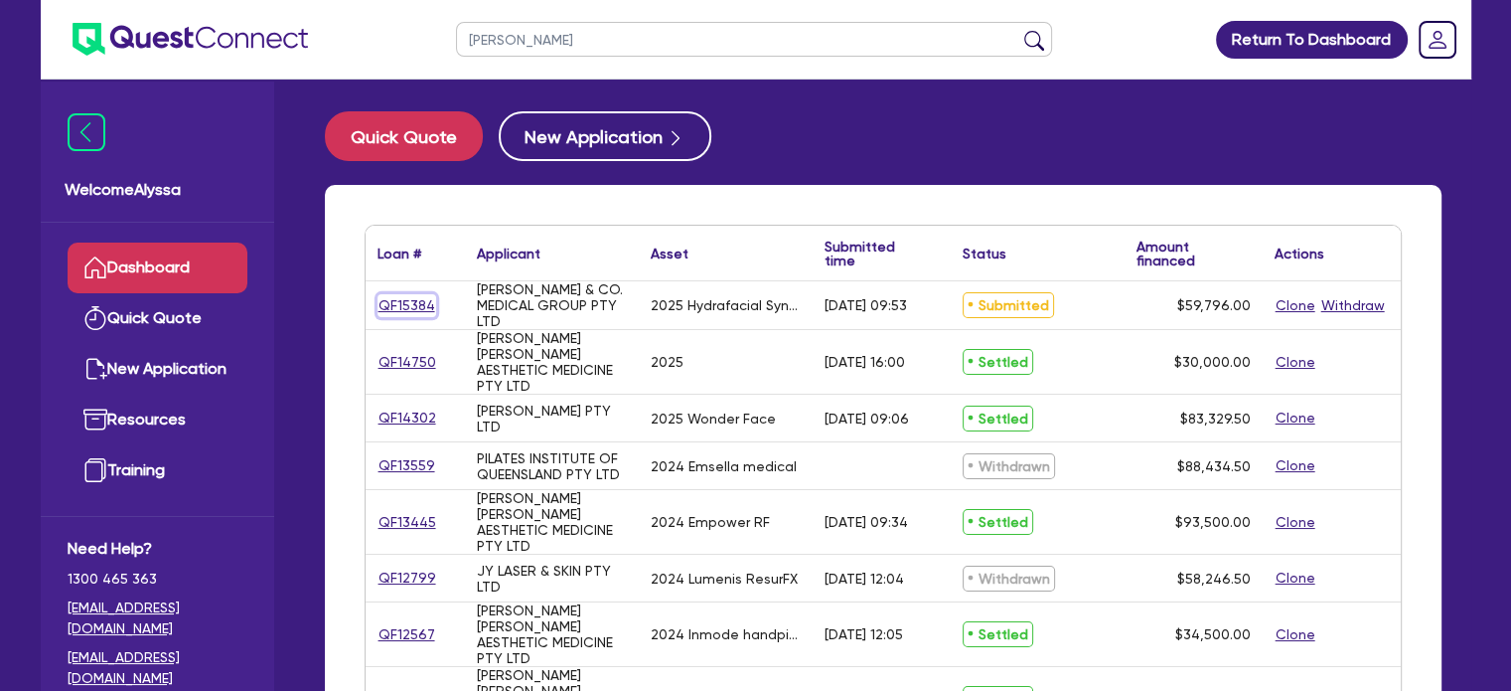
click at [405, 304] on link "QF15384" at bounding box center [407, 305] width 59 height 23
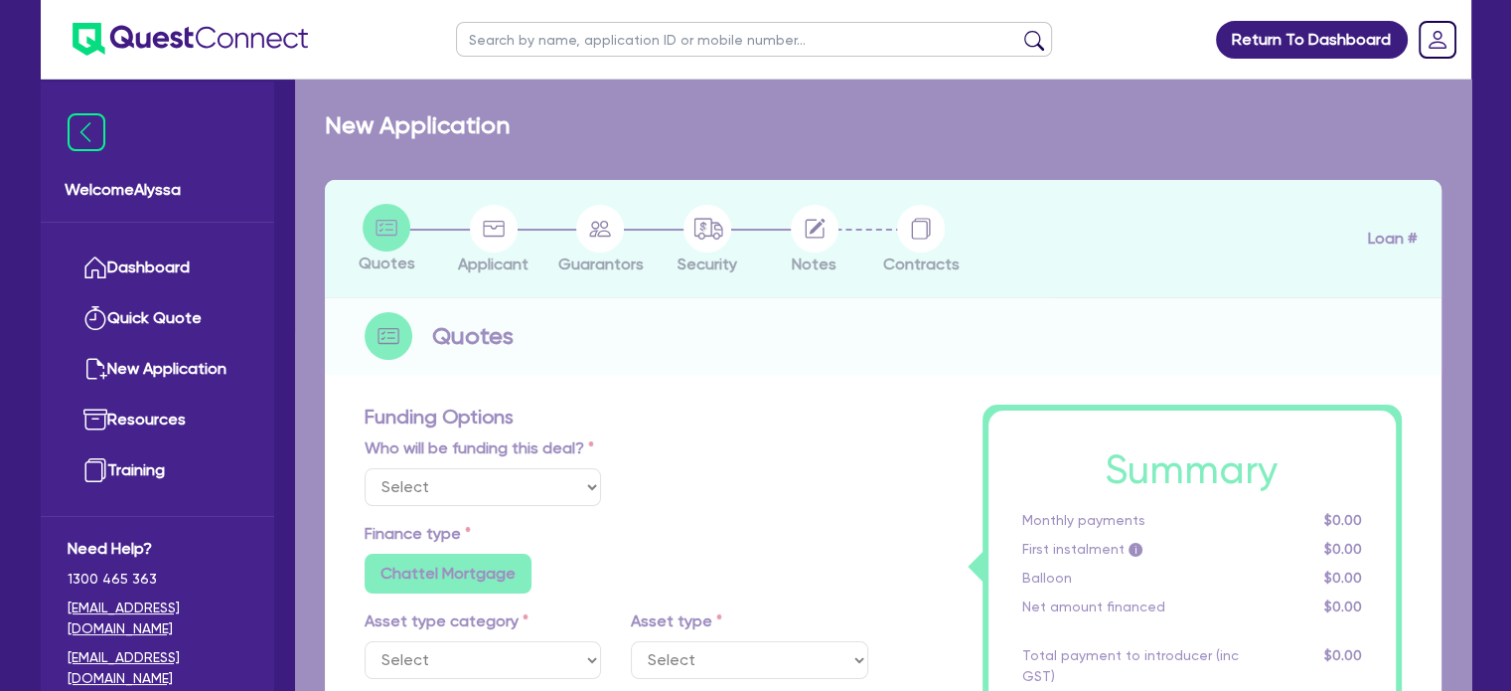
select select "TERTIARY_ASSETS"
type input "2025"
type input "59,796"
type input "4"
type input "2,391.84"
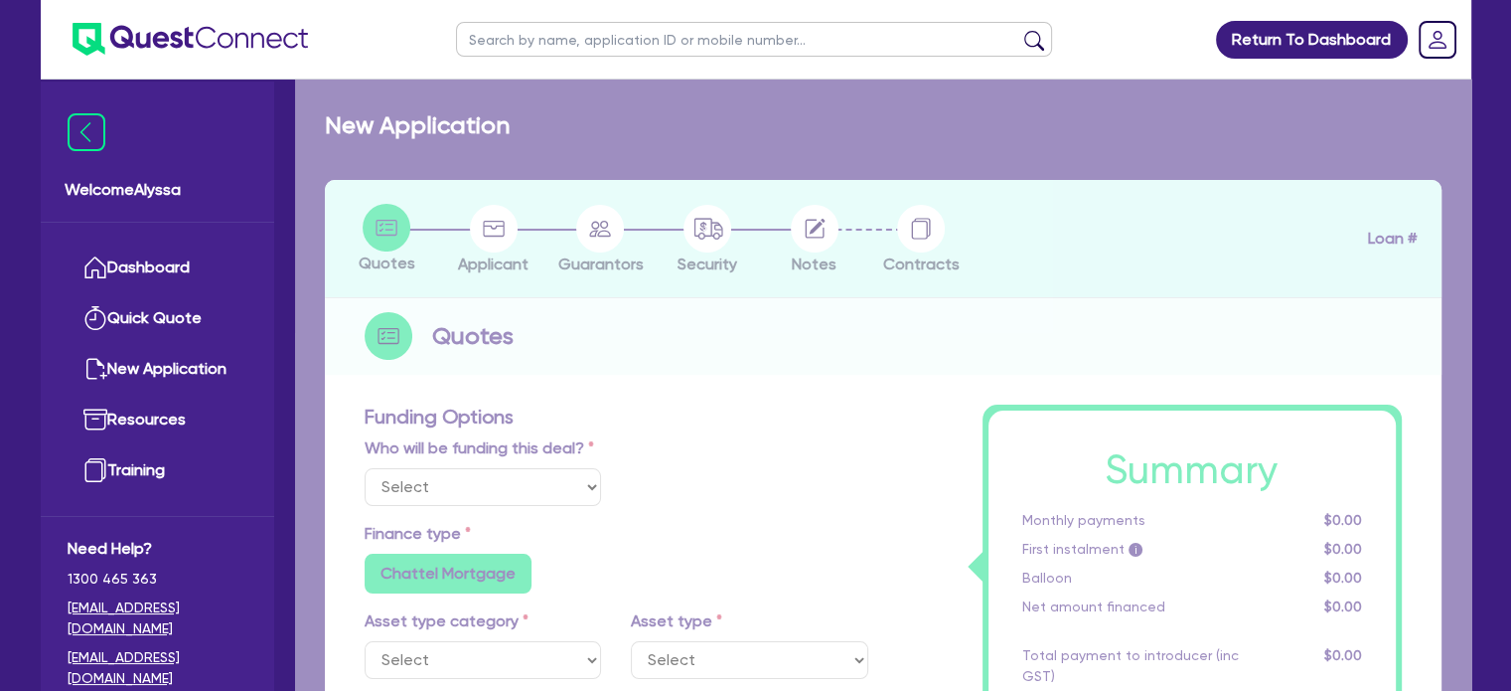
type input "10.5"
radio input "false"
select select "BEAUTY_EQUIPMENT"
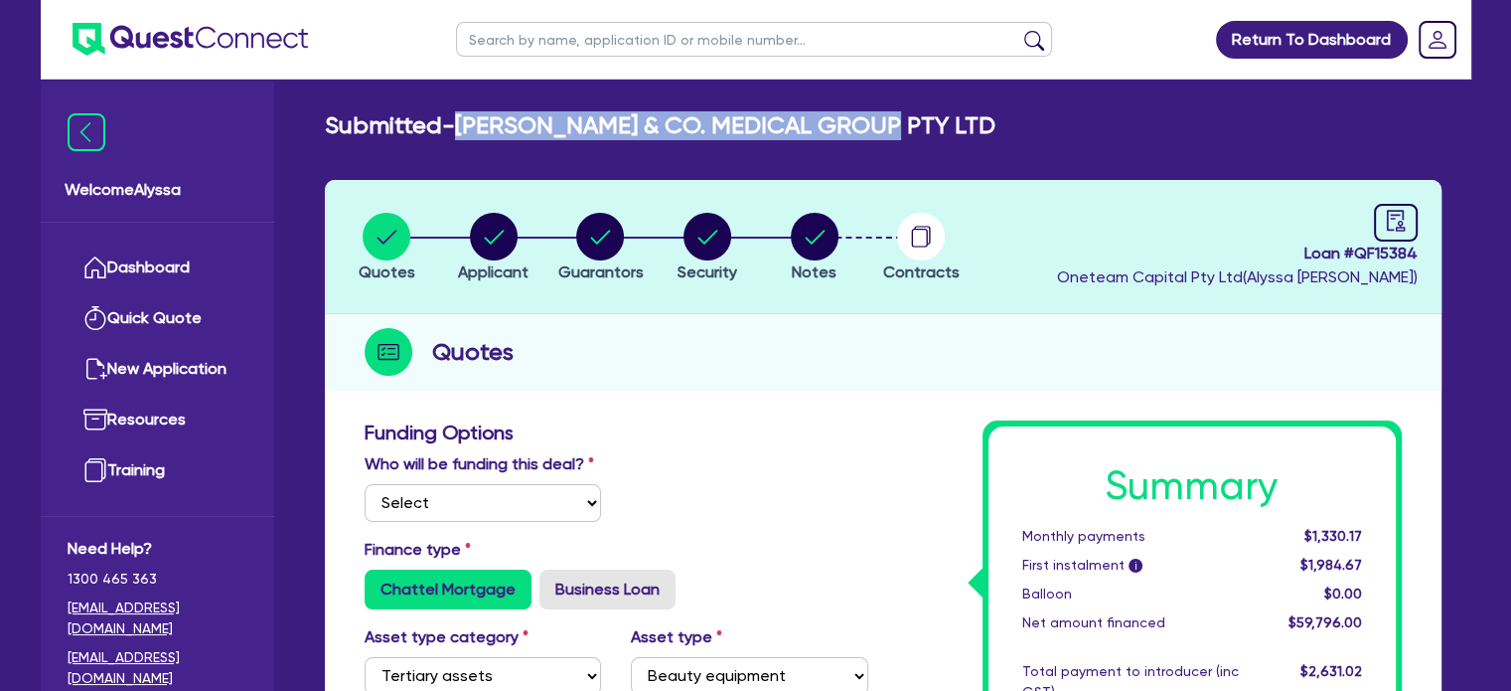
drag, startPoint x: 892, startPoint y: 130, endPoint x: 463, endPoint y: 115, distance: 429.5
click at [463, 115] on div "Submitted - [PERSON_NAME] & CO. MEDICAL GROUP PTY LTD" at bounding box center [883, 125] width 1147 height 29
copy h2 "[PERSON_NAME] & CO. MEDICAL GROUP PTY LTD"
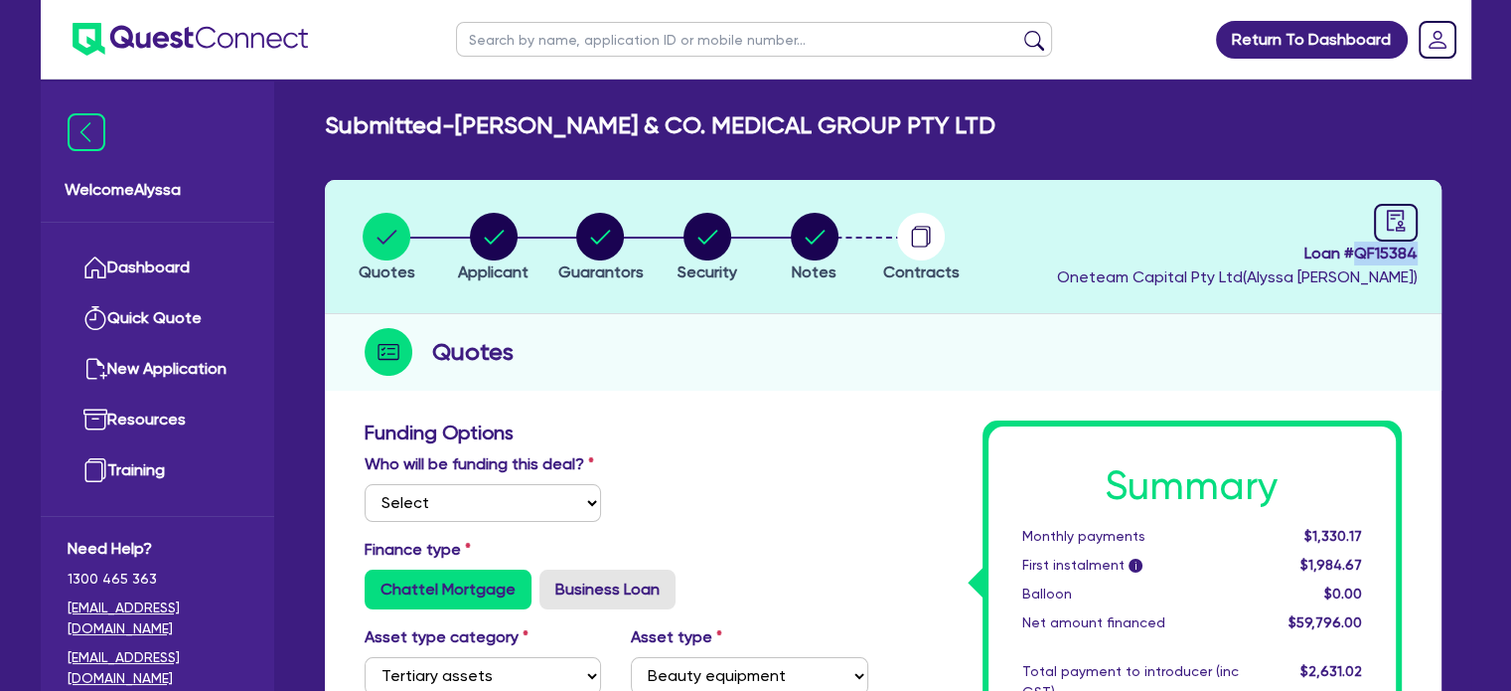
drag, startPoint x: 1427, startPoint y: 256, endPoint x: 1353, endPoint y: 256, distance: 73.5
click at [1353, 256] on header "Quotes Applicant [GEOGRAPHIC_DATA] Security Notes Contracts Loan # QF15384 Onet…" at bounding box center [883, 247] width 1117 height 134
copy span "QF15384"
click at [924, 232] on circle "button" at bounding box center [921, 237] width 48 height 48
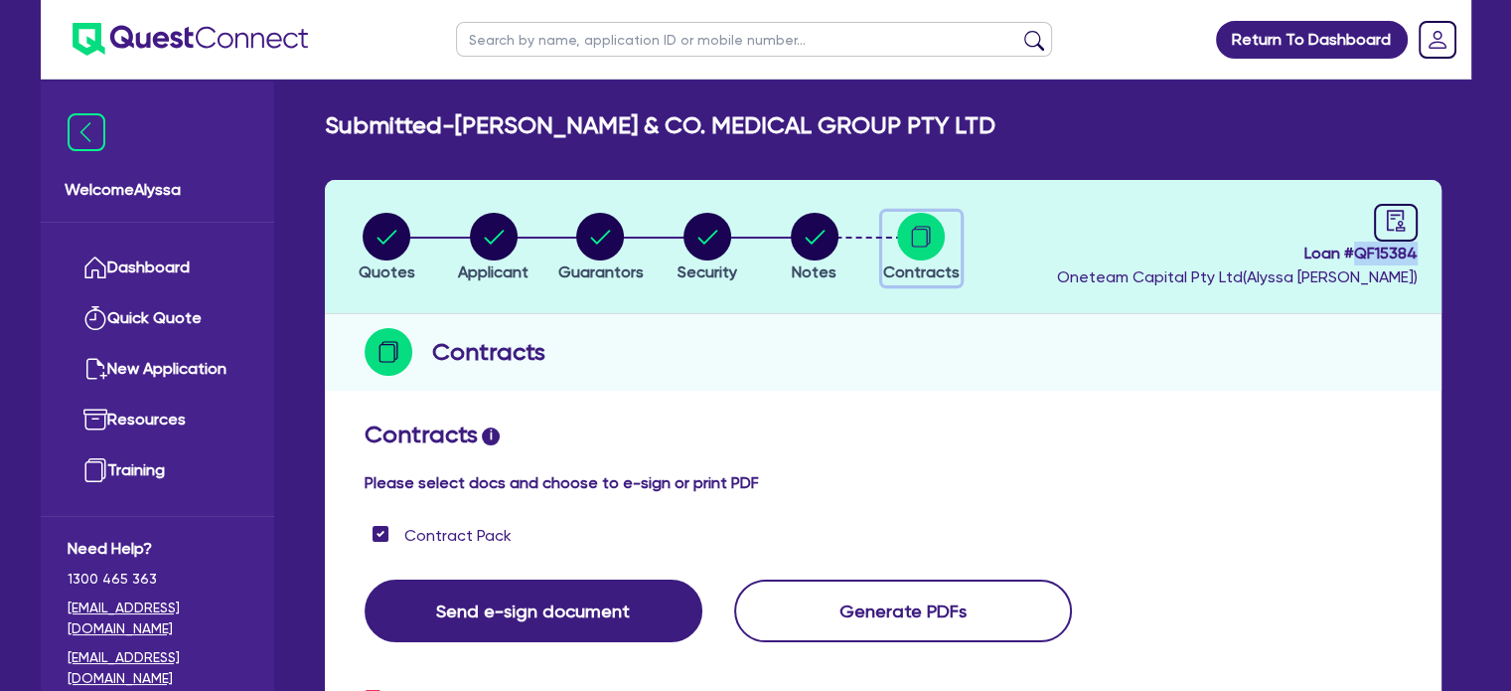
checkbox input "true"
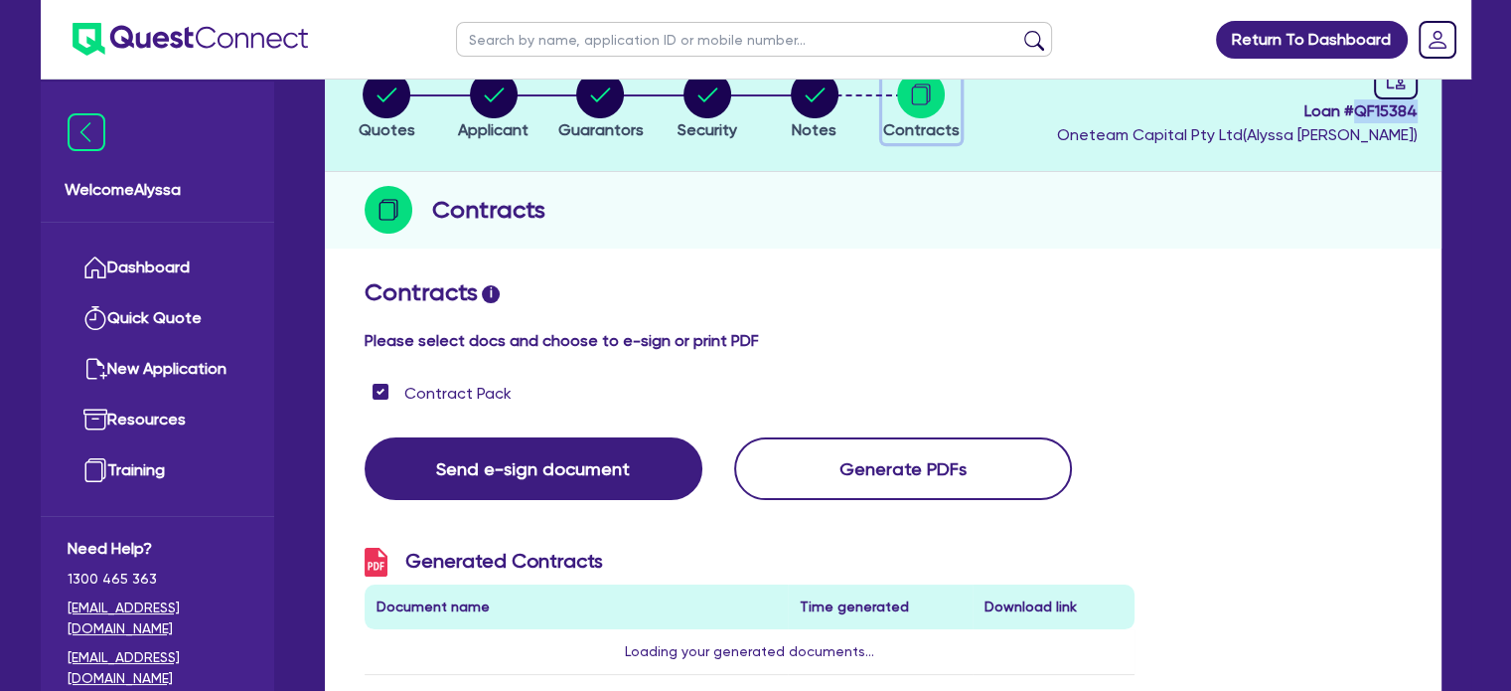
scroll to position [143, 0]
click at [823, 90] on circle "button" at bounding box center [815, 94] width 48 height 48
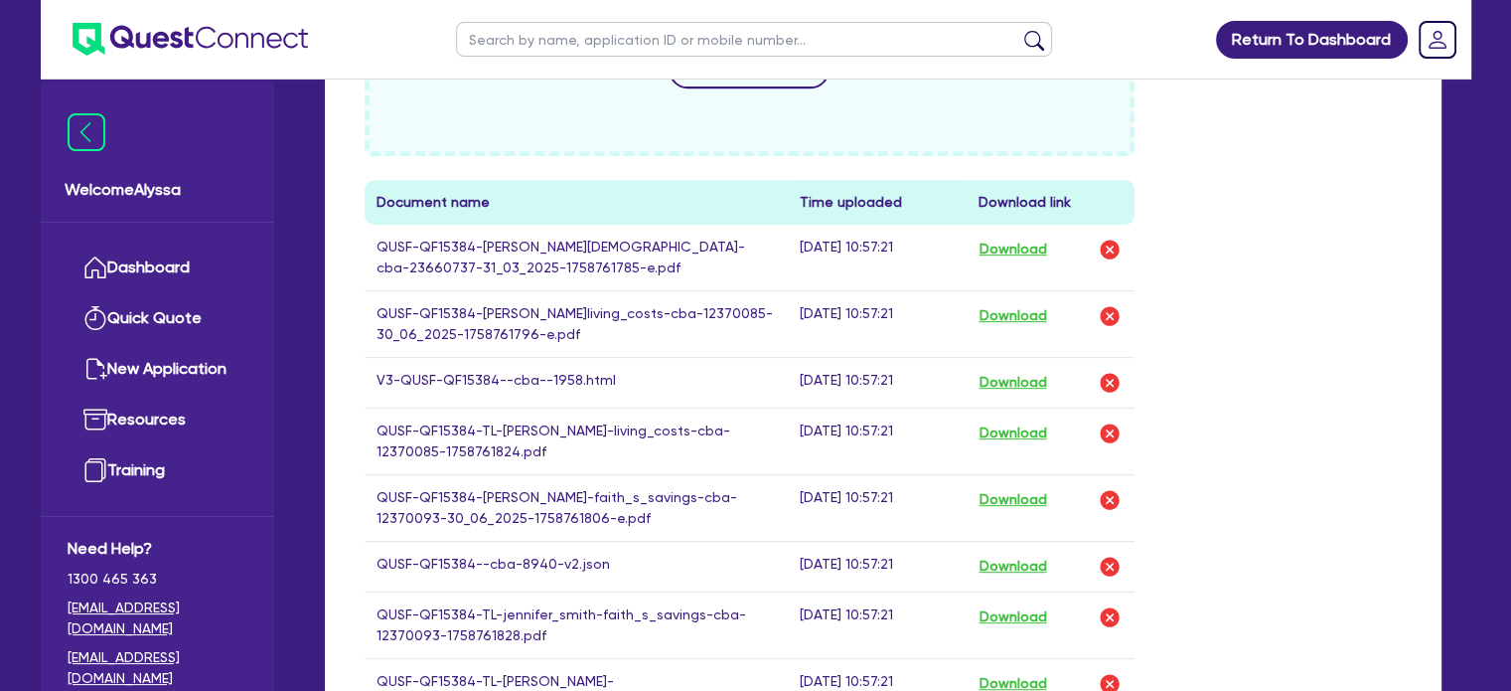
scroll to position [889, 0]
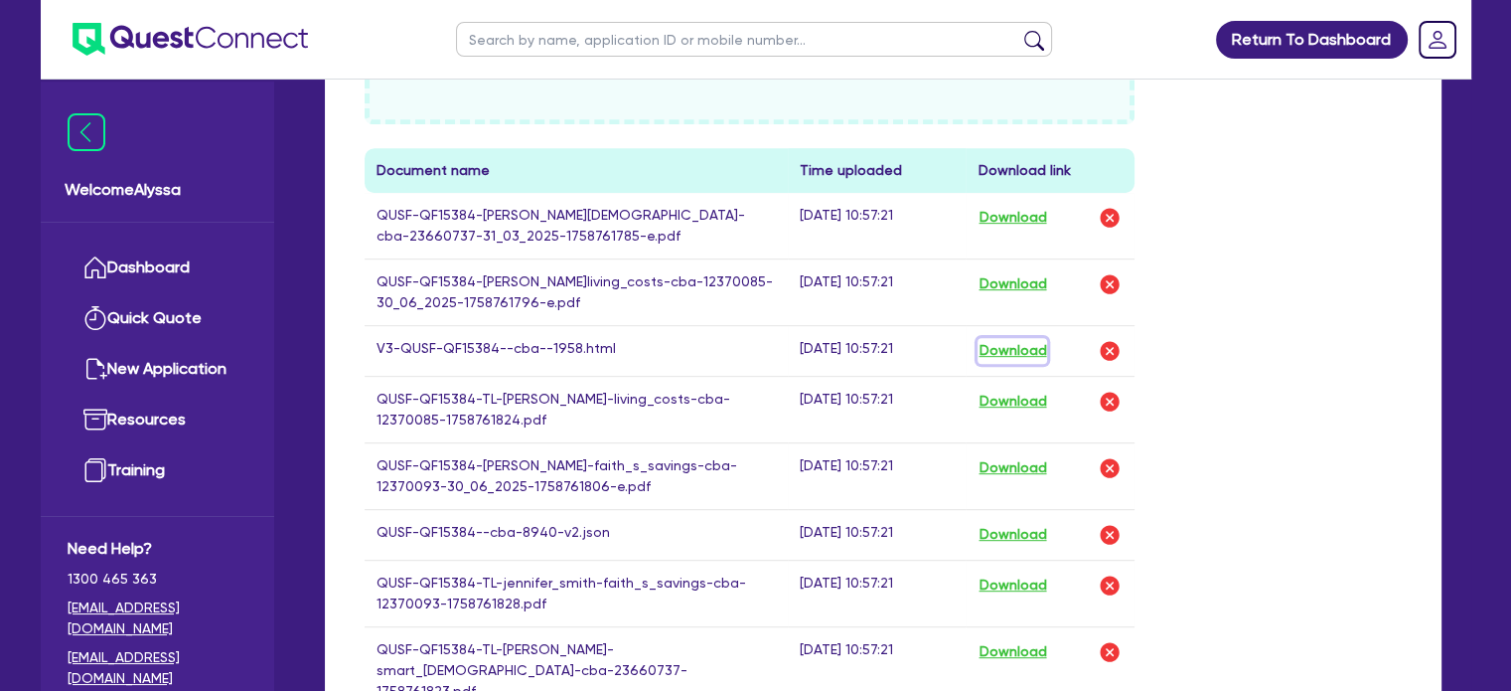
click at [1025, 364] on button "Download" at bounding box center [1013, 351] width 70 height 26
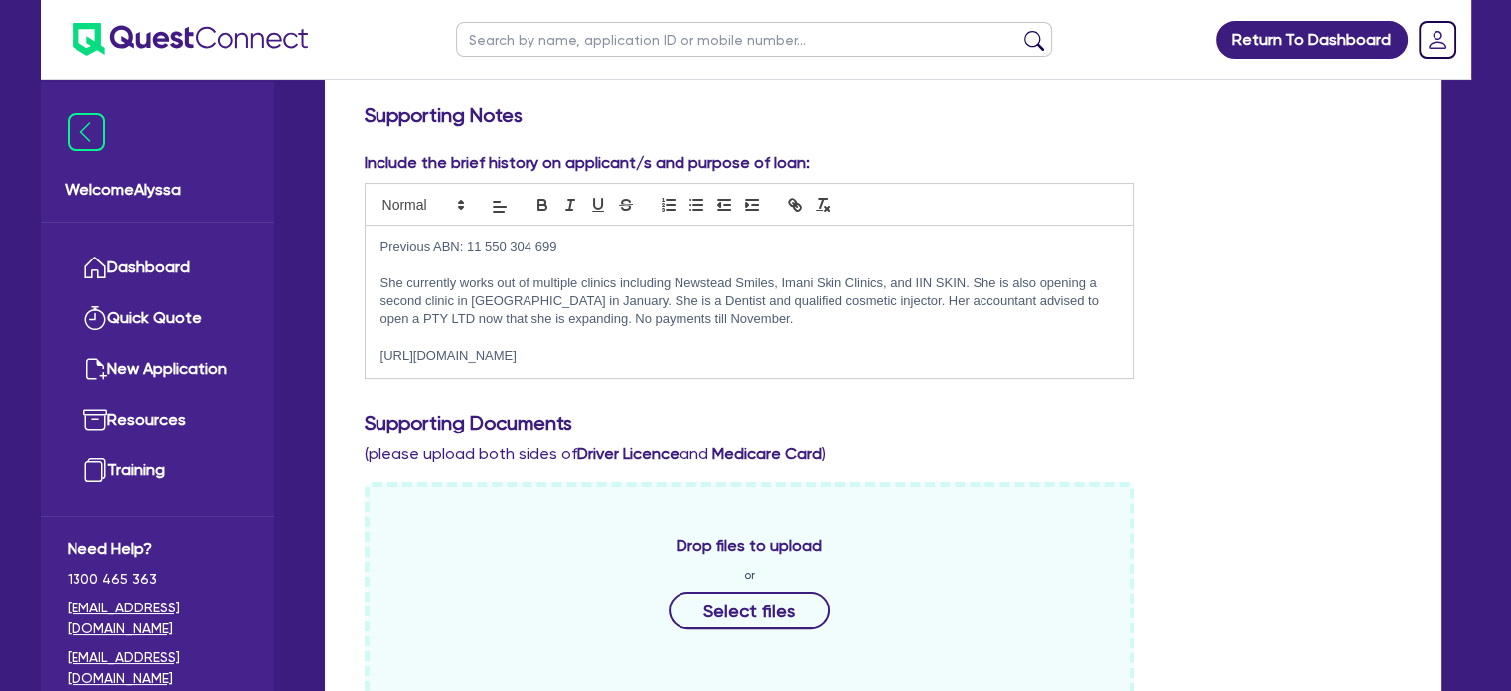
scroll to position [0, 0]
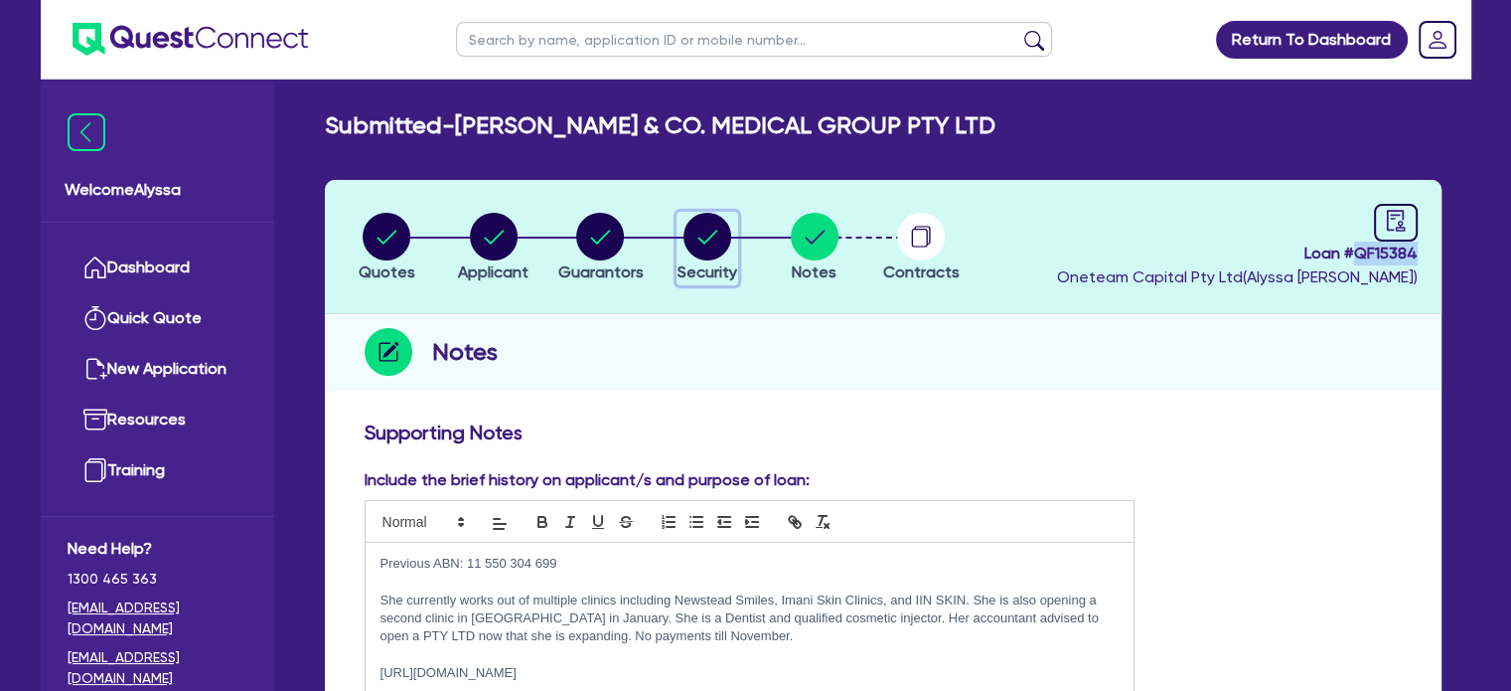
click at [715, 233] on circle "button" at bounding box center [708, 237] width 48 height 48
select select "TERTIARY_ASSETS"
select select "BEAUTY_EQUIPMENT"
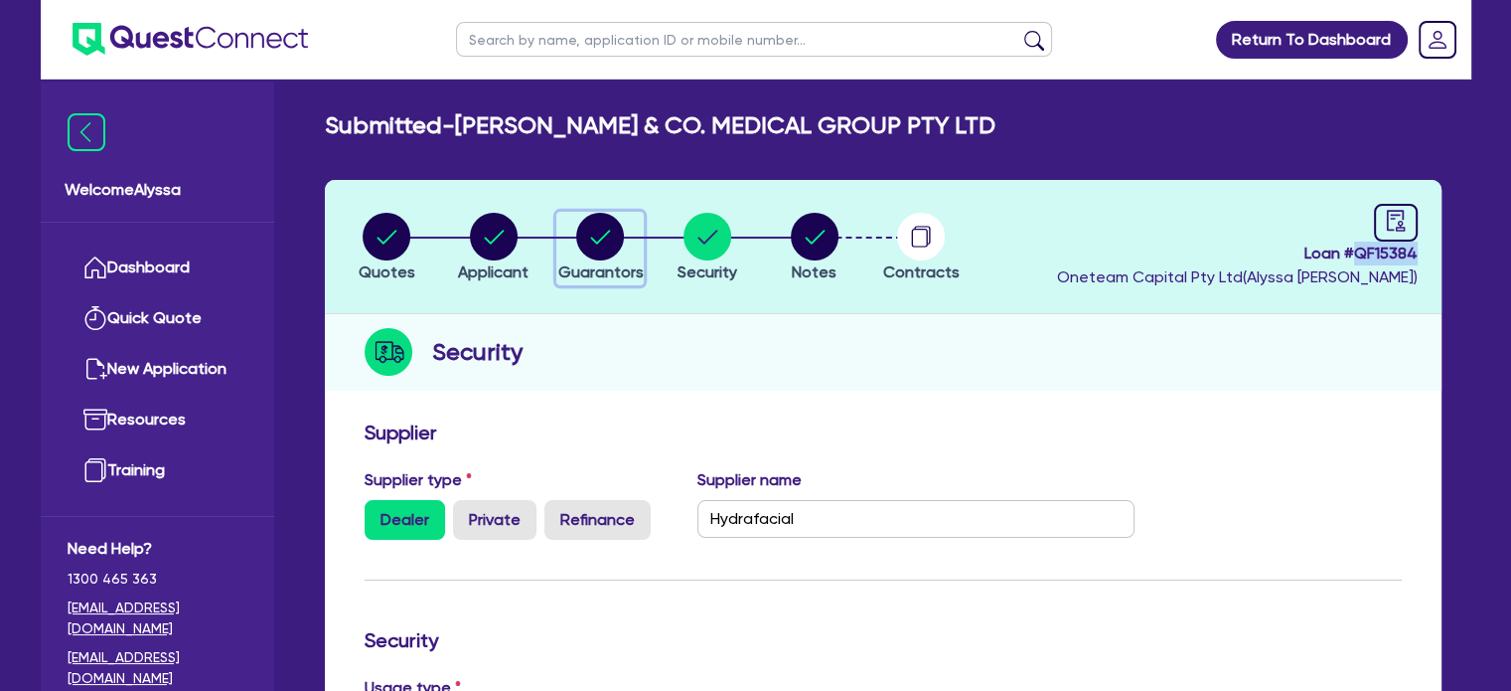
click at [606, 242] on circle "button" at bounding box center [600, 237] width 48 height 48
select select "DR"
select select "QLD"
select select "SINGLE"
